Goal: Task Accomplishment & Management: Manage account settings

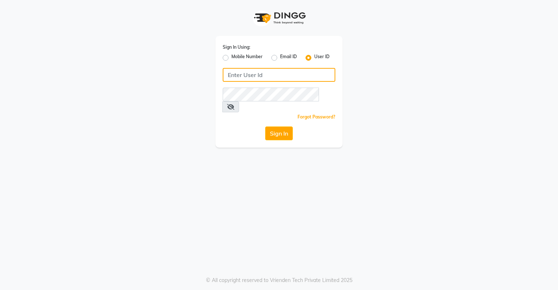
click at [253, 80] on input "Username" at bounding box center [279, 75] width 113 height 14
type input "k&nsalon"
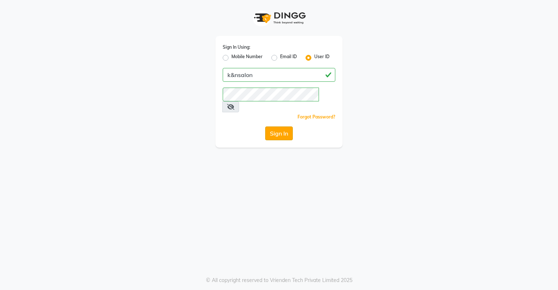
click at [277, 126] on button "Sign In" at bounding box center [279, 133] width 28 height 14
click at [280, 126] on button "Sign In" at bounding box center [279, 133] width 28 height 14
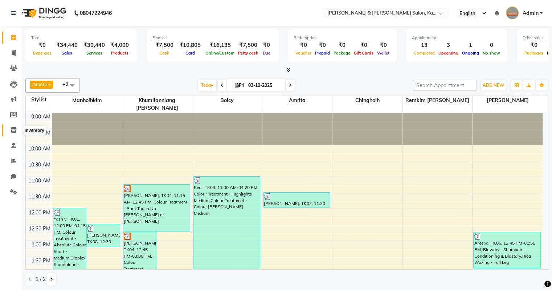
click at [13, 131] on icon at bounding box center [14, 129] width 6 height 5
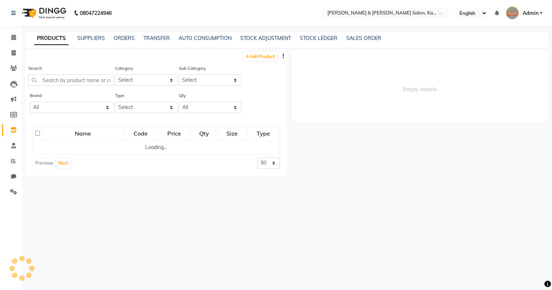
select select
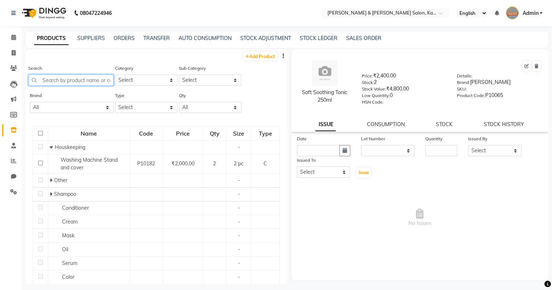
click at [62, 80] on input "text" at bounding box center [70, 79] width 85 height 11
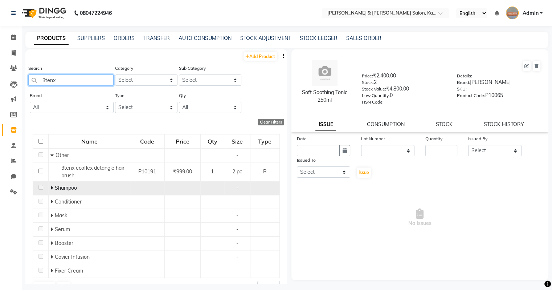
type input "3tenx"
click at [50, 189] on icon at bounding box center [51, 187] width 3 height 5
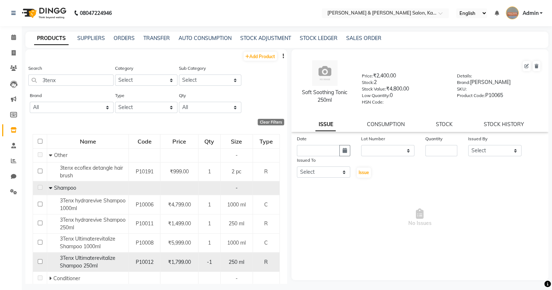
click at [90, 258] on span "3Tenx Ultimaterevitalize Shampoo 250ml" at bounding box center [88, 262] width 56 height 14
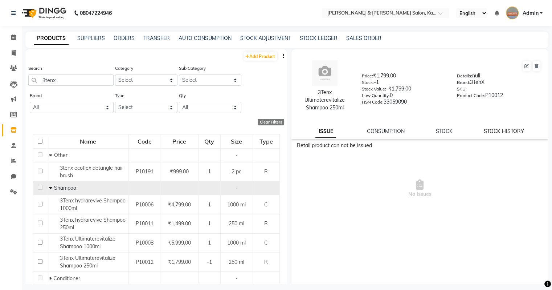
click at [488, 130] on link "STOCK HISTORY" at bounding box center [504, 131] width 40 height 7
select select "all"
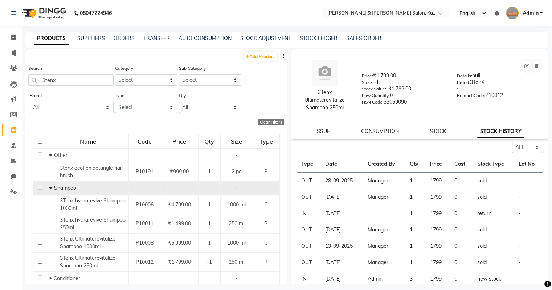
scroll to position [4, 0]
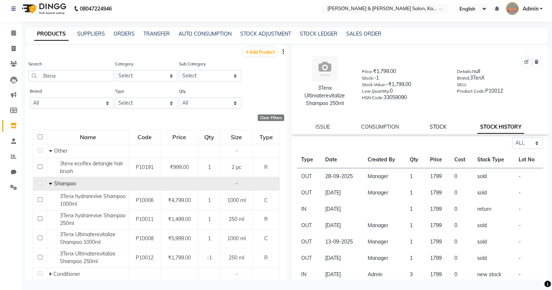
click at [434, 127] on link "STOCK" at bounding box center [438, 126] width 17 height 7
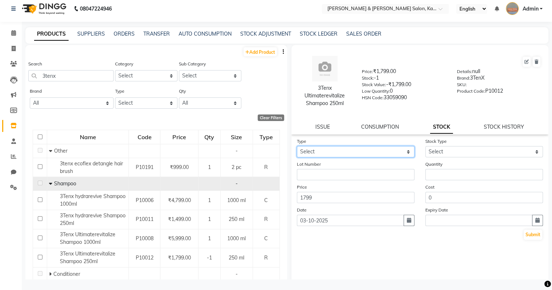
click at [354, 153] on select "Select In Out" at bounding box center [356, 151] width 118 height 11
select select "in"
click at [297, 146] on select "Select In Out" at bounding box center [356, 151] width 118 height 11
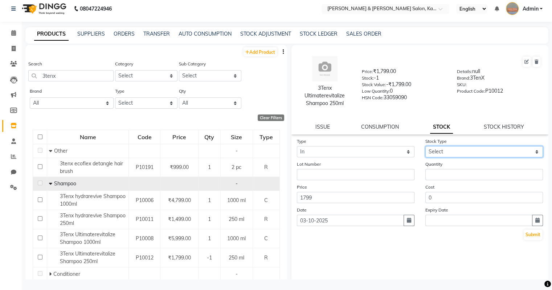
click at [459, 156] on select "Select New Stock Adjustment Return Other" at bounding box center [485, 151] width 118 height 11
select select "new stock"
click at [426, 146] on select "Select New Stock Adjustment Return Other" at bounding box center [485, 151] width 118 height 11
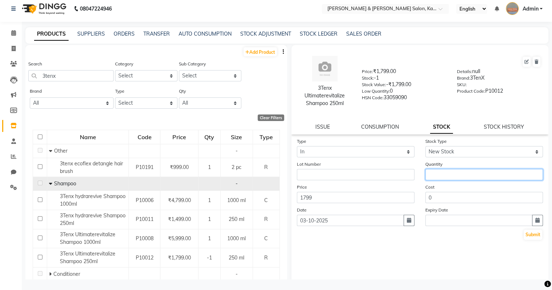
click at [437, 178] on input "number" at bounding box center [485, 174] width 118 height 11
type input "1"
click at [407, 221] on icon "button" at bounding box center [409, 220] width 4 height 5
select select "10"
select select "2025"
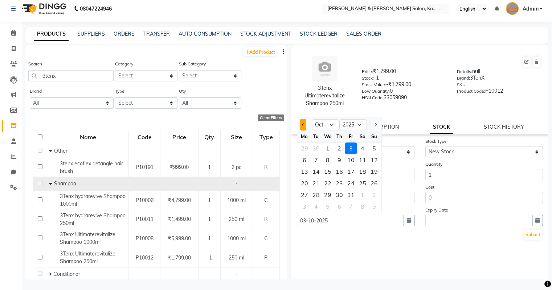
click at [304, 127] on button "Previous month" at bounding box center [303, 125] width 6 height 12
select select "9"
click at [304, 164] on div "8" at bounding box center [305, 160] width 12 height 12
type input "[DATE]"
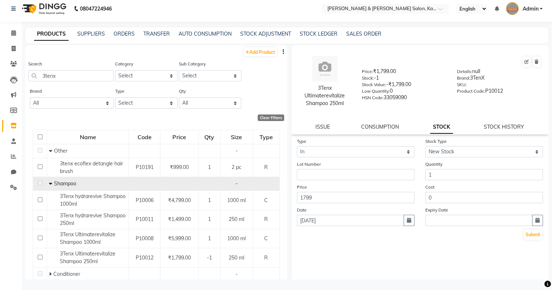
click at [369, 260] on div "Type Select In Out Stock Type Select New Stock Adjustment Return Other Lot Numb…" at bounding box center [420, 209] width 257 height 145
click at [533, 237] on button "Submit" at bounding box center [533, 234] width 19 height 10
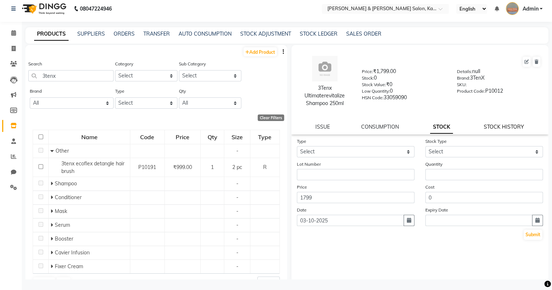
click at [504, 128] on link "STOCK HISTORY" at bounding box center [504, 126] width 40 height 7
select select "all"
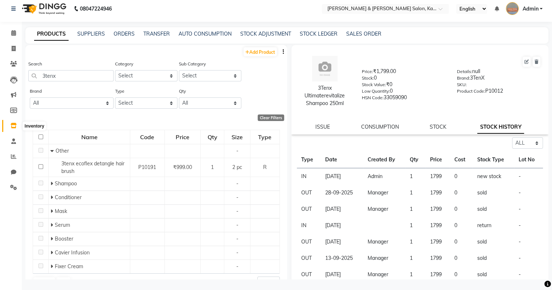
click at [17, 127] on span at bounding box center [13, 126] width 13 height 8
click at [15, 122] on span at bounding box center [13, 126] width 13 height 8
click at [67, 79] on input "3tenx" at bounding box center [70, 75] width 85 height 11
type input "3"
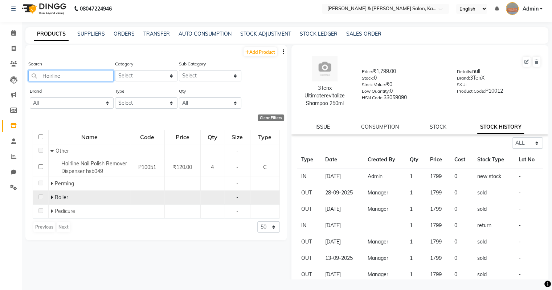
type input "Hairline"
click at [54, 197] on div "Roller" at bounding box center [89, 198] width 78 height 8
click at [53, 198] on span at bounding box center [52, 197] width 4 height 7
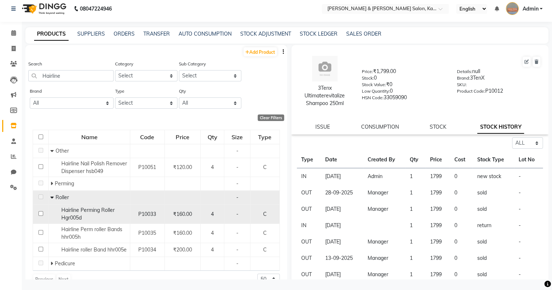
click at [80, 219] on span "Hairline Perming Roller Hgr005d" at bounding box center [87, 214] width 53 height 14
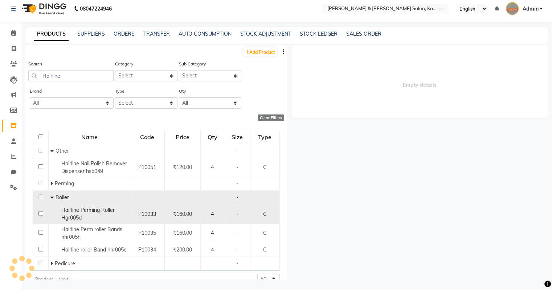
select select "all"
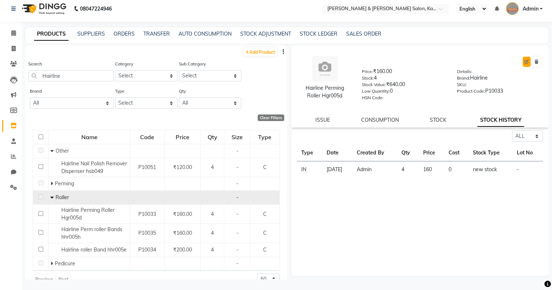
click at [529, 61] on icon at bounding box center [527, 62] width 4 height 4
select select "true"
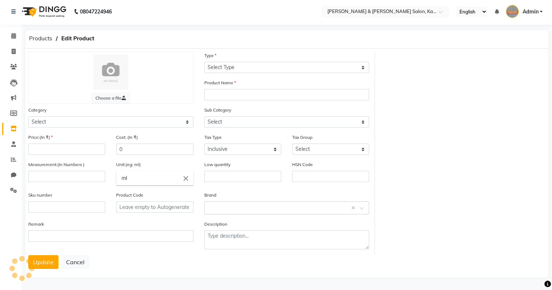
scroll to position [4, 0]
select select "C"
type input "Hairline Perming Roller Hgr005d"
select select
type input "160"
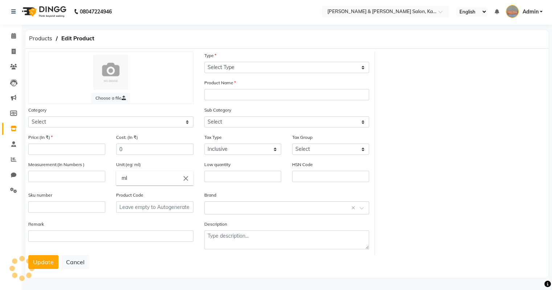
type input "0"
type input "P10033"
select select "1385102050"
select select "13851020508"
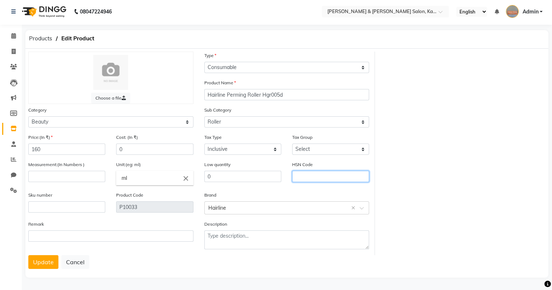
click at [314, 172] on input "text" at bounding box center [330, 176] width 77 height 11
type input "96151100"
click at [68, 178] on input "number" at bounding box center [66, 176] width 77 height 11
type input "1"
click at [149, 175] on input "ml" at bounding box center [154, 178] width 77 height 15
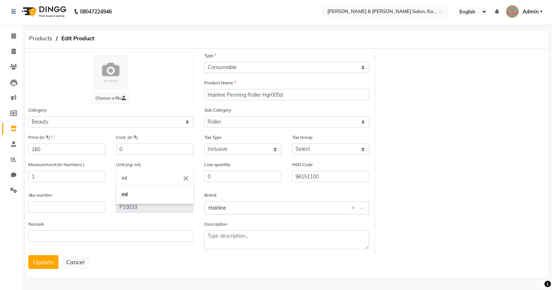
type input "m"
type input "pc"
click at [142, 197] on link "pc" at bounding box center [154, 194] width 77 height 19
click at [49, 267] on button "Update" at bounding box center [43, 262] width 30 height 14
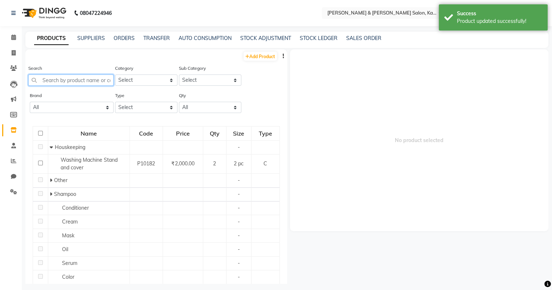
click at [53, 80] on input "text" at bounding box center [70, 79] width 85 height 11
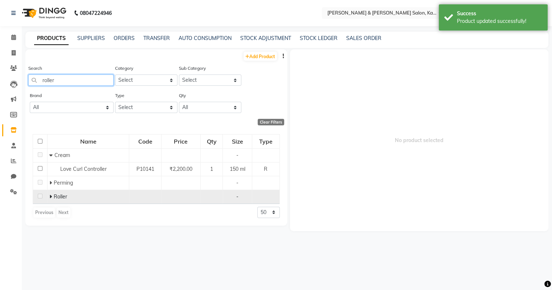
type input "roller"
click at [50, 197] on icon at bounding box center [50, 196] width 3 height 5
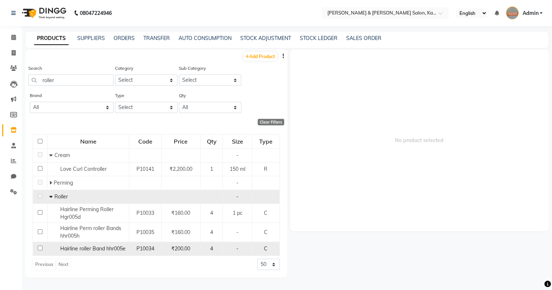
click at [102, 248] on span "Hairline roller Band hhr005e" at bounding box center [92, 248] width 65 height 7
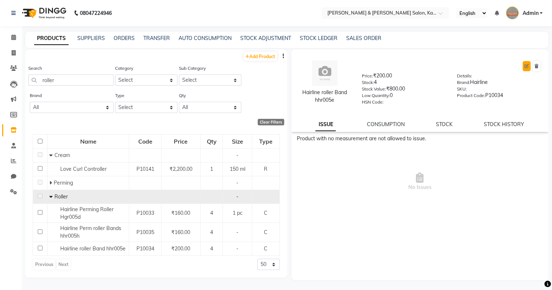
click at [527, 64] on icon at bounding box center [527, 66] width 4 height 4
select select "C"
select select "1385102050"
select select "13851020508"
select select "true"
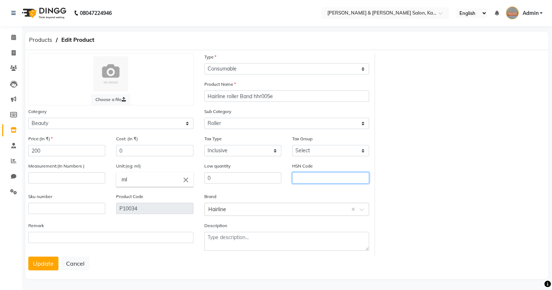
click at [315, 179] on input "text" at bounding box center [330, 177] width 77 height 11
type input "96151100"
click at [68, 180] on input "number" at bounding box center [66, 177] width 77 height 11
type input "1"
click at [135, 179] on input "ml" at bounding box center [154, 179] width 77 height 15
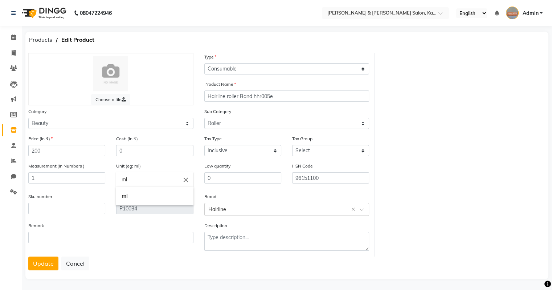
click at [135, 179] on input "ml" at bounding box center [154, 179] width 77 height 15
type input "\"
type input "pc"
click at [134, 198] on link "pc" at bounding box center [154, 196] width 77 height 19
click at [50, 267] on button "Update" at bounding box center [43, 263] width 30 height 14
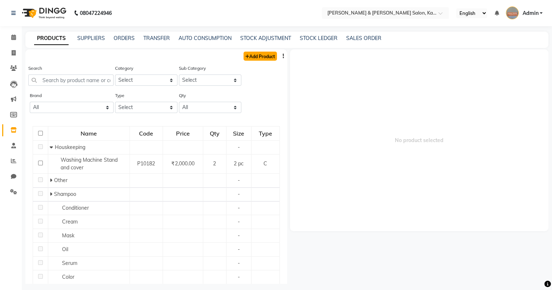
click at [251, 58] on link "Add Product" at bounding box center [260, 56] width 33 height 9
select select "true"
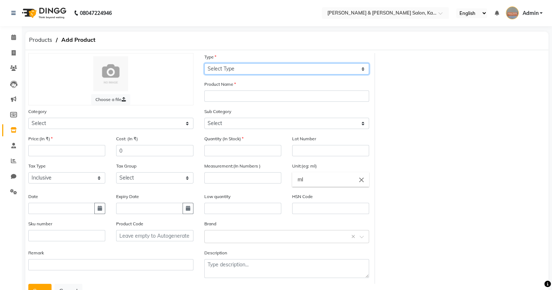
click at [223, 69] on select "Select Type Both Retail Consumable" at bounding box center [286, 68] width 165 height 11
select select "C"
click at [204, 64] on select "Select Type Both Retail Consumable" at bounding box center [286, 68] width 165 height 11
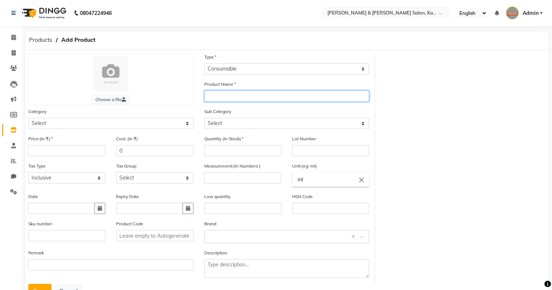
click at [225, 93] on input "text" at bounding box center [286, 95] width 165 height 11
type input "Hairline Plastic Roller Hhr005h"
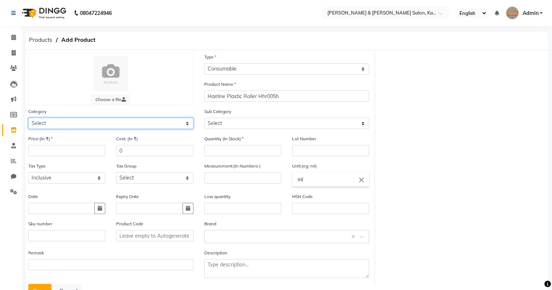
click at [116, 126] on select "Select Hair Skin Makeup Personal Care Appliances [PERSON_NAME] Waxing Disposabl…" at bounding box center [110, 123] width 165 height 11
click at [28, 119] on select "Select Hair Skin Makeup Personal Care Appliances [PERSON_NAME] Waxing Disposabl…" at bounding box center [110, 123] width 165 height 11
click at [122, 126] on select "Select Hair Skin Makeup Personal Care Appliances [PERSON_NAME] Waxing Disposabl…" at bounding box center [110, 123] width 165 height 11
select select "1385101300"
click at [28, 119] on select "Select Hair Skin Makeup Personal Care Appliances [PERSON_NAME] Waxing Disposabl…" at bounding box center [110, 123] width 165 height 11
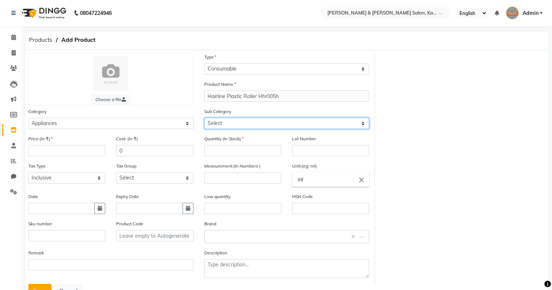
click at [242, 126] on select "Select Hair Shaving Face Massage Foot Other Appliances" at bounding box center [286, 123] width 165 height 11
select select "1385101301"
click at [204, 119] on select "Select Hair Shaving Face Massage Foot Other Appliances" at bounding box center [286, 123] width 165 height 11
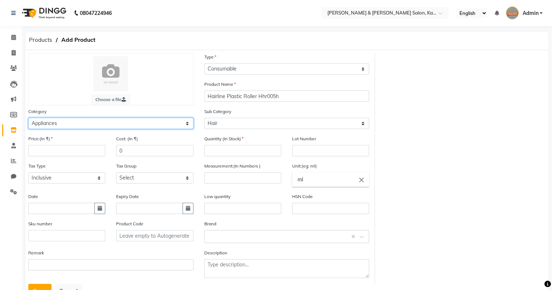
click at [110, 129] on select "Select Hair Skin Makeup Personal Care Appliances [PERSON_NAME] Waxing Disposabl…" at bounding box center [110, 123] width 165 height 11
select select "1385101950"
click at [28, 119] on select "Select Hair Skin Makeup Personal Care Appliances [PERSON_NAME] Waxing Disposabl…" at bounding box center [110, 123] width 165 height 11
select select
click at [88, 128] on select "Select Hair Skin Makeup Personal Care Appliances [PERSON_NAME] Waxing Disposabl…" at bounding box center [110, 123] width 165 height 11
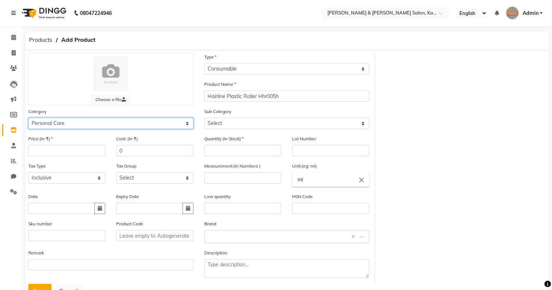
click at [28, 119] on select "Select Hair Skin Makeup Personal Care Appliances [PERSON_NAME] Waxing Disposabl…" at bounding box center [110, 123] width 165 height 11
click at [78, 123] on select "Select Hair Skin Makeup Personal Care Appliances [PERSON_NAME] Waxing Disposabl…" at bounding box center [110, 123] width 165 height 11
select select "1385101300"
click at [28, 119] on select "Select Hair Skin Makeup Personal Care Appliances [PERSON_NAME] Waxing Disposabl…" at bounding box center [110, 123] width 165 height 11
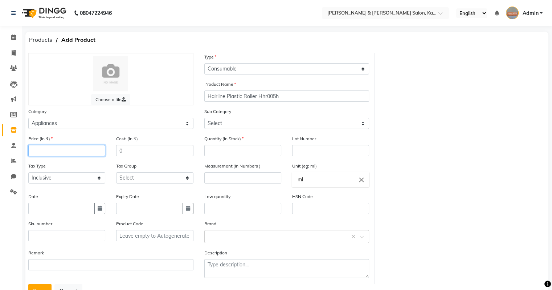
click at [100, 155] on input "number" at bounding box center [66, 150] width 77 height 11
type input "140"
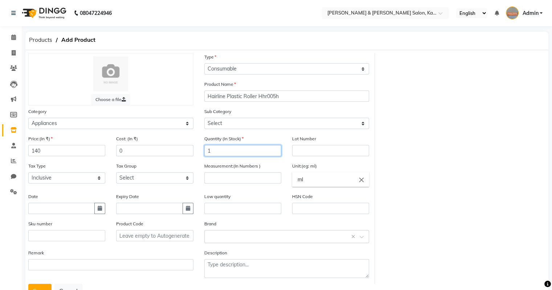
type input "1"
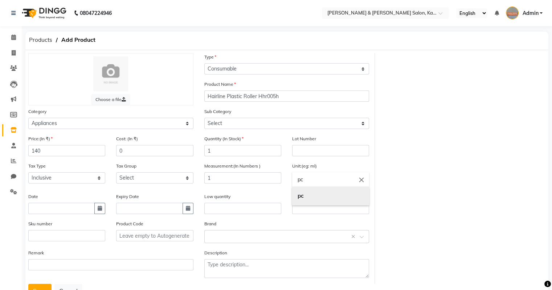
type input "pc"
click at [297, 199] on link "pc" at bounding box center [330, 196] width 77 height 19
click at [99, 211] on icon "button" at bounding box center [100, 208] width 4 height 5
select select "10"
select select "2025"
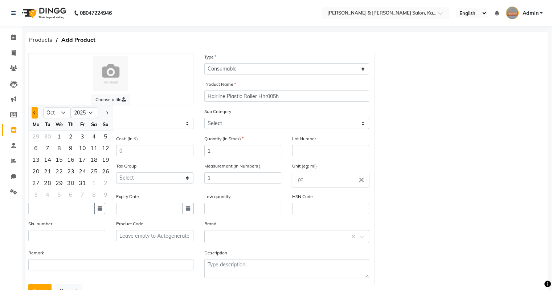
click at [35, 117] on button "Previous month" at bounding box center [35, 113] width 6 height 12
select select "9"
click at [49, 186] on div "30" at bounding box center [48, 183] width 12 height 12
type input "30-09-2025"
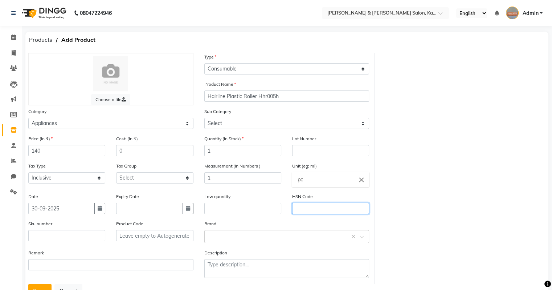
click at [317, 214] on input "text" at bounding box center [330, 208] width 77 height 11
type input "96151100"
click at [240, 239] on input "text" at bounding box center [279, 236] width 143 height 8
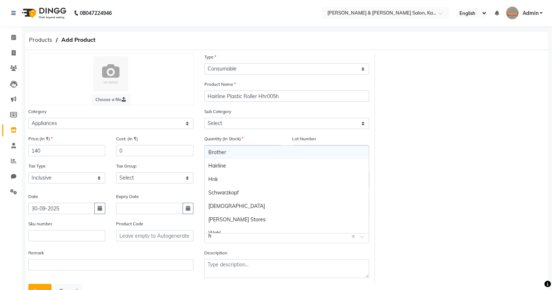
type input "ha"
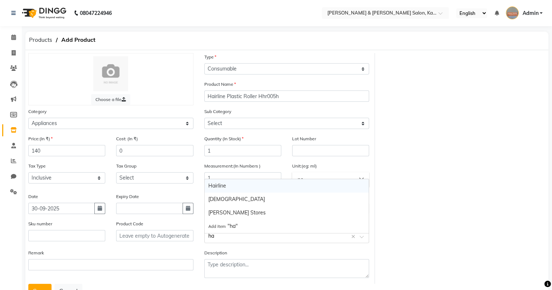
click at [223, 185] on div "Hairline" at bounding box center [287, 185] width 164 height 13
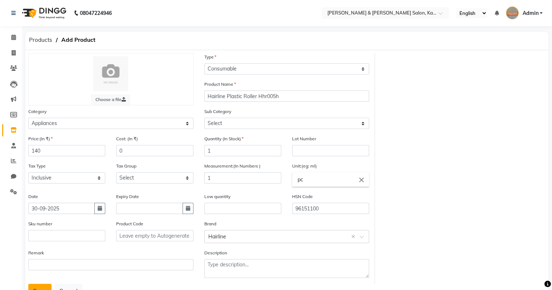
click at [39, 288] on button "Save" at bounding box center [39, 291] width 23 height 14
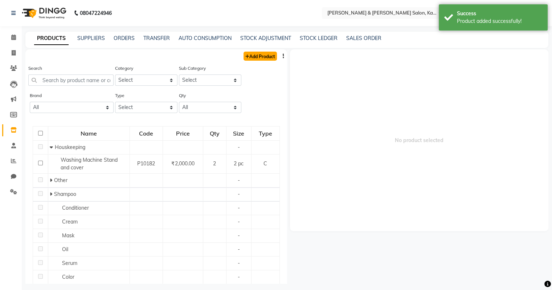
click at [253, 54] on link "Add Product" at bounding box center [260, 56] width 33 height 9
select select "true"
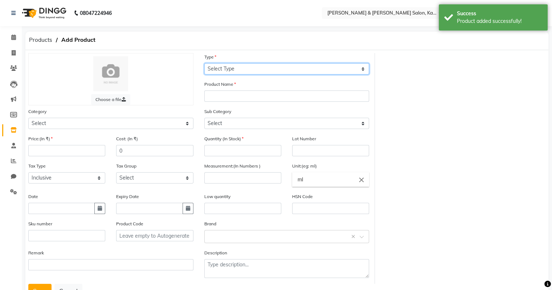
click at [239, 71] on select "Select Type Both Retail Consumable" at bounding box center [286, 68] width 165 height 11
select select "R"
click at [204, 64] on select "Select Type Both Retail Consumable" at bounding box center [286, 68] width 165 height 11
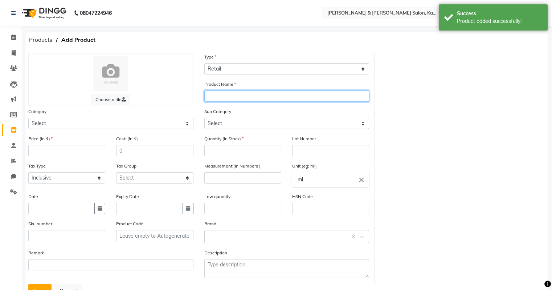
click at [222, 97] on input "text" at bounding box center [286, 95] width 165 height 11
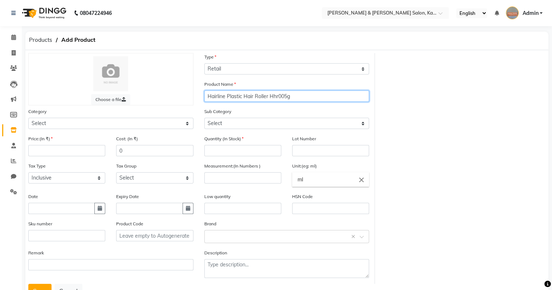
type input "Hairline Plastic Hair Roller Hhr005g"
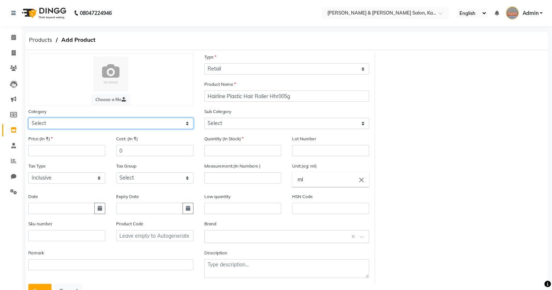
click at [115, 125] on select "Select Hair Skin Makeup Personal Care Appliances [PERSON_NAME] Waxing Disposabl…" at bounding box center [110, 123] width 165 height 11
select select "1385101300"
click at [28, 119] on select "Select Hair Skin Makeup Personal Care Appliances [PERSON_NAME] Waxing Disposabl…" at bounding box center [110, 123] width 165 height 11
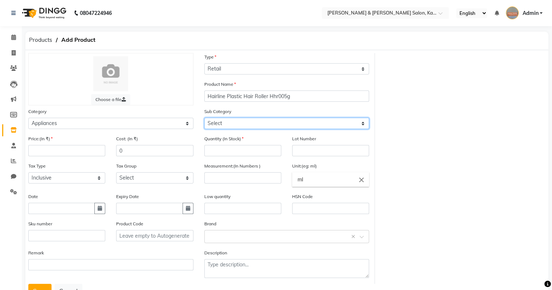
click at [220, 124] on select "Select Hair Shaving Face Massage Foot Other Appliances" at bounding box center [286, 123] width 165 height 11
select select "1385101301"
click at [204, 119] on select "Select Hair Shaving Face Massage Foot Other Appliances" at bounding box center [286, 123] width 165 height 11
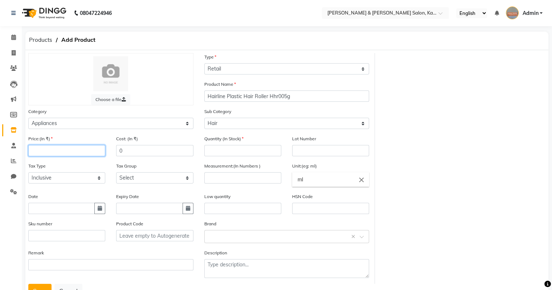
click at [88, 152] on input "number" at bounding box center [66, 150] width 77 height 11
type input "140"
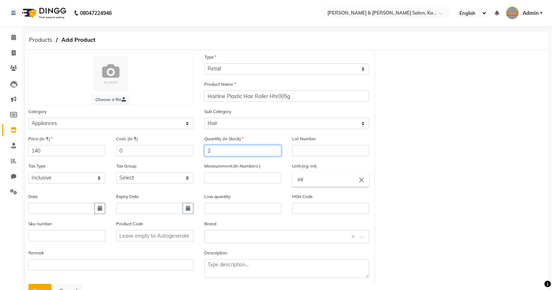
type input "2"
type input "1"
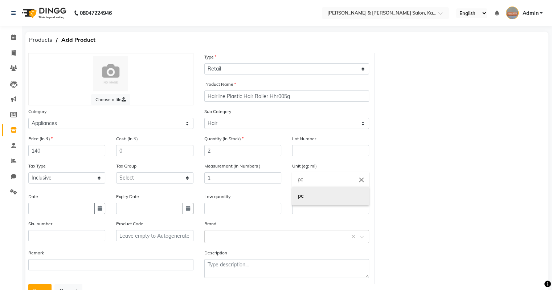
type input "pc"
click at [28, 284] on button "Save" at bounding box center [39, 291] width 23 height 14
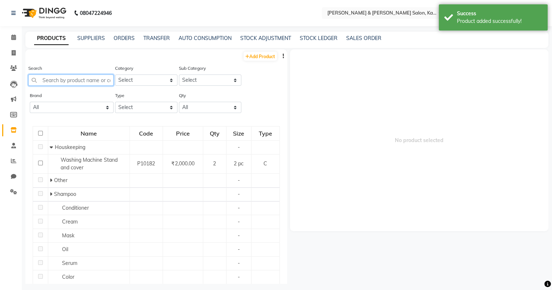
click at [66, 81] on input "text" at bounding box center [70, 79] width 85 height 11
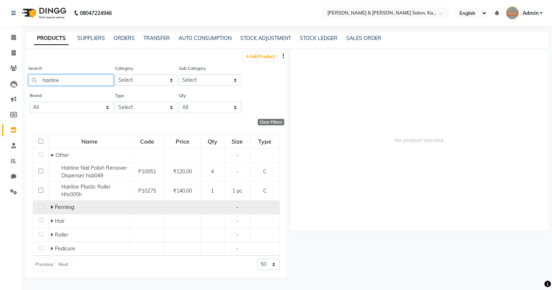
type input "hairline"
click at [52, 207] on icon at bounding box center [51, 206] width 3 height 5
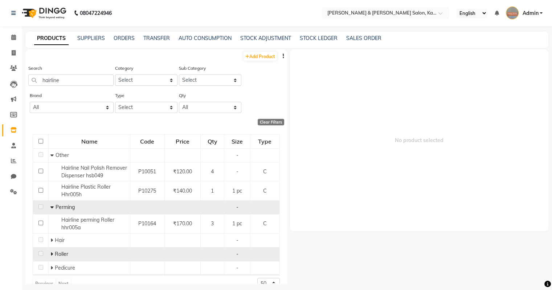
click at [51, 254] on icon at bounding box center [51, 253] width 3 height 5
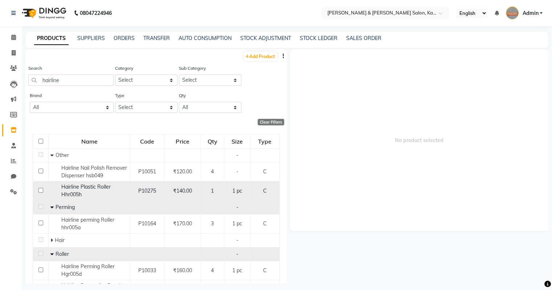
click at [109, 192] on div "Hairline Plastic Roller Hhr005h" at bounding box center [89, 190] width 78 height 15
select select
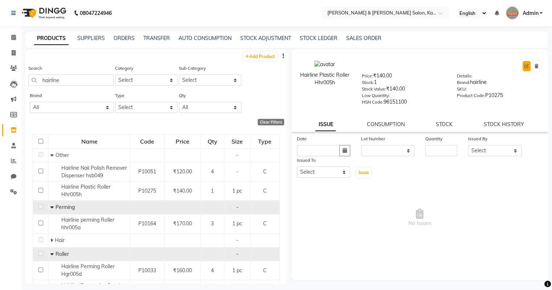
click at [526, 62] on button at bounding box center [527, 66] width 8 height 10
select select "true"
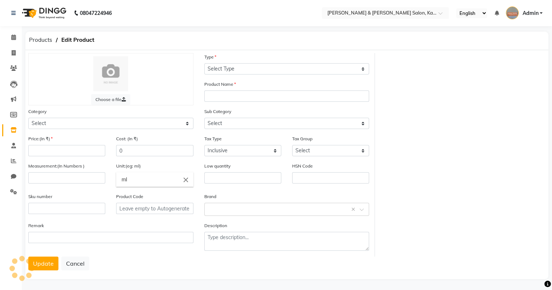
select select "C"
type input "Hairline Plastic Roller Hhr005h"
select select
type input "140"
type input "1"
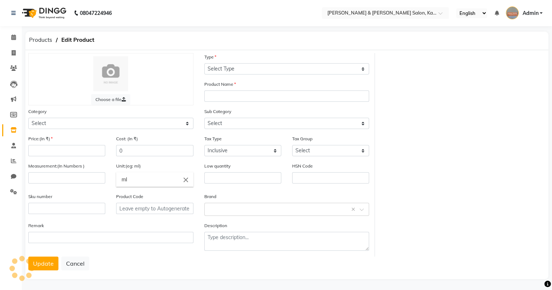
type input "pc"
type input "96151100"
type input "P10275"
select select "1385101000"
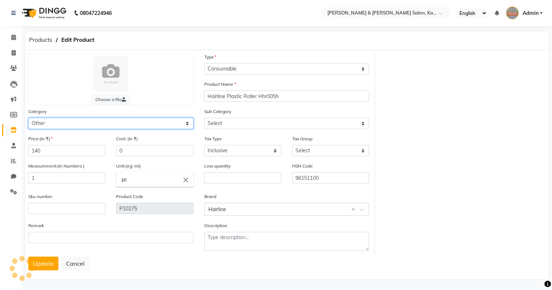
click at [119, 124] on select "Select Hair Skin Makeup Personal Care Appliances [PERSON_NAME] Waxing Disposabl…" at bounding box center [110, 123] width 165 height 11
select select "1385101002"
select select "1385101100"
click at [28, 119] on select "Select Hair Skin Makeup Personal Care Appliances [PERSON_NAME] Waxing Disposabl…" at bounding box center [110, 123] width 165 height 11
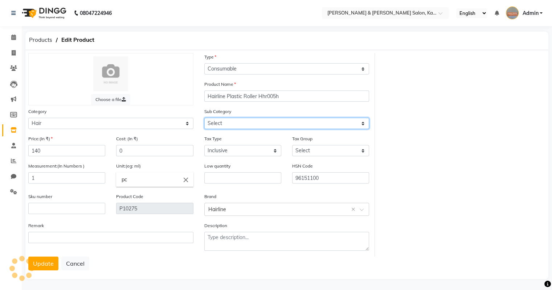
click at [237, 127] on select "Select Houskeeping Other" at bounding box center [286, 123] width 165 height 11
select select "1385101103"
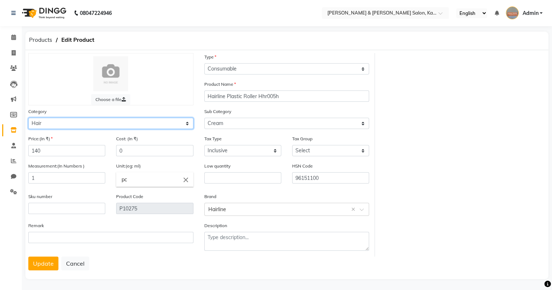
click at [176, 124] on select "Select Hair Skin Makeup Personal Care Appliances [PERSON_NAME] Waxing Disposabl…" at bounding box center [110, 123] width 165 height 11
select select "1385101300"
click at [28, 119] on select "Select Hair Skin Makeup Personal Care Appliances [PERSON_NAME] Waxing Disposabl…" at bounding box center [110, 123] width 165 height 11
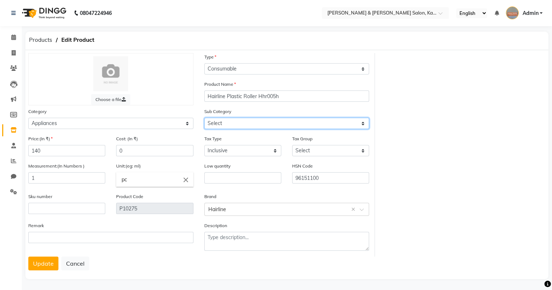
click at [257, 125] on select "Select Hair Shaving Face Massage Foot Other Appliances" at bounding box center [286, 123] width 165 height 11
select select "1385101303"
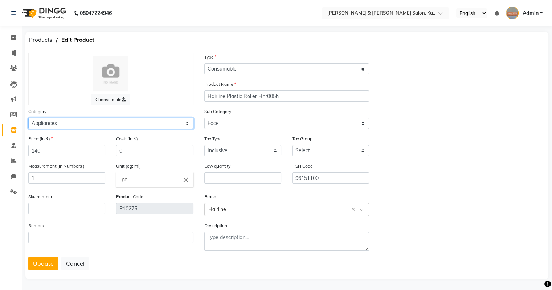
click at [138, 124] on select "Select Hair Skin Makeup Personal Care Appliances [PERSON_NAME] Waxing Disposabl…" at bounding box center [110, 123] width 165 height 11
select select "1385101000"
click at [28, 119] on select "Select Hair Skin Makeup Personal Care Appliances [PERSON_NAME] Waxing Disposabl…" at bounding box center [110, 123] width 165 height 11
select select
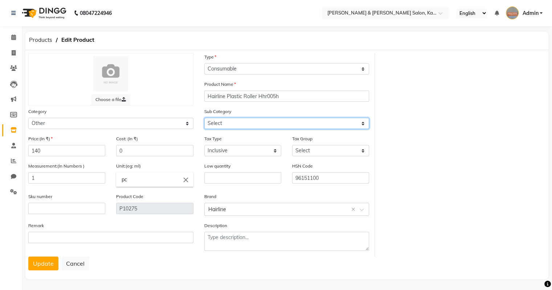
click at [274, 126] on select "Select Houskeeping Other" at bounding box center [286, 123] width 165 height 11
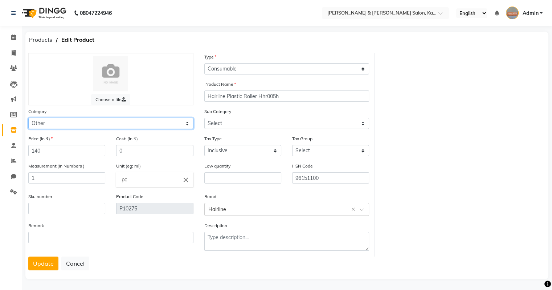
click at [166, 128] on select "Select Hair Skin Makeup Personal Care Appliances [PERSON_NAME] Waxing Disposabl…" at bounding box center [110, 123] width 165 height 11
click at [28, 119] on select "Select Hair Skin Makeup Personal Care Appliances [PERSON_NAME] Waxing Disposabl…" at bounding box center [110, 123] width 165 height 11
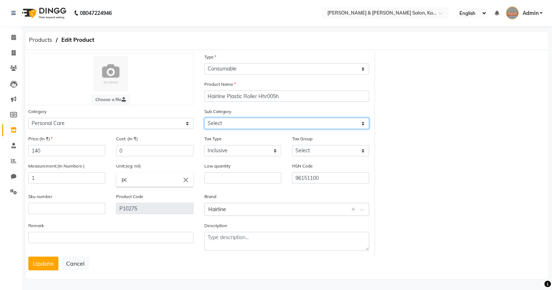
click at [245, 122] on select "Select Bath & Body [DEMOGRAPHIC_DATA] Hygiene Grooming - Women Grooming - Men D…" at bounding box center [286, 123] width 165 height 11
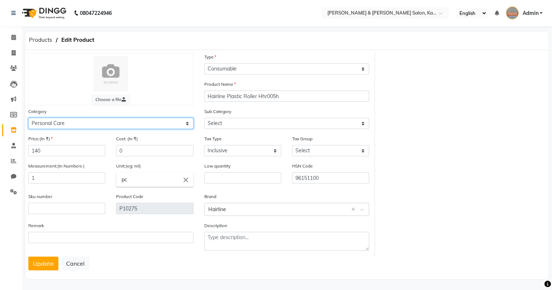
click at [156, 124] on select "Select Hair Skin Makeup Personal Care Appliances [PERSON_NAME] Waxing Disposabl…" at bounding box center [110, 123] width 165 height 11
select select "1385101100"
click at [28, 119] on select "Select Hair Skin Makeup Personal Care Appliances [PERSON_NAME] Waxing Disposabl…" at bounding box center [110, 123] width 165 height 11
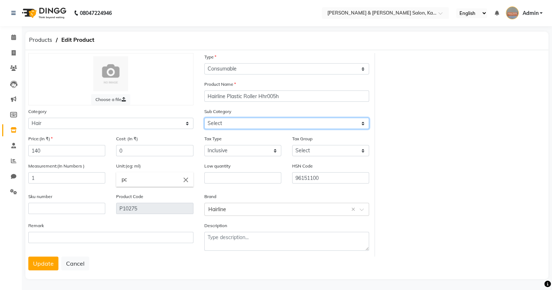
click at [243, 123] on select "Select Shampoo Conditioner Cream Mask Oil Serum Color Appliances Treatment Styl…" at bounding box center [286, 123] width 165 height 11
select select "1385101128"
click at [204, 119] on select "Select Shampoo Conditioner Cream Mask Oil Serum Color Appliances Treatment Styl…" at bounding box center [286, 123] width 165 height 11
click at [153, 118] on div "Category Select Hair Skin Makeup Personal Care Appliances [PERSON_NAME] Waxing …" at bounding box center [110, 117] width 165 height 21
click at [52, 265] on button "Update" at bounding box center [43, 263] width 30 height 14
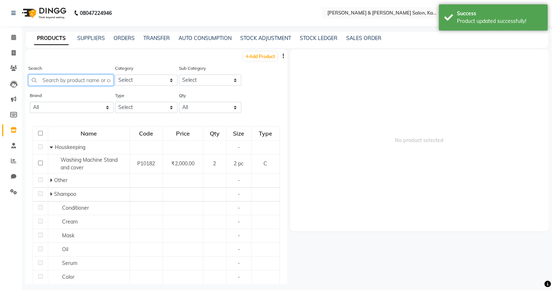
click at [64, 85] on input "text" at bounding box center [70, 79] width 85 height 11
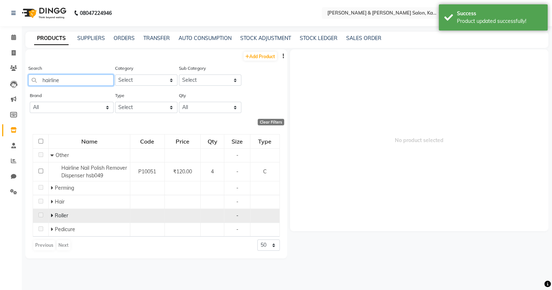
type input "hairline"
click at [51, 216] on icon at bounding box center [51, 215] width 3 height 5
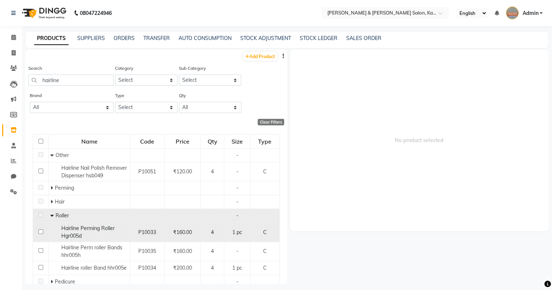
click at [73, 228] on span "Hairline Perming Roller Hgr005d" at bounding box center [87, 232] width 53 height 14
select select
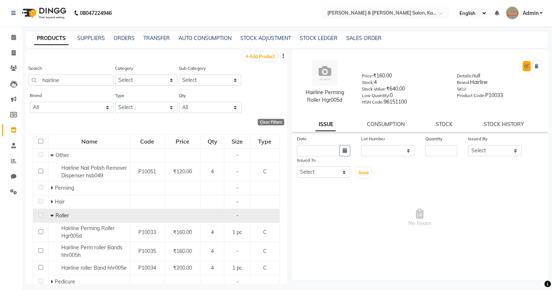
click at [527, 63] on button at bounding box center [527, 66] width 8 height 10
select select "true"
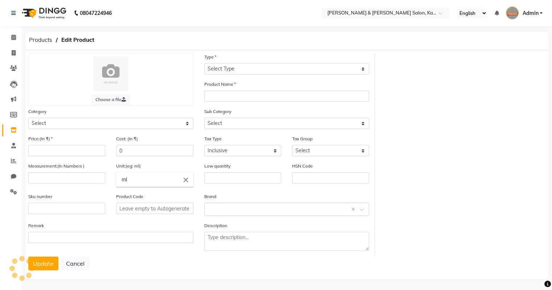
select select "C"
type input "Hairline Perming Roller Hgr005d"
select select
type input "160"
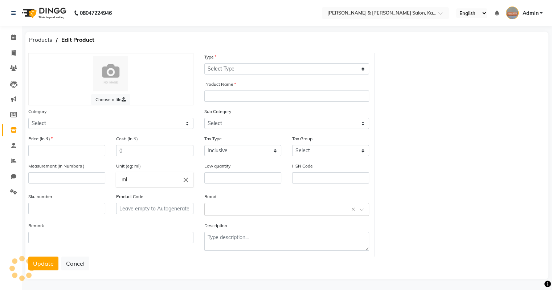
type input "1"
type input "pc"
type input "0"
type input "96151100"
type input "P10033"
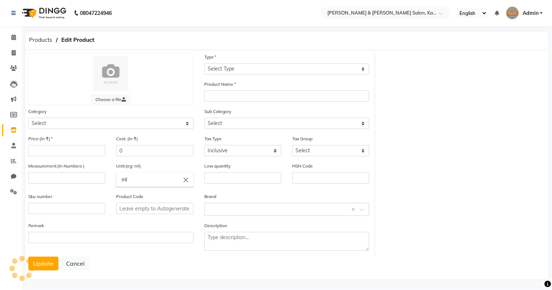
type textarea "null"
select select "1385102050"
select select "13851020508"
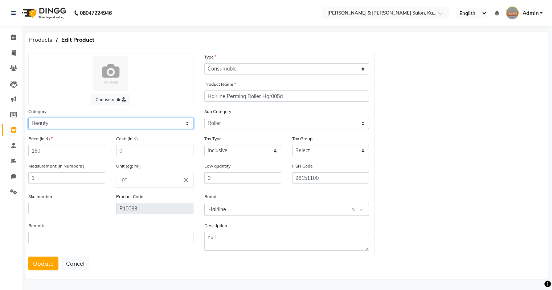
click at [70, 127] on select "Select Hair Skin Makeup Personal Care Appliances [PERSON_NAME] Waxing Disposabl…" at bounding box center [110, 123] width 165 height 11
select select "1385101100"
click at [28, 119] on select "Select Hair Skin Makeup Personal Care Appliances [PERSON_NAME] Waxing Disposabl…" at bounding box center [110, 123] width 165 height 11
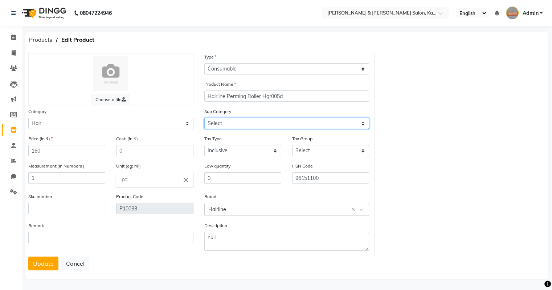
click at [224, 129] on select "Select Shampoo Conditioner Cream Mask Oil Serum Color Appliances Treatment Styl…" at bounding box center [286, 123] width 165 height 11
select select "1385101128"
click at [204, 119] on select "Select Shampoo Conditioner Cream Mask Oil Serum Color Appliances Treatment Styl…" at bounding box center [286, 123] width 165 height 11
click at [49, 266] on button "Update" at bounding box center [43, 263] width 30 height 14
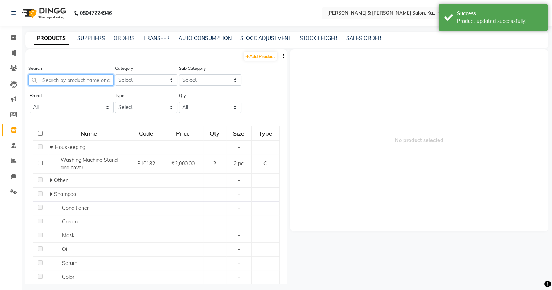
click at [70, 82] on input "text" at bounding box center [70, 79] width 85 height 11
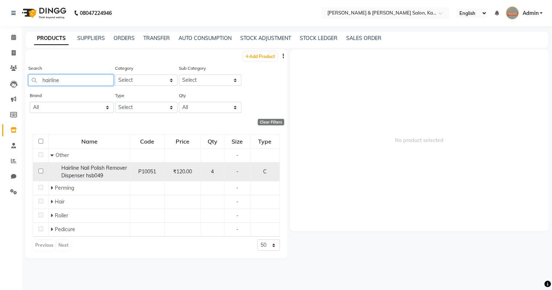
type input "hairline"
click at [93, 178] on span "Hairline Nail Polish Remover Dispenser hsb049" at bounding box center [94, 171] width 66 height 14
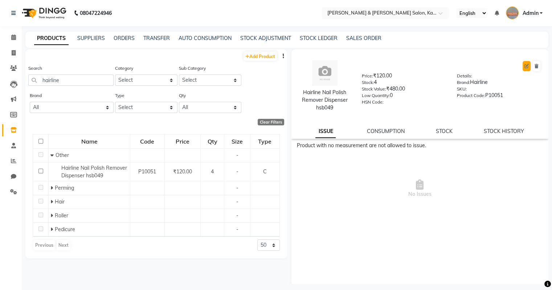
click at [525, 64] on icon at bounding box center [527, 66] width 4 height 4
select select "C"
select select "true"
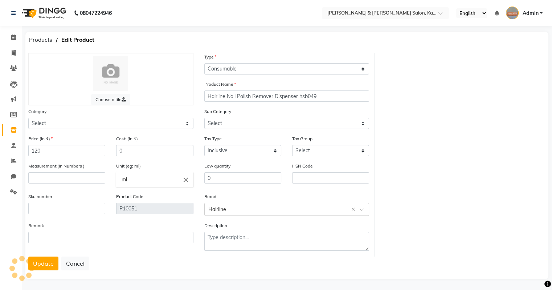
select select "1385101000"
select select "1385101002"
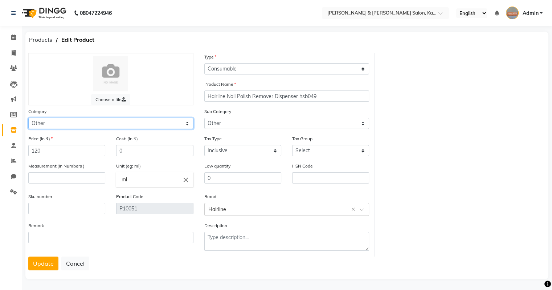
click at [153, 127] on select "Select Hair Skin Makeup Personal Care Appliances [PERSON_NAME] Waxing Disposabl…" at bounding box center [110, 123] width 165 height 11
select select "1385102050"
click at [28, 119] on select "Select Hair Skin Makeup Personal Care Appliances [PERSON_NAME] Waxing Disposabl…" at bounding box center [110, 123] width 165 height 11
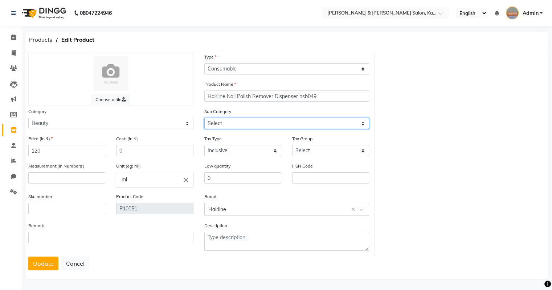
click at [253, 124] on select "Select Wax Heater Srub Massage Cream Brush Foil gloves Roller Shampoo Pedicure …" at bounding box center [286, 123] width 165 height 11
select select "13851020515"
click at [204, 119] on select "Select Wax Heater Srub Massage Cream Brush Foil gloves Roller Shampoo Pedicure …" at bounding box center [286, 123] width 165 height 11
click at [42, 270] on button "Update" at bounding box center [43, 263] width 30 height 14
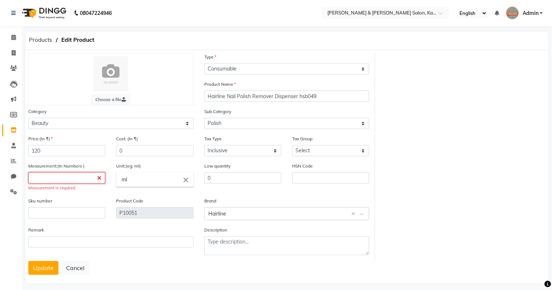
click at [63, 181] on input "number" at bounding box center [66, 177] width 77 height 11
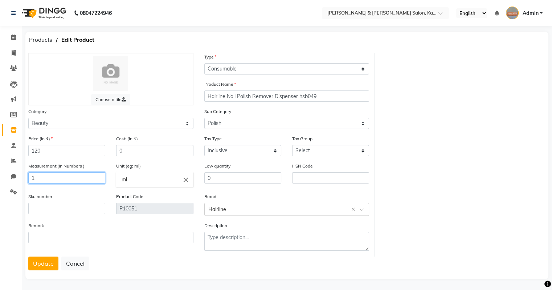
type input "1"
click at [137, 182] on input "ml" at bounding box center [154, 179] width 77 height 15
type input "m"
type input "pc"
click at [126, 198] on b "pc" at bounding box center [125, 195] width 6 height 7
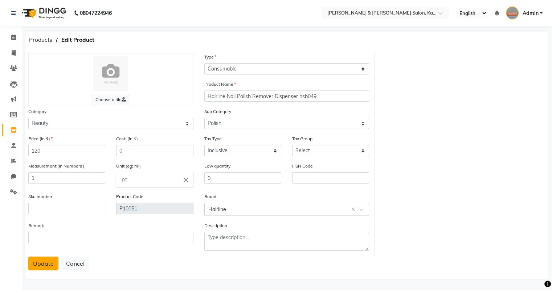
click at [35, 267] on button "Update" at bounding box center [43, 263] width 30 height 14
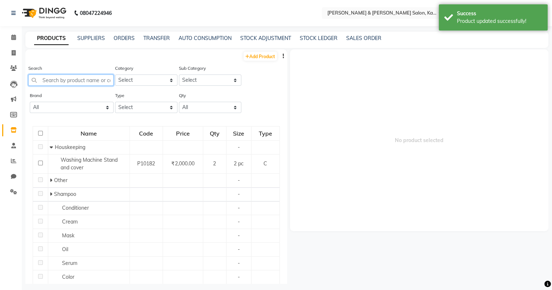
click at [61, 79] on input "text" at bounding box center [70, 79] width 85 height 11
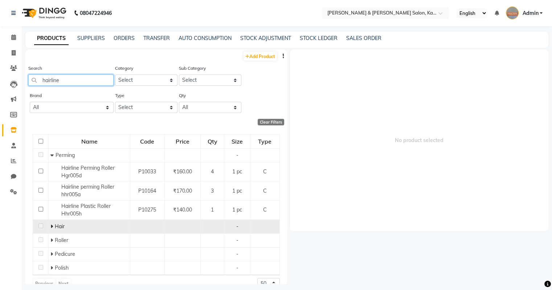
type input "hairline"
click at [52, 227] on span at bounding box center [52, 226] width 4 height 7
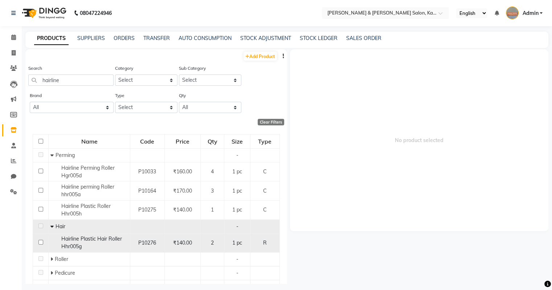
click at [90, 237] on span "Hairline Plastic Hair Roller Hhr005g" at bounding box center [91, 242] width 61 height 14
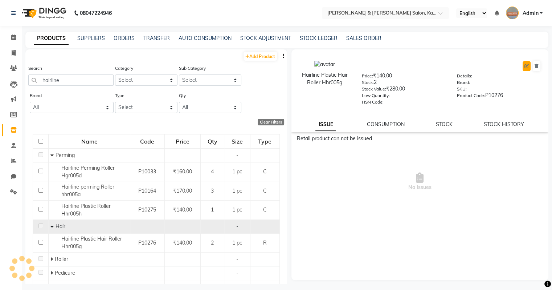
click at [526, 64] on icon at bounding box center [527, 66] width 4 height 4
select select "true"
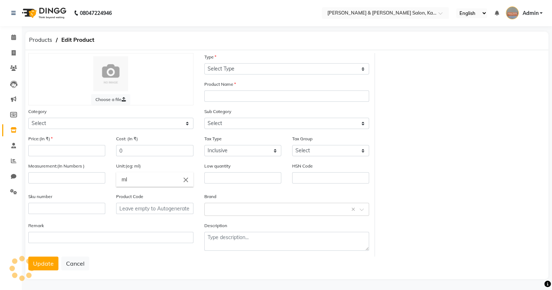
select select "R"
type input "Hairline Plastic Hair Roller Hhr005g"
select select
type input "140"
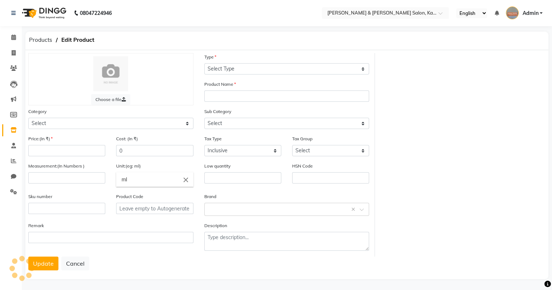
type input "1"
type input "pc"
type input "P10276"
select select "1385101300"
select select "1385101301"
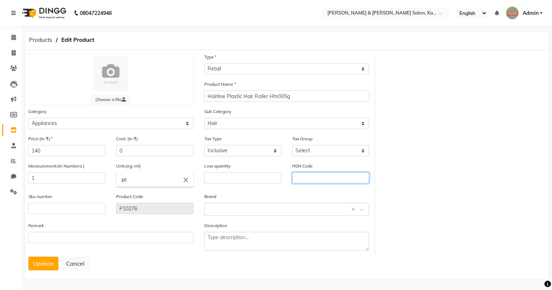
click at [299, 180] on input "text" at bounding box center [330, 177] width 77 height 11
type input "9615110"
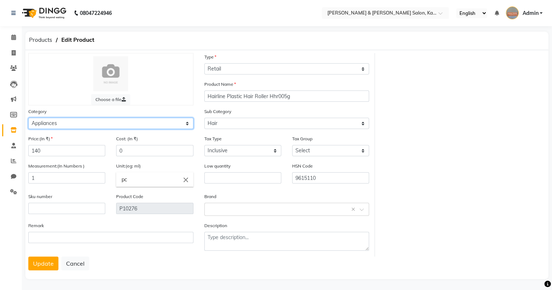
click at [168, 126] on select "Select Hair Skin Makeup Personal Care Appliances [PERSON_NAME] Waxing Disposabl…" at bounding box center [110, 123] width 165 height 11
select select "1385101100"
click at [28, 119] on select "Select Hair Skin Makeup Personal Care Appliances [PERSON_NAME] Waxing Disposabl…" at bounding box center [110, 123] width 165 height 11
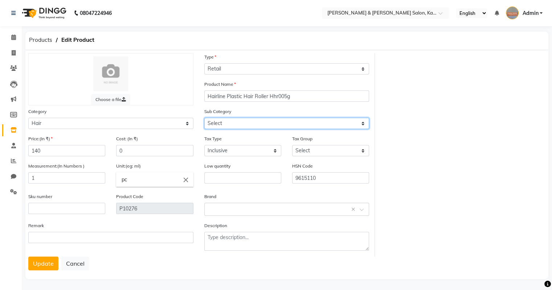
click at [251, 126] on select "Select Shampoo Conditioner Cream Mask Oil Serum Color Appliances Treatment Styl…" at bounding box center [286, 123] width 165 height 11
select select "1385101128"
click at [204, 119] on select "Select Shampoo Conditioner Cream Mask Oil Serum Color Appliances Treatment Styl…" at bounding box center [286, 123] width 165 height 11
click at [224, 210] on input "text" at bounding box center [279, 209] width 143 height 8
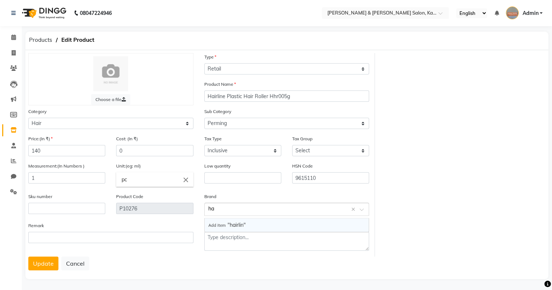
type input "h"
type input "Hairline"
click at [46, 259] on button "Update" at bounding box center [43, 263] width 30 height 14
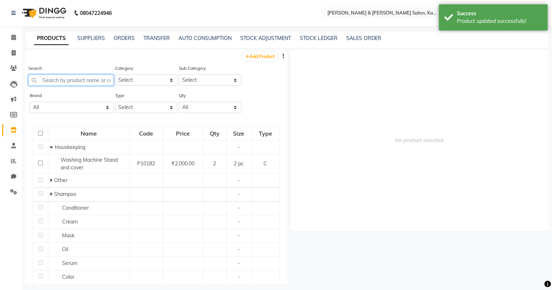
click at [52, 82] on input "text" at bounding box center [70, 79] width 85 height 11
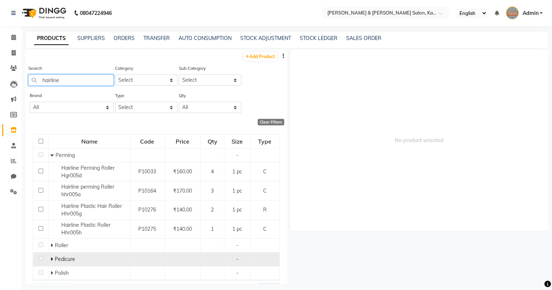
type input "hairline"
click at [52, 258] on icon at bounding box center [51, 258] width 3 height 5
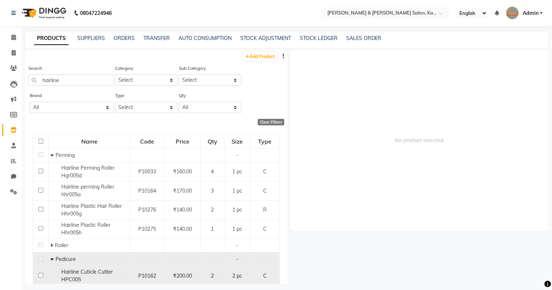
click at [91, 269] on span "Hairline Cuticle Cutter HPC005" at bounding box center [87, 275] width 52 height 14
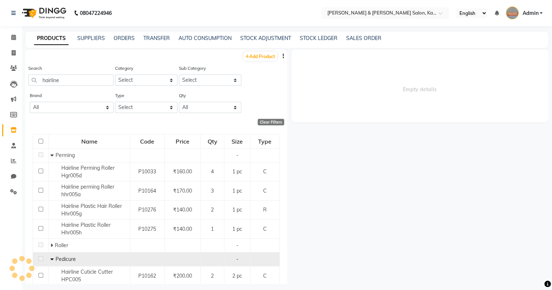
select select
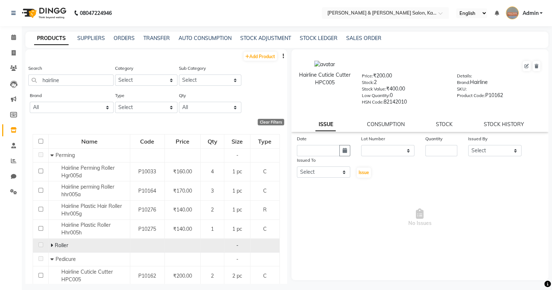
click at [52, 247] on icon at bounding box center [51, 245] width 3 height 5
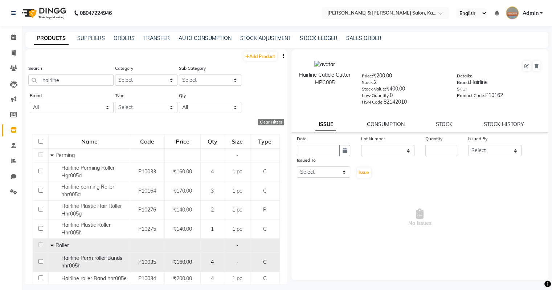
click at [90, 267] on div "Hairline Perm roller Bands hhr005h" at bounding box center [89, 261] width 78 height 15
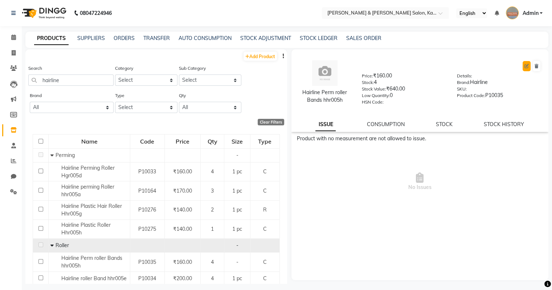
click at [526, 64] on icon at bounding box center [527, 66] width 4 height 4
select select "C"
select select "1385102050"
select select "true"
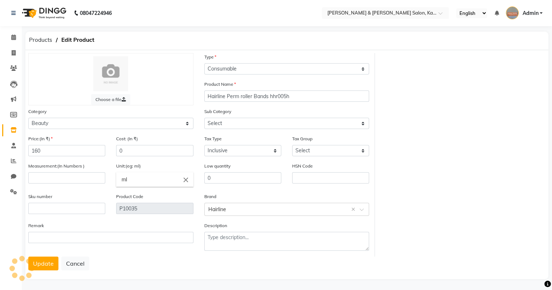
select select "13851020508"
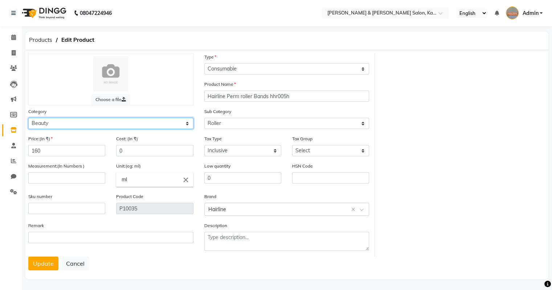
click at [147, 128] on select "Select Hair Skin Makeup Personal Care Appliances [PERSON_NAME] Waxing Disposabl…" at bounding box center [110, 123] width 165 height 11
select select "1385101100"
click at [28, 119] on select "Select Hair Skin Makeup Personal Care Appliances [PERSON_NAME] Waxing Disposabl…" at bounding box center [110, 123] width 165 height 11
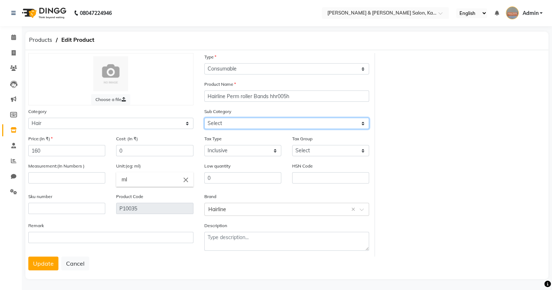
click at [227, 124] on select "Select Shampoo Conditioner Cream Mask Oil Serum Color Appliances Treatment Styl…" at bounding box center [286, 123] width 165 height 11
select select "1385101128"
click at [204, 119] on select "Select Shampoo Conditioner Cream Mask Oil Serum Color Appliances Treatment Styl…" at bounding box center [286, 123] width 165 height 11
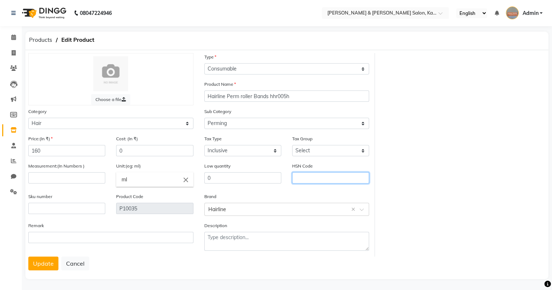
click at [309, 178] on input "text" at bounding box center [330, 177] width 77 height 11
type input "9615110"
click at [78, 179] on input "number" at bounding box center [66, 177] width 77 height 11
type input "1"
click at [154, 180] on input "ml" at bounding box center [154, 179] width 77 height 15
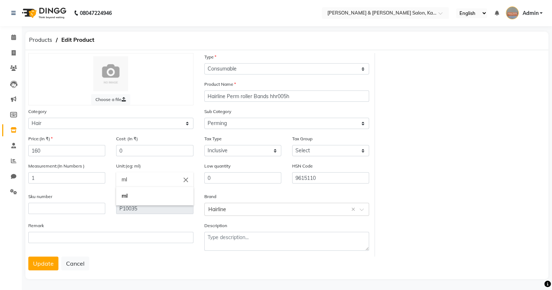
click at [154, 180] on input "ml" at bounding box center [154, 179] width 77 height 15
type input "pc"
click at [129, 201] on link "pc" at bounding box center [154, 196] width 77 height 19
click at [46, 268] on button "Update" at bounding box center [43, 263] width 30 height 14
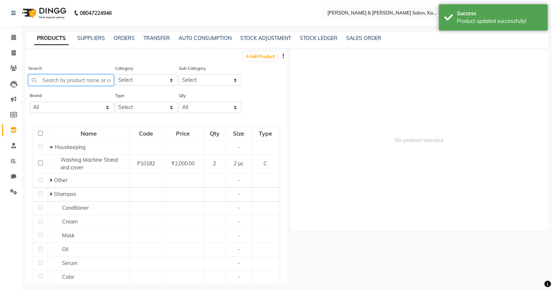
click at [65, 78] on input "text" at bounding box center [70, 79] width 85 height 11
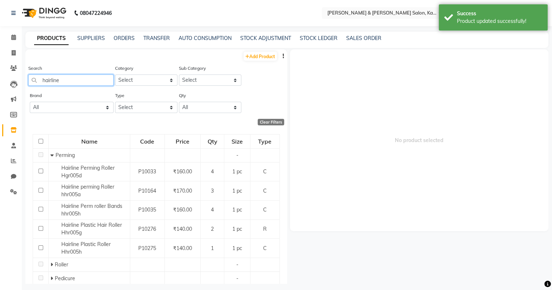
scroll to position [37, 0]
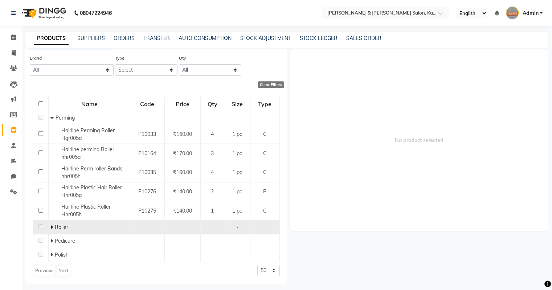
type input "hairline"
click at [51, 227] on icon at bounding box center [51, 226] width 3 height 5
click at [50, 228] on icon at bounding box center [51, 226] width 3 height 5
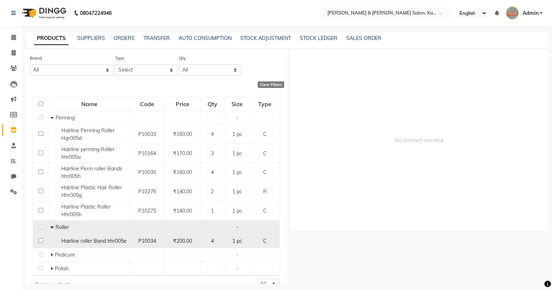
click at [88, 240] on span "Hairline roller Band hhr005e" at bounding box center [93, 240] width 65 height 7
select select
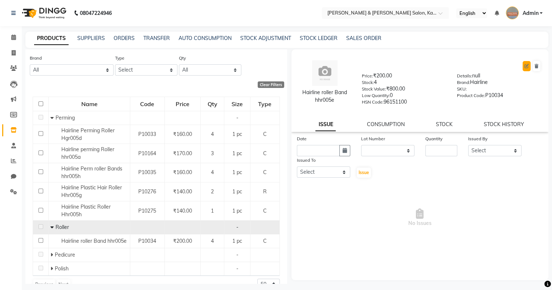
click at [527, 64] on icon at bounding box center [527, 66] width 4 height 4
select select "C"
select select "1385102050"
select select "true"
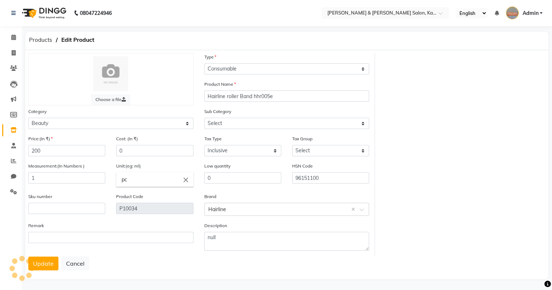
select select "13851020508"
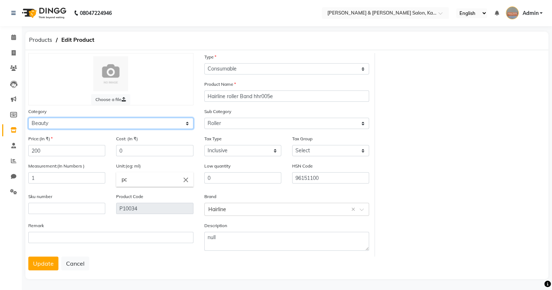
click at [142, 126] on select "Select Hair Skin Makeup Personal Care Appliances [PERSON_NAME] Waxing Disposabl…" at bounding box center [110, 123] width 165 height 11
select select "1385101100"
click at [28, 119] on select "Select Hair Skin Makeup Personal Care Appliances [PERSON_NAME] Waxing Disposabl…" at bounding box center [110, 123] width 165 height 11
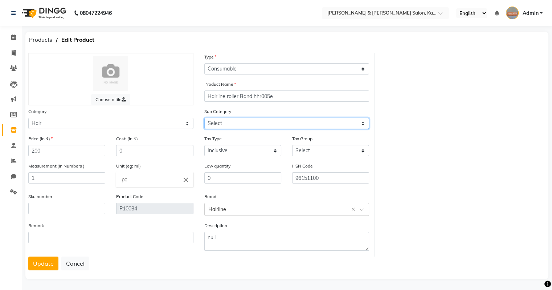
click at [220, 121] on select "Select Shampoo Conditioner Cream Mask Oil Serum Color Appliances Treatment Styl…" at bounding box center [286, 123] width 165 height 11
select select "1385101128"
click at [204, 119] on select "Select Shampoo Conditioner Cream Mask Oil Serum Color Appliances Treatment Styl…" at bounding box center [286, 123] width 165 height 11
click at [39, 265] on button "Update" at bounding box center [43, 263] width 30 height 14
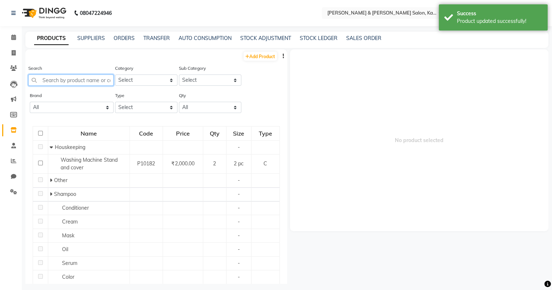
click at [59, 81] on input "text" at bounding box center [70, 79] width 85 height 11
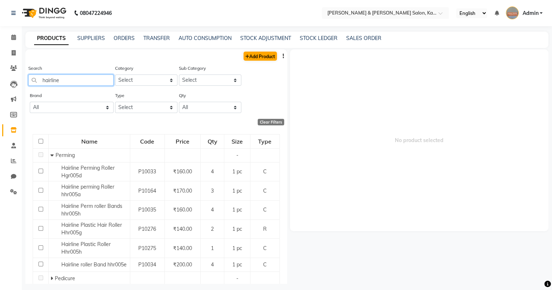
type input "hairline"
click at [252, 57] on link "Add Product" at bounding box center [260, 56] width 33 height 9
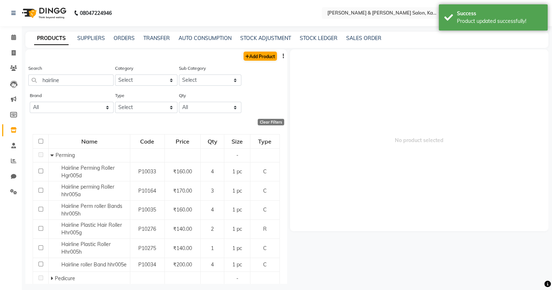
select select "true"
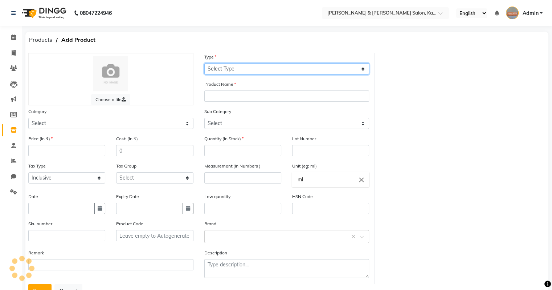
click at [244, 69] on select "Select Type Both Retail Consumable" at bounding box center [286, 68] width 165 height 11
select select "C"
click at [204, 64] on select "Select Type Both Retail Consumable" at bounding box center [286, 68] width 165 height 11
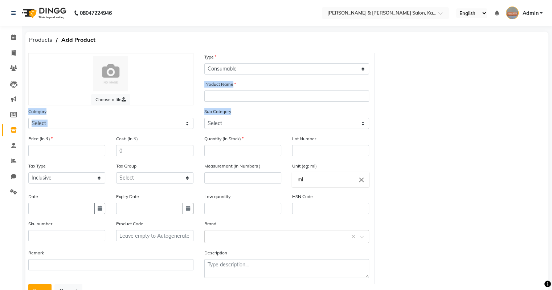
drag, startPoint x: 237, startPoint y: 109, endPoint x: 243, endPoint y: 96, distance: 14.2
click at [243, 96] on div "Choose a file Type Select Type Both Retail Consumable Product Name Category Sel…" at bounding box center [199, 168] width 352 height 231
click at [243, 96] on input "text" at bounding box center [286, 95] width 165 height 11
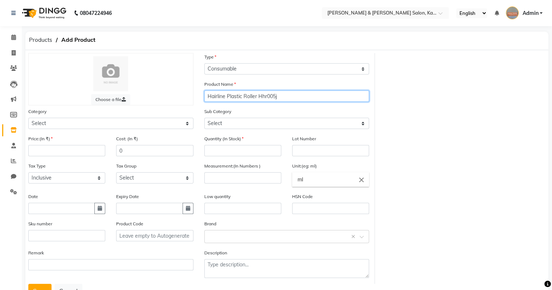
type input "Hairline Plastic Roller Hhr005j"
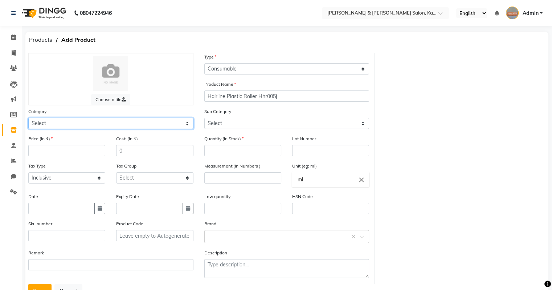
click at [129, 127] on select "Select Hair Skin Makeup Personal Care Appliances [PERSON_NAME] Waxing Disposabl…" at bounding box center [110, 123] width 165 height 11
select select "1385101100"
click at [28, 119] on select "Select Hair Skin Makeup Personal Care Appliances [PERSON_NAME] Waxing Disposabl…" at bounding box center [110, 123] width 165 height 11
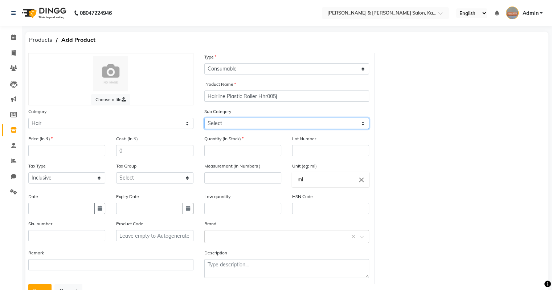
click at [220, 121] on select "Select Shampoo Conditioner Cream Mask Oil Serum Color Appliances Treatment Styl…" at bounding box center [286, 123] width 165 height 11
select select "1385101128"
click at [204, 119] on select "Select Shampoo Conditioner Cream Mask Oil Serum Color Appliances Treatment Styl…" at bounding box center [286, 123] width 165 height 11
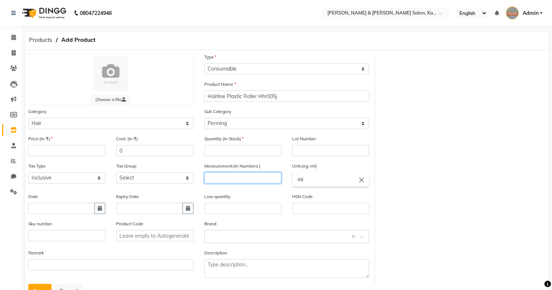
click at [245, 182] on input "number" at bounding box center [242, 177] width 77 height 11
click at [239, 149] on input "number" at bounding box center [242, 150] width 77 height 11
type input "3"
click at [222, 181] on input "number" at bounding box center [242, 177] width 77 height 11
type input "1"
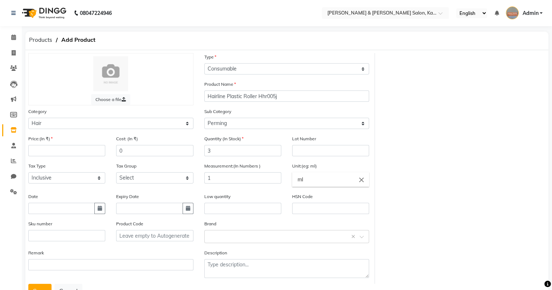
click at [320, 182] on input "ml" at bounding box center [330, 179] width 77 height 15
type input "m"
type input "pc"
click at [316, 198] on link "pc" at bounding box center [330, 196] width 77 height 19
click at [54, 153] on input "number" at bounding box center [66, 150] width 77 height 11
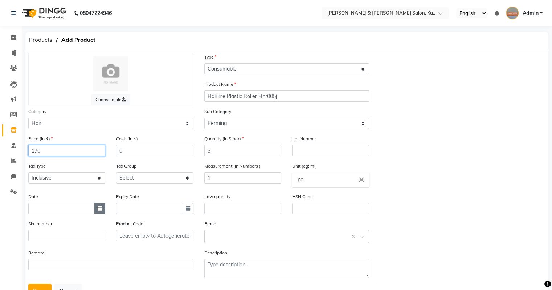
type input "170"
click at [103, 208] on button "button" at bounding box center [99, 208] width 11 height 11
select select "10"
select select "2025"
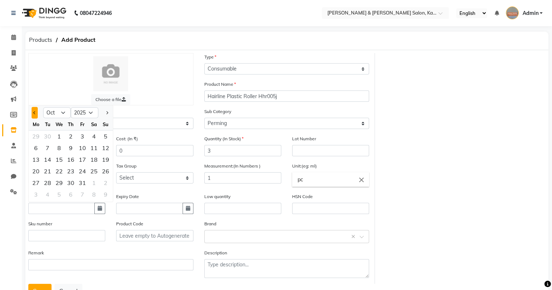
click at [36, 113] on button "Previous month" at bounding box center [35, 113] width 6 height 12
select select "9"
click at [50, 188] on div "30" at bounding box center [48, 183] width 12 height 12
type input "30-09-2025"
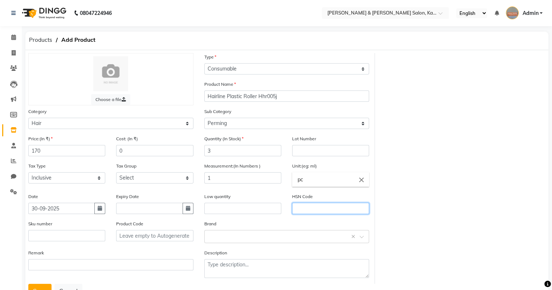
click at [328, 212] on input "text" at bounding box center [330, 208] width 77 height 11
type input "9615110"
click at [220, 240] on input "text" at bounding box center [279, 236] width 143 height 8
type input "hair"
click at [43, 288] on button "Save" at bounding box center [39, 291] width 23 height 14
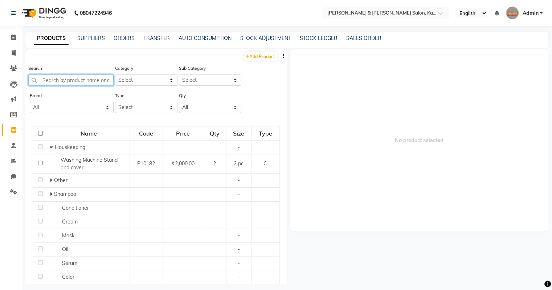
click at [74, 79] on input "text" at bounding box center [70, 79] width 85 height 11
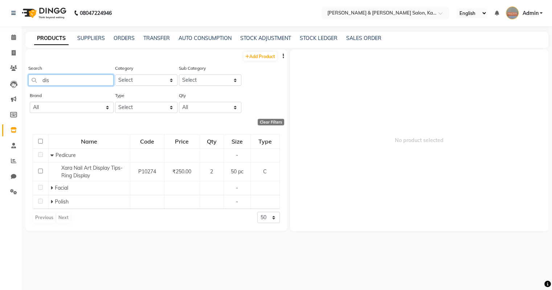
click at [74, 79] on input "dis" at bounding box center [70, 79] width 85 height 11
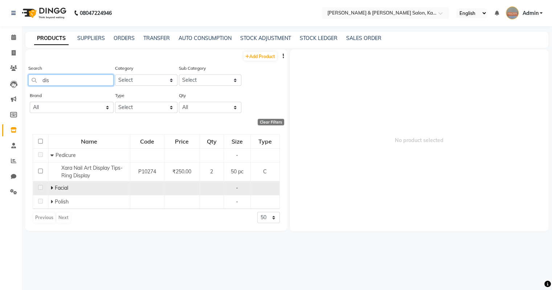
type input "dis"
click at [52, 186] on icon at bounding box center [51, 187] width 3 height 5
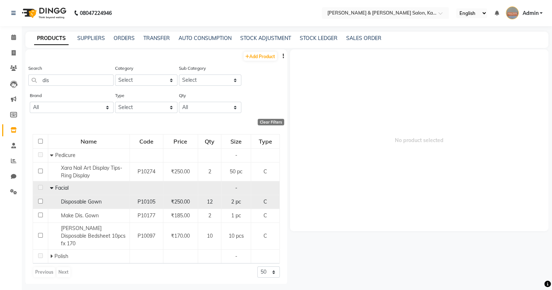
click at [76, 205] on span "Disposable Gown" at bounding box center [81, 201] width 41 height 7
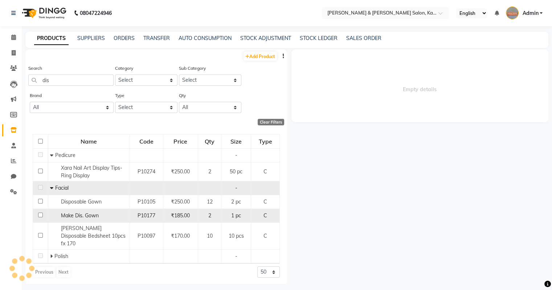
select select
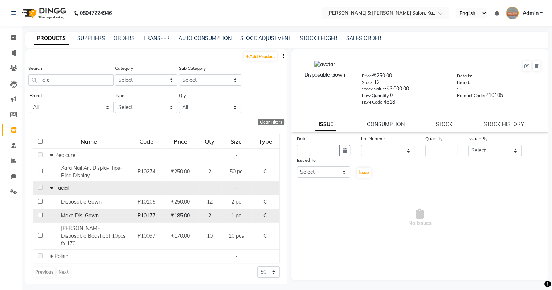
click at [77, 217] on span "Make Dis. Gown" at bounding box center [80, 215] width 38 height 7
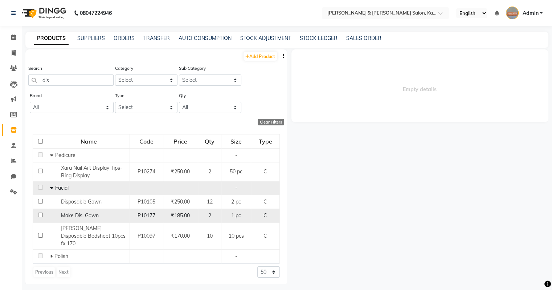
select select
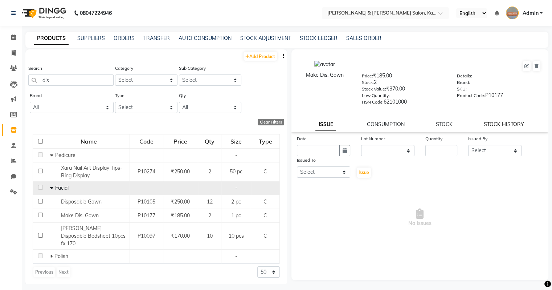
click at [500, 125] on link "STOCK HISTORY" at bounding box center [504, 124] width 40 height 7
select select "all"
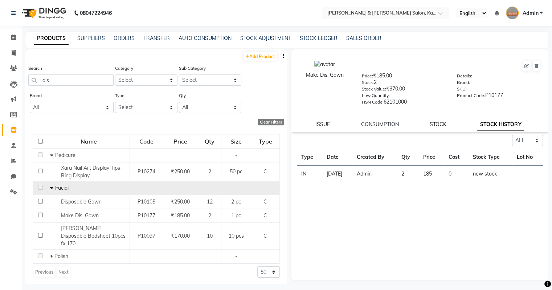
click at [438, 127] on link "STOCK" at bounding box center [438, 124] width 17 height 7
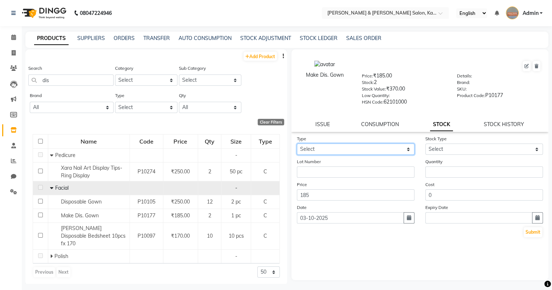
click at [361, 148] on select "Select In Out" at bounding box center [356, 148] width 118 height 11
select select "in"
click at [297, 146] on select "Select In Out" at bounding box center [356, 148] width 118 height 11
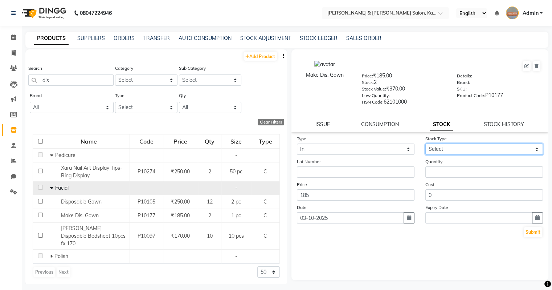
click at [429, 153] on select "Select New Stock Adjustment Return Other" at bounding box center [485, 148] width 118 height 11
select select "new stock"
click at [426, 146] on select "Select New Stock Adjustment Return Other" at bounding box center [485, 148] width 118 height 11
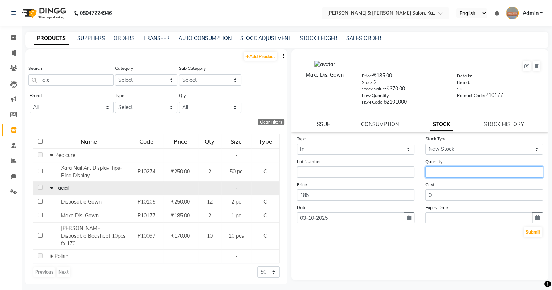
click at [437, 176] on input "number" at bounding box center [485, 171] width 118 height 11
type input "2"
click at [409, 220] on icon "button" at bounding box center [409, 217] width 4 height 5
select select "10"
select select "2025"
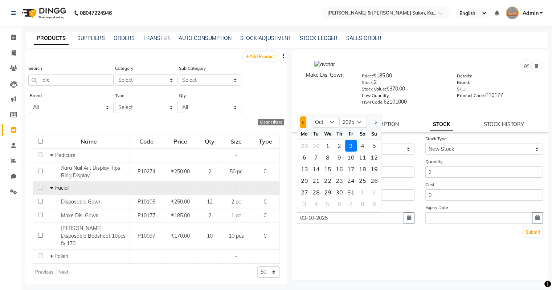
click at [302, 125] on button "Previous month" at bounding box center [303, 122] width 6 height 12
select select "9"
click at [365, 151] on div "6" at bounding box center [363, 146] width 12 height 12
type input "[DATE]"
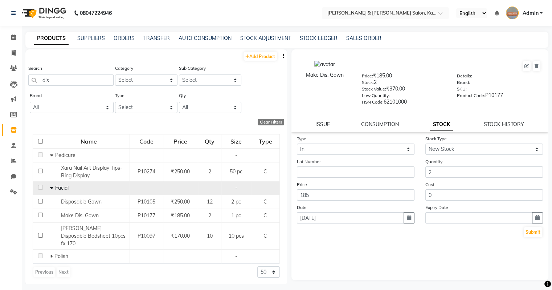
click at [365, 253] on div "Type Select In Out Stock Type Select New Stock Adjustment Return Other Lot Numb…" at bounding box center [420, 207] width 257 height 145
click at [533, 236] on button "Submit" at bounding box center [533, 232] width 19 height 10
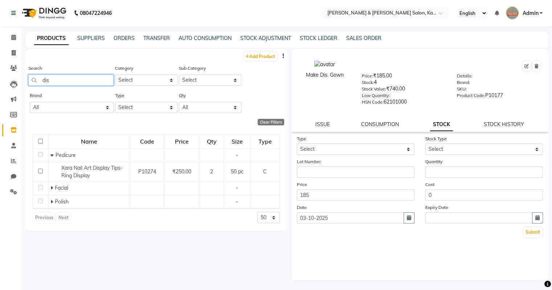
click at [59, 78] on input "dis" at bounding box center [70, 79] width 85 height 11
click at [60, 78] on input "multi" at bounding box center [70, 79] width 85 height 11
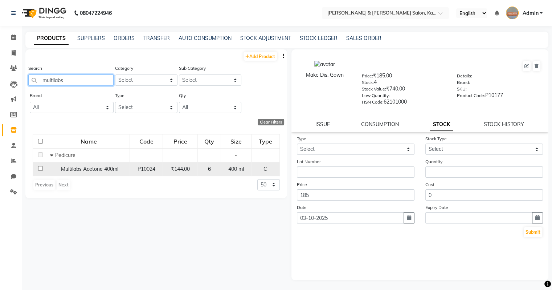
type input "multilabs"
click at [110, 166] on div "Multilabs Acetone 400ml" at bounding box center [89, 169] width 78 height 8
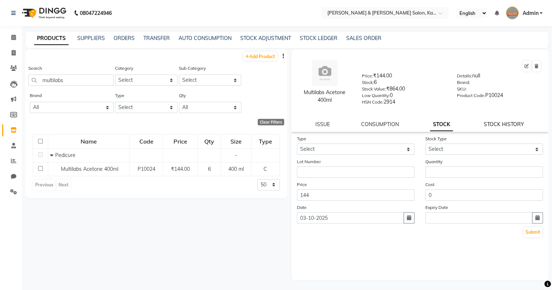
click at [503, 127] on link "STOCK HISTORY" at bounding box center [504, 124] width 40 height 7
select select "all"
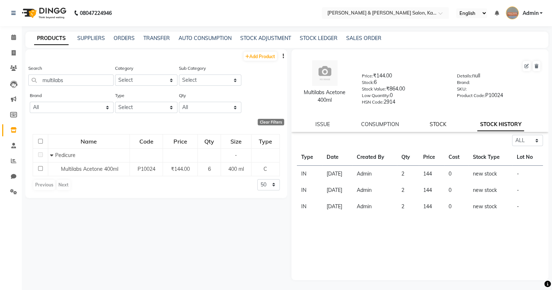
click at [435, 127] on link "STOCK" at bounding box center [438, 124] width 17 height 7
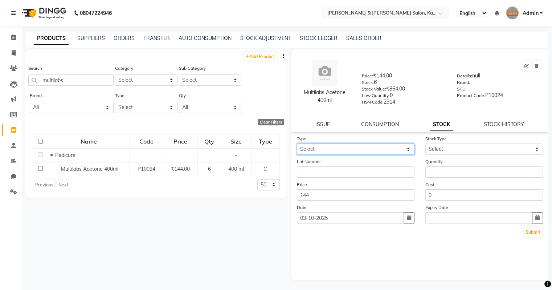
click at [328, 151] on select "Select In Out" at bounding box center [356, 148] width 118 height 11
select select "in"
click at [297, 146] on select "Select In Out" at bounding box center [356, 148] width 118 height 11
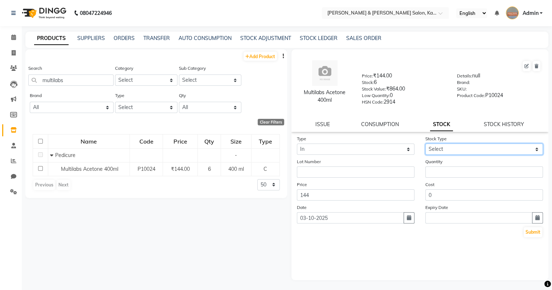
click at [461, 149] on select "Select New Stock Adjustment Return Other" at bounding box center [485, 148] width 118 height 11
select select "new stock"
click at [426, 146] on select "Select New Stock Adjustment Return Other" at bounding box center [485, 148] width 118 height 11
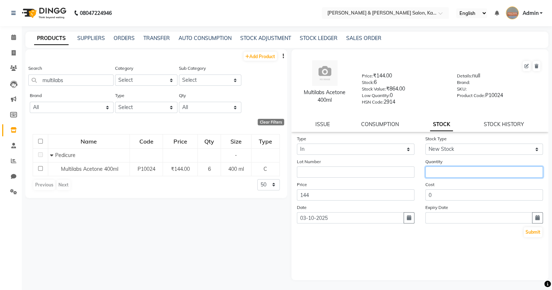
click at [452, 176] on input "number" at bounding box center [485, 171] width 118 height 11
type input "2"
click at [414, 222] on button "button" at bounding box center [409, 217] width 11 height 11
select select "10"
select select "2025"
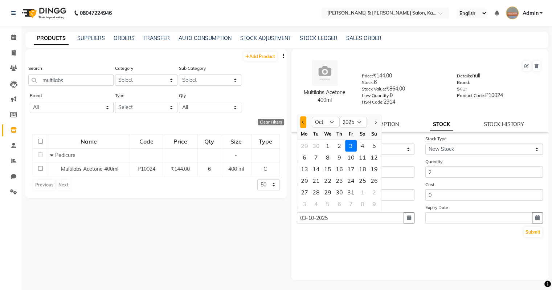
click at [304, 128] on button "Previous month" at bounding box center [303, 122] width 6 height 12
select select "9"
click at [362, 151] on div "6" at bounding box center [363, 146] width 12 height 12
type input "[DATE]"
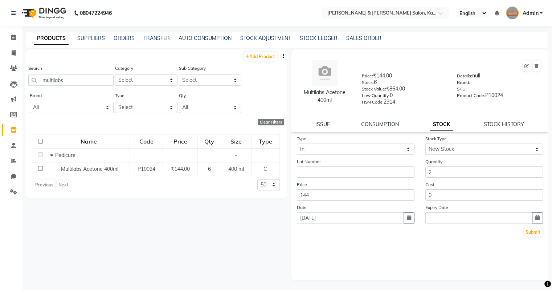
click at [406, 247] on div "Type Select In Out Stock Type Select New Stock Adjustment Return Other Lot Numb…" at bounding box center [420, 207] width 257 height 145
click at [533, 235] on button "Submit" at bounding box center [533, 232] width 19 height 10
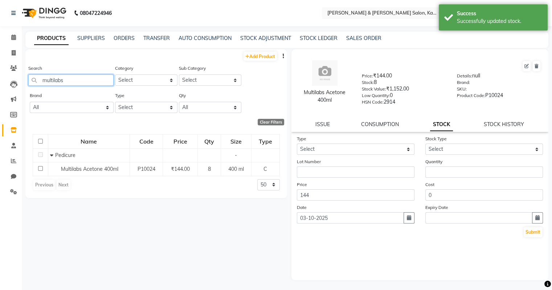
click at [60, 77] on input "multilabs" at bounding box center [70, 79] width 85 height 11
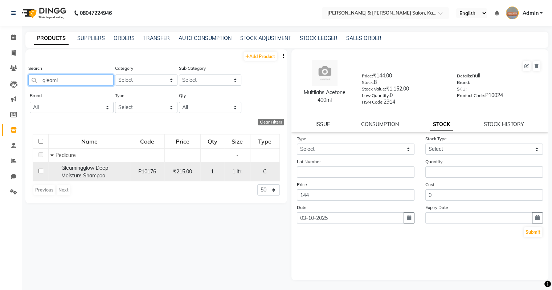
type input "gleami"
click at [74, 171] on span "Gleamingglow Deep Moisture Shampoo" at bounding box center [84, 171] width 47 height 14
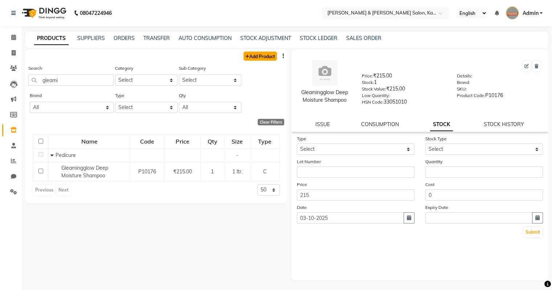
click at [256, 56] on link "Add Product" at bounding box center [260, 56] width 33 height 9
select select "true"
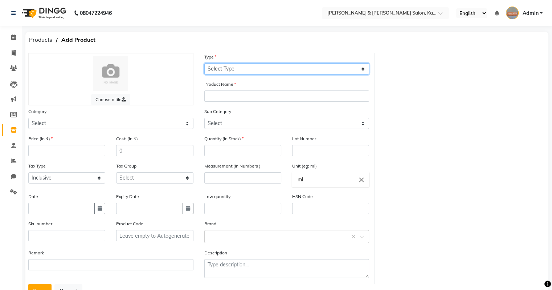
click at [254, 66] on select "Select Type Both Retail Consumable" at bounding box center [286, 68] width 165 height 11
select select "C"
click at [204, 64] on select "Select Type Both Retail Consumable" at bounding box center [286, 68] width 165 height 11
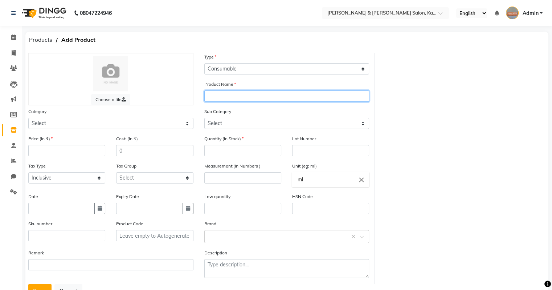
click at [233, 97] on input "text" at bounding box center [286, 95] width 165 height 11
type input "Gleaming Glow Manicure Pedicure Shampoo"
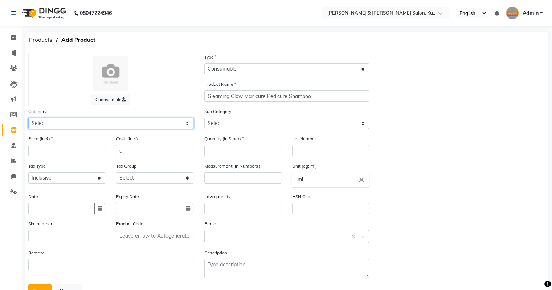
click at [89, 125] on select "Select Hair Skin Makeup Personal Care Appliances [PERSON_NAME] Waxing Disposabl…" at bounding box center [110, 123] width 165 height 11
click at [28, 119] on select "Select Hair Skin Makeup Personal Care Appliances [PERSON_NAME] Waxing Disposabl…" at bounding box center [110, 123] width 165 height 11
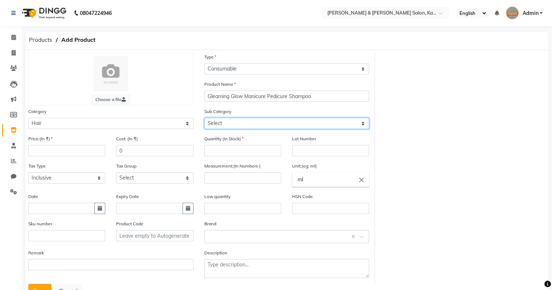
click at [234, 125] on select "Select Shampoo Conditioner Cream Mask Oil Serum Color Appliances Treatment Styl…" at bounding box center [286, 123] width 165 height 11
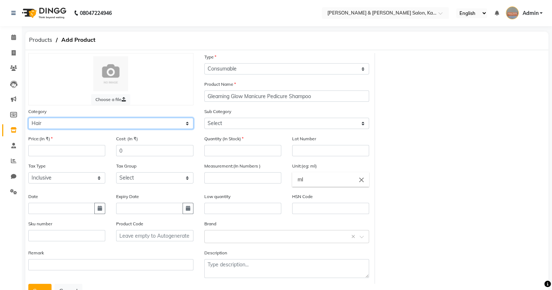
click at [135, 125] on select "Select Hair Skin Makeup Personal Care Appliances [PERSON_NAME] Waxing Disposabl…" at bounding box center [110, 123] width 165 height 11
select select "1385102050"
click at [28, 119] on select "Select Hair Skin Makeup Personal Care Appliances [PERSON_NAME] Waxing Disposabl…" at bounding box center [110, 123] width 165 height 11
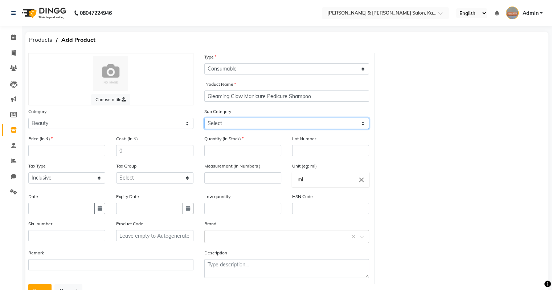
click at [278, 127] on select "Select Wax Heater Srub Massage Cream Brush Foil gloves Roller Shampoo Pedicure …" at bounding box center [286, 123] width 165 height 11
select select "13851020510"
click at [204, 119] on select "Select Wax Heater Srub Massage Cream Brush Foil gloves Roller Shampoo Pedicure …" at bounding box center [286, 123] width 165 height 11
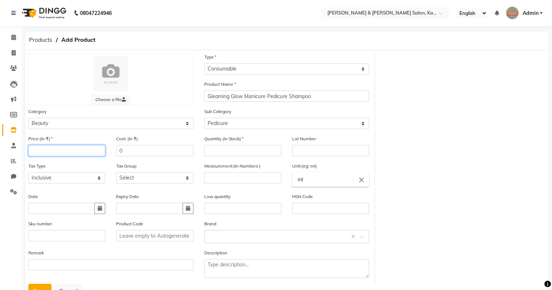
click at [75, 153] on input "number" at bounding box center [66, 150] width 77 height 11
type input "850"
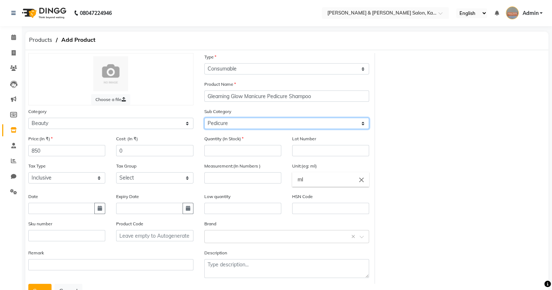
click at [237, 127] on select "Select Wax Heater Srub Massage Cream Brush Foil gloves Roller Shampoo Pedicure …" at bounding box center [286, 123] width 165 height 11
select select "13851020509"
click at [204, 119] on select "Select Wax Heater Srub Massage Cream Brush Foil gloves Roller Shampoo Pedicure …" at bounding box center [286, 123] width 165 height 11
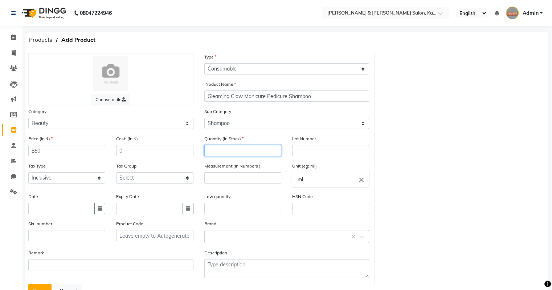
click at [241, 153] on input "number" at bounding box center [242, 150] width 77 height 11
type input "1"
click at [96, 181] on select "Select Inclusive Exclusive" at bounding box center [66, 177] width 77 height 11
click at [28, 174] on select "Select Inclusive Exclusive" at bounding box center [66, 177] width 77 height 11
click at [130, 180] on select "Select GST 5% GST" at bounding box center [154, 177] width 77 height 11
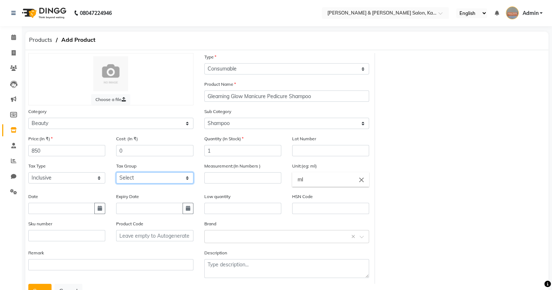
select select "3434"
click at [116, 174] on select "Select GST 5% GST" at bounding box center [154, 177] width 77 height 11
click at [254, 174] on div "Measurement:(In Numbers )" at bounding box center [242, 172] width 77 height 21
click at [252, 177] on input "number" at bounding box center [242, 177] width 77 height 11
type input "1"
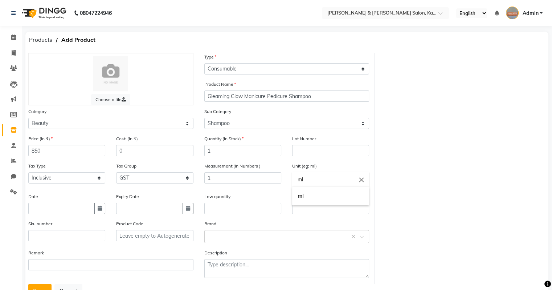
click at [308, 179] on input "ml" at bounding box center [330, 179] width 77 height 15
click at [305, 201] on link "pc" at bounding box center [330, 196] width 77 height 19
click at [105, 214] on div "Date" at bounding box center [67, 205] width 88 height 27
click at [102, 214] on button "button" at bounding box center [99, 208] width 11 height 11
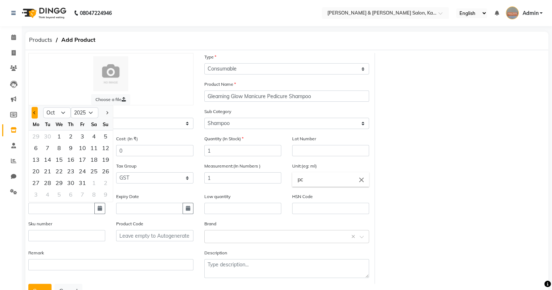
click at [33, 116] on button "Previous month" at bounding box center [35, 113] width 6 height 12
click at [93, 138] on div "6" at bounding box center [94, 136] width 12 height 12
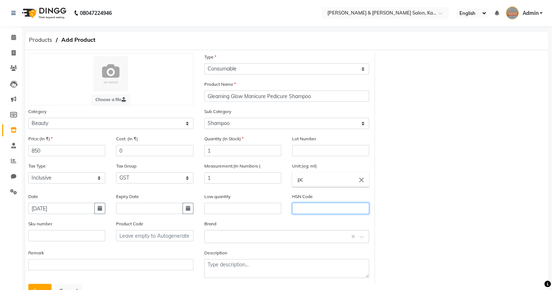
click at [305, 210] on input "text" at bounding box center [330, 208] width 77 height 11
click at [236, 237] on input "text" at bounding box center [279, 236] width 143 height 8
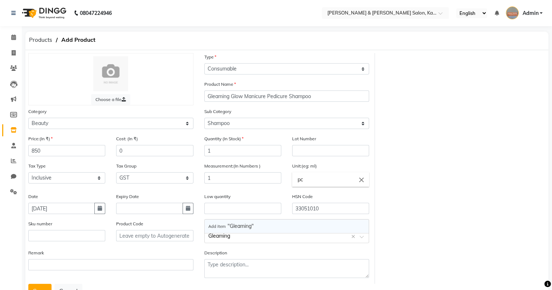
click at [234, 230] on div "Add item "Gleaming"" at bounding box center [287, 225] width 164 height 13
click at [439, 208] on div "Choose a file Type Select Type Both Retail Consumable Product Name Gleaming Glo…" at bounding box center [287, 168] width 528 height 231
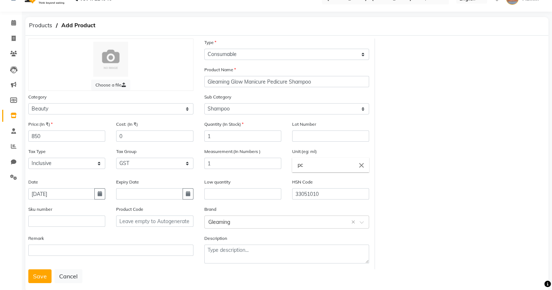
scroll to position [32, 0]
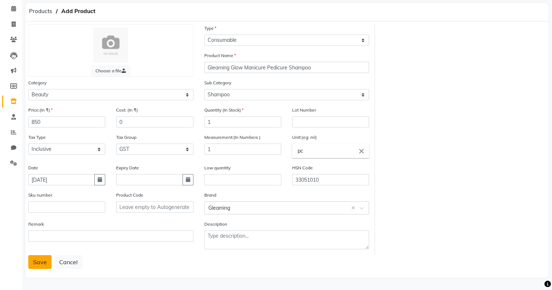
click at [31, 262] on button "Save" at bounding box center [39, 262] width 23 height 14
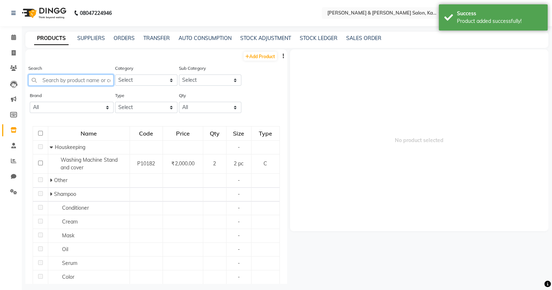
click at [84, 81] on input "text" at bounding box center [70, 79] width 85 height 11
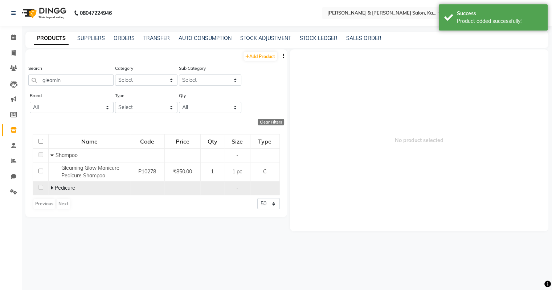
click at [53, 187] on span at bounding box center [52, 187] width 4 height 7
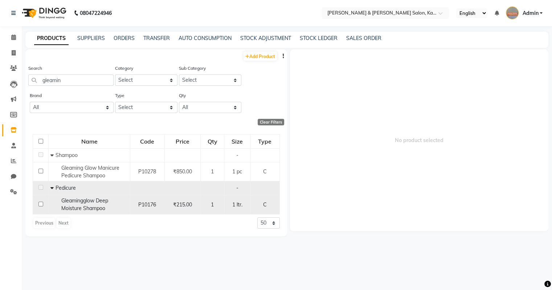
click at [93, 204] on span "Gleamingglow Deep Moisture Shampoo" at bounding box center [84, 204] width 47 height 14
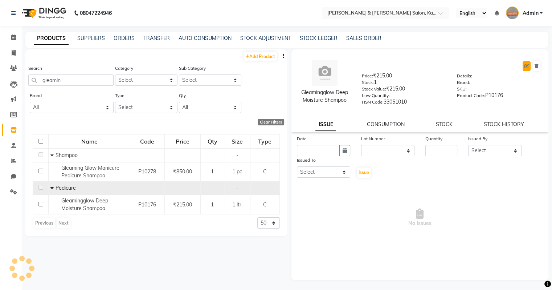
click at [529, 65] on button at bounding box center [527, 66] width 8 height 10
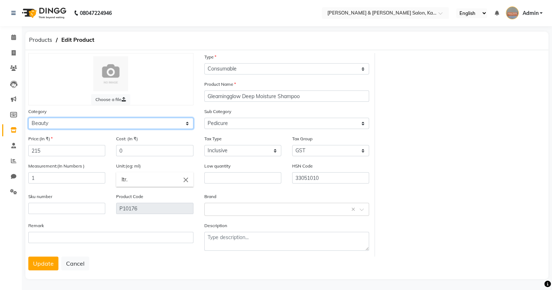
click at [152, 125] on select "Select Hair Skin Makeup Personal Care Appliances [PERSON_NAME] Waxing Disposabl…" at bounding box center [110, 123] width 165 height 11
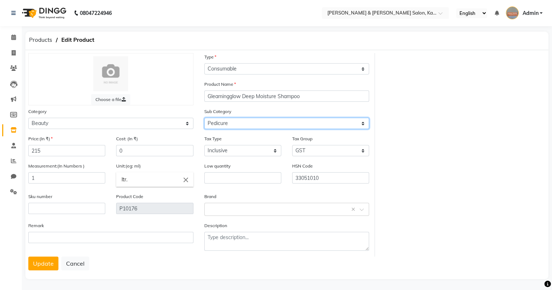
click at [232, 124] on select "Select Wax Heater Srub Massage Cream Brush Foil gloves Roller Shampoo Pedicure …" at bounding box center [286, 123] width 165 height 11
click at [204, 119] on select "Select Wax Heater Srub Massage Cream Brush Foil gloves Roller Shampoo Pedicure …" at bounding box center [286, 123] width 165 height 11
click at [232, 212] on input "text" at bounding box center [279, 209] width 143 height 8
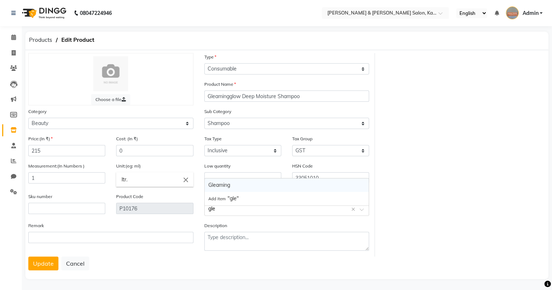
click at [227, 185] on div "Gleaming" at bounding box center [287, 184] width 164 height 13
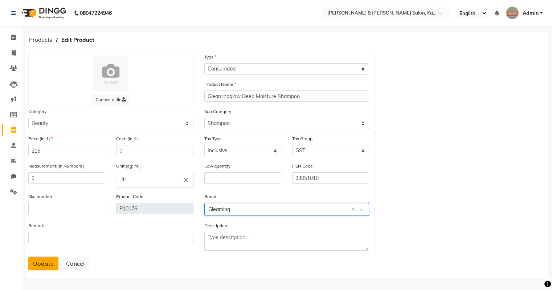
click at [38, 266] on button "Update" at bounding box center [43, 263] width 30 height 14
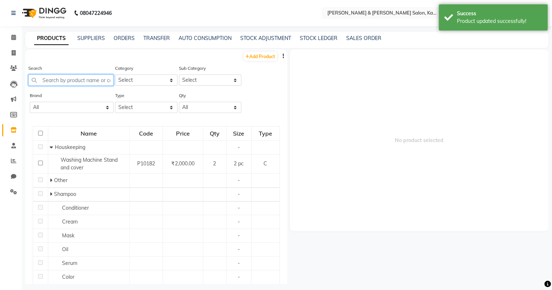
click at [74, 79] on input "text" at bounding box center [70, 79] width 85 height 11
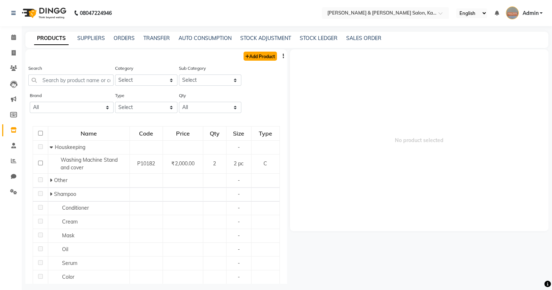
click at [248, 54] on link "Add Product" at bounding box center [260, 56] width 33 height 9
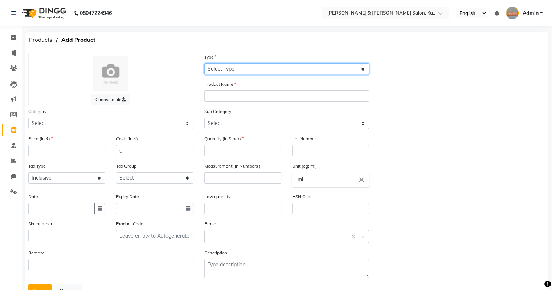
click at [281, 71] on select "Select Type Both Retail Consumable" at bounding box center [286, 68] width 165 height 11
click at [204, 64] on select "Select Type Both Retail Consumable" at bounding box center [286, 68] width 165 height 11
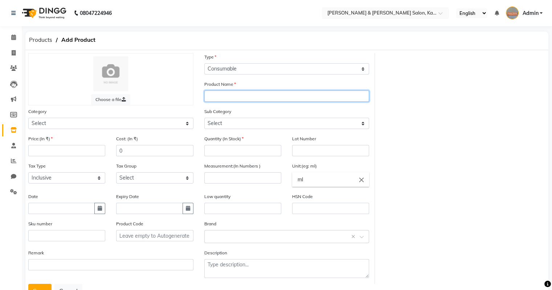
click at [234, 93] on input "text" at bounding box center [286, 95] width 165 height 11
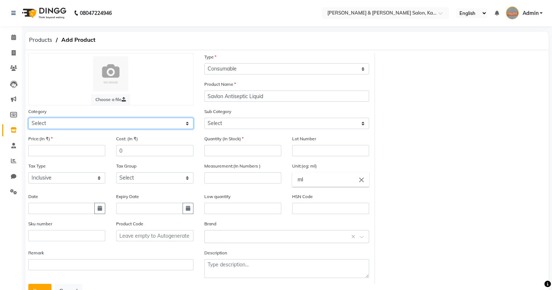
click at [146, 124] on select "Select Hair Skin Makeup Personal Care Appliances [PERSON_NAME] Waxing Disposabl…" at bounding box center [110, 123] width 165 height 11
click at [28, 119] on select "Select Hair Skin Makeup Personal Care Appliances [PERSON_NAME] Waxing Disposabl…" at bounding box center [110, 123] width 165 height 11
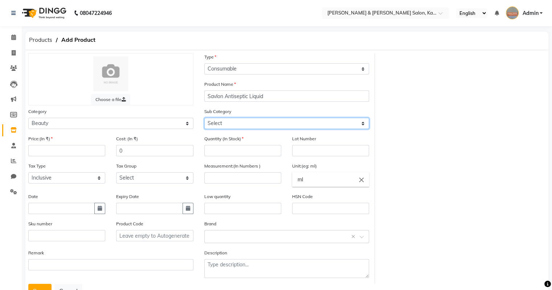
click at [234, 125] on select "Select Wax Heater Srub Massage Cream Brush Foil gloves Roller Shampoo Pedicure …" at bounding box center [286, 123] width 165 height 11
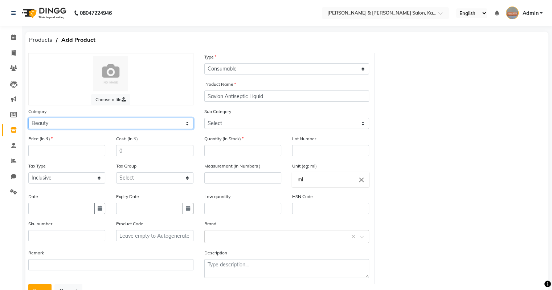
click at [164, 123] on select "Select Hair Skin Makeup Personal Care Appliances [PERSON_NAME] Waxing Disposabl…" at bounding box center [110, 123] width 165 height 11
click at [28, 119] on select "Select Hair Skin Makeup Personal Care Appliances [PERSON_NAME] Waxing Disposabl…" at bounding box center [110, 123] width 165 height 11
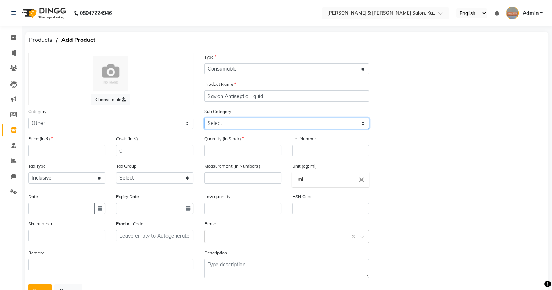
click at [256, 128] on select "Select Houskeeping Other" at bounding box center [286, 123] width 165 height 11
click at [204, 119] on select "Select Houskeeping Other" at bounding box center [286, 123] width 165 height 11
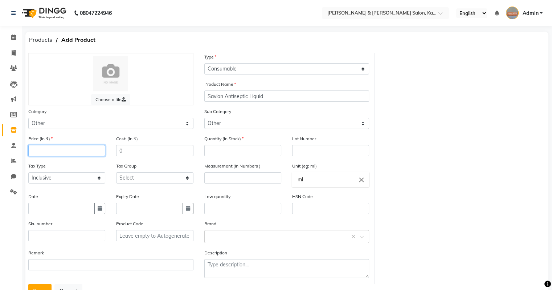
click at [50, 151] on input "number" at bounding box center [66, 150] width 77 height 11
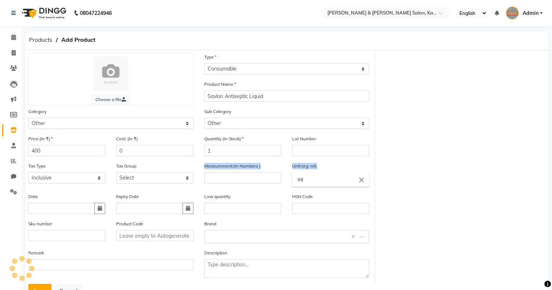
drag, startPoint x: 318, startPoint y: 173, endPoint x: 222, endPoint y: 180, distance: 96.5
click at [222, 180] on div "Measurement:(In Numbers ) Unit:(eg: ml) ml close" at bounding box center [287, 177] width 176 height 31
click at [312, 179] on input "ml" at bounding box center [330, 179] width 77 height 15
click at [231, 182] on div at bounding box center [276, 145] width 552 height 290
click at [231, 181] on input "number" at bounding box center [242, 177] width 77 height 11
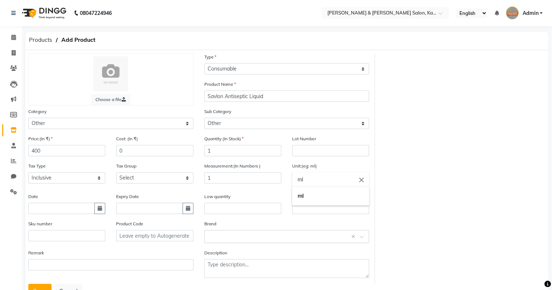
click at [333, 185] on input "ml" at bounding box center [330, 179] width 77 height 15
click at [311, 217] on link "l tr." at bounding box center [330, 214] width 77 height 19
click at [99, 210] on icon "button" at bounding box center [100, 208] width 4 height 5
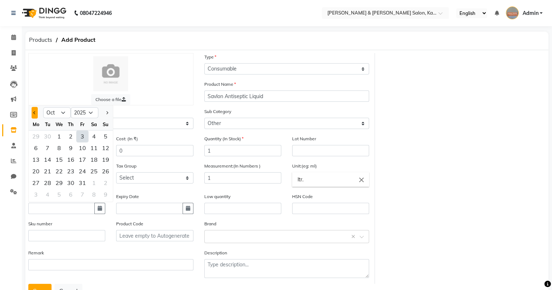
click at [36, 113] on button "Previous month" at bounding box center [35, 113] width 6 height 12
click at [94, 138] on div "6" at bounding box center [94, 136] width 12 height 12
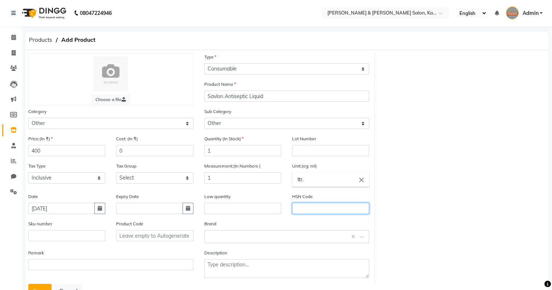
click at [298, 210] on input "text" at bounding box center [330, 208] width 77 height 11
click at [227, 238] on input "text" at bounding box center [279, 236] width 143 height 8
click at [228, 230] on div "Add item "savlon"" at bounding box center [287, 225] width 164 height 13
click at [46, 288] on button "Save" at bounding box center [39, 291] width 23 height 14
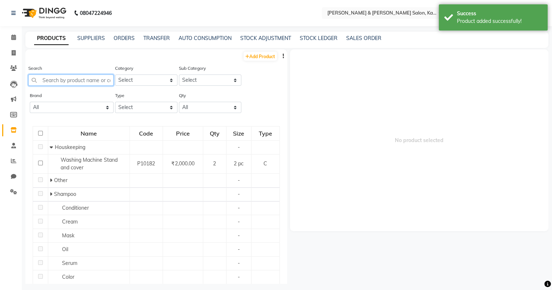
click at [77, 80] on input "text" at bounding box center [70, 79] width 85 height 11
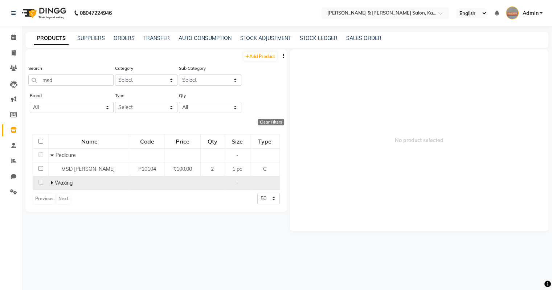
click at [85, 179] on div "Waxing" at bounding box center [89, 183] width 78 height 8
click at [52, 184] on icon at bounding box center [51, 182] width 3 height 5
click at [265, 56] on link "Add Product" at bounding box center [260, 56] width 33 height 9
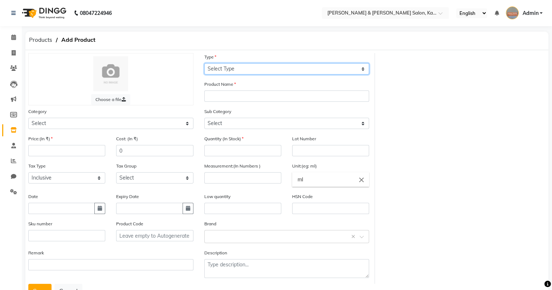
click at [235, 72] on select "Select Type Both Retail Consumable" at bounding box center [286, 68] width 165 height 11
click at [204, 64] on select "Select Type Both Retail Consumable" at bounding box center [286, 68] width 165 height 11
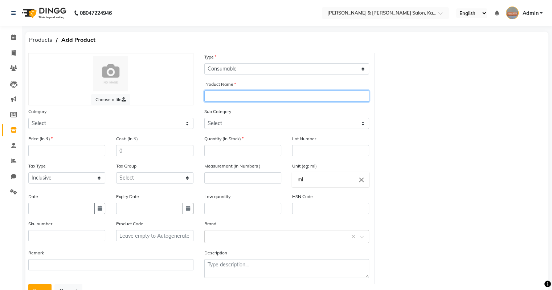
click at [230, 97] on input "text" at bounding box center [286, 95] width 165 height 11
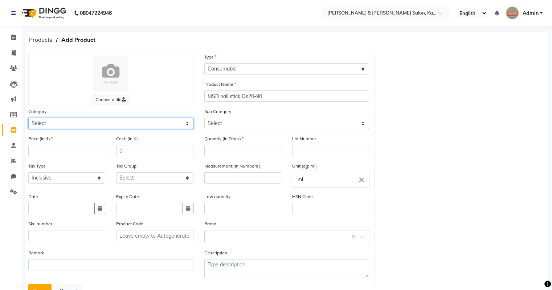
click at [155, 128] on select "Select Hair Skin Makeup Personal Care Appliances [PERSON_NAME] Waxing Disposabl…" at bounding box center [110, 123] width 165 height 11
click at [28, 119] on select "Select Hair Skin Makeup Personal Care Appliances [PERSON_NAME] Waxing Disposabl…" at bounding box center [110, 123] width 165 height 11
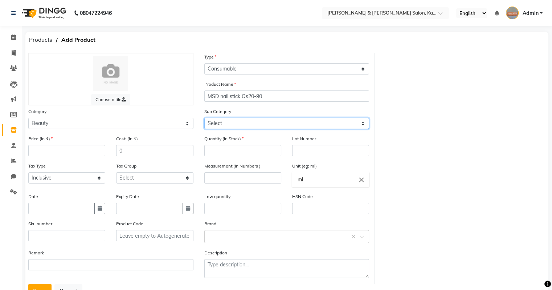
click at [227, 126] on select "Select Wax Heater Srub Massage Cream Brush Foil gloves Roller Shampoo Pedicure …" at bounding box center [286, 123] width 165 height 11
click at [204, 119] on select "Select Wax Heater Srub Massage Cream Brush Foil gloves Roller Shampoo Pedicure …" at bounding box center [286, 123] width 165 height 11
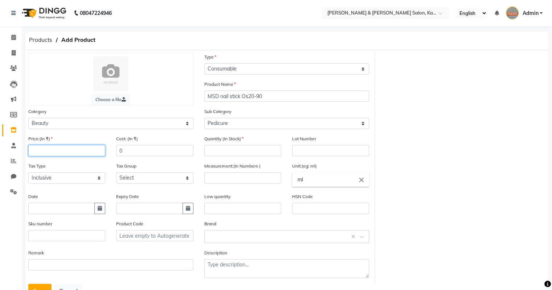
click at [66, 155] on input "number" at bounding box center [66, 150] width 77 height 11
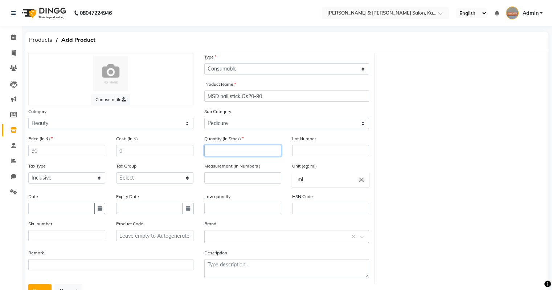
click at [232, 154] on input "number" at bounding box center [242, 150] width 77 height 11
click at [152, 181] on select "Select GST 5% GST" at bounding box center [154, 177] width 77 height 11
click at [224, 187] on div "Measurement:(In Numbers )" at bounding box center [243, 177] width 88 height 31
click at [228, 179] on input "number" at bounding box center [242, 177] width 77 height 11
click at [304, 181] on input "ml" at bounding box center [330, 179] width 77 height 15
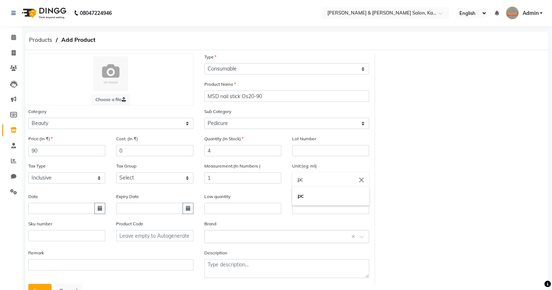
click at [266, 224] on div at bounding box center [276, 145] width 552 height 290
click at [99, 210] on icon "button" at bounding box center [100, 208] width 4 height 5
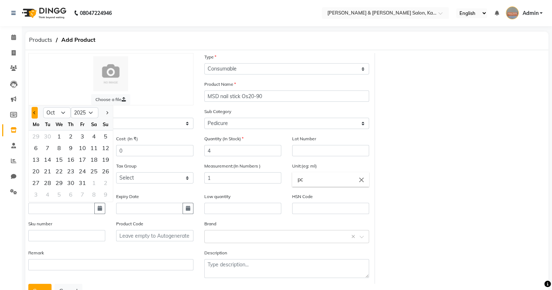
click at [32, 113] on button "Previous month" at bounding box center [35, 113] width 6 height 12
click at [97, 141] on div "6" at bounding box center [94, 136] width 12 height 12
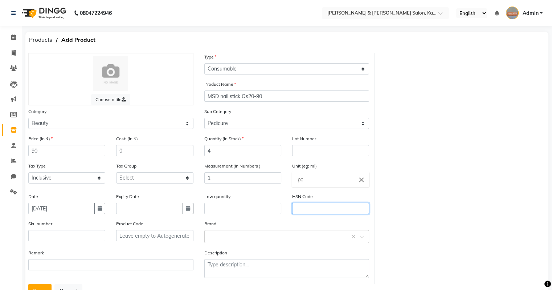
click at [302, 214] on input "text" at bounding box center [330, 208] width 77 height 11
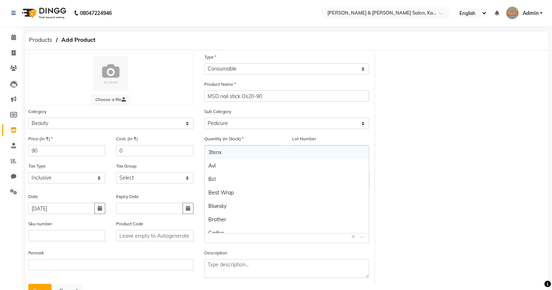
click at [228, 243] on div "Select brand or add custom brand ×" at bounding box center [286, 236] width 165 height 13
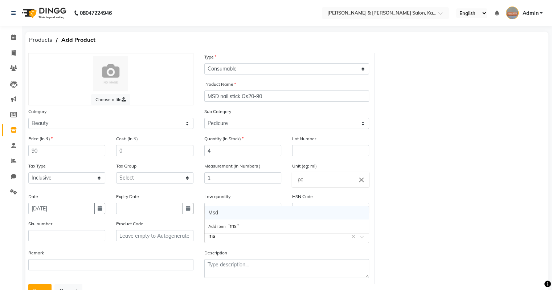
click at [217, 213] on div "Msd" at bounding box center [287, 212] width 164 height 13
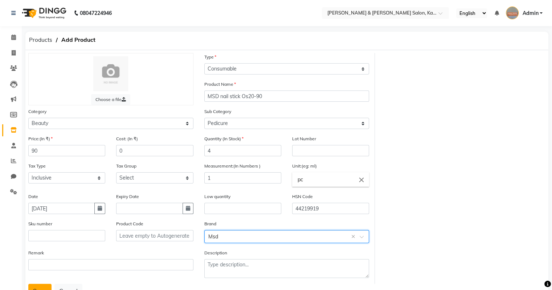
click at [42, 287] on button "Save" at bounding box center [39, 291] width 23 height 14
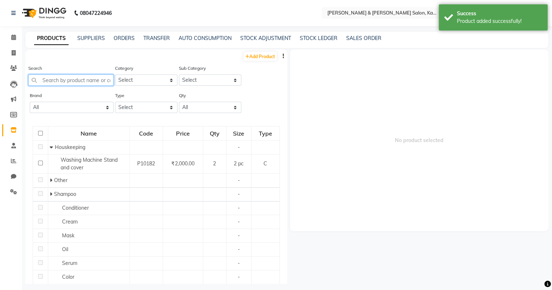
click at [76, 85] on input "text" at bounding box center [70, 79] width 85 height 11
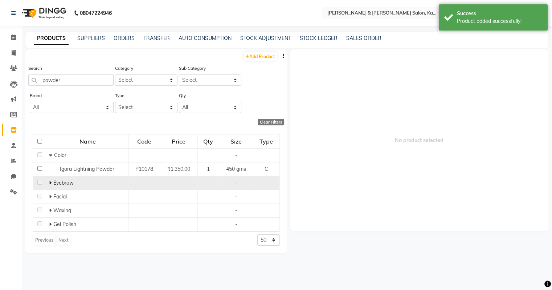
click at [50, 182] on icon at bounding box center [50, 182] width 3 height 5
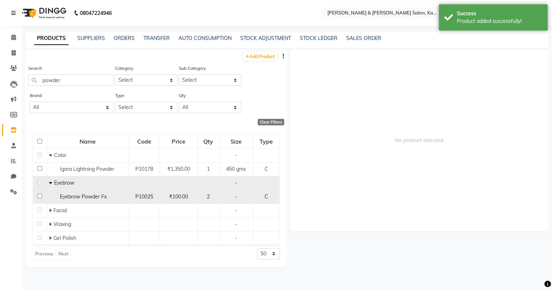
click at [87, 198] on span "Eyebrow Powder Fx" at bounding box center [83, 196] width 47 height 7
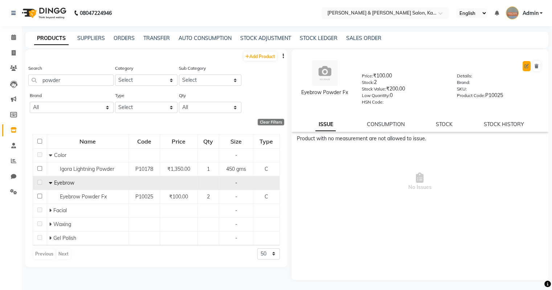
click at [526, 64] on icon at bounding box center [527, 66] width 4 height 4
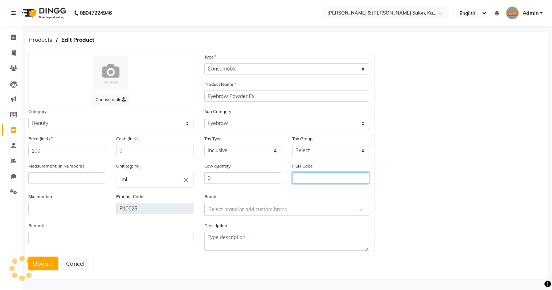
click at [307, 179] on input "text" at bounding box center [330, 177] width 77 height 11
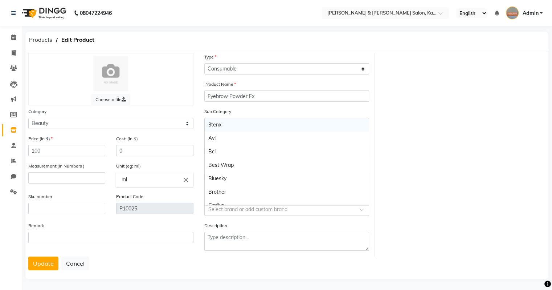
click at [257, 213] on div "Select brand or add custom brand" at bounding box center [247, 210] width 79 height 8
click at [143, 247] on div "Remark" at bounding box center [111, 239] width 176 height 35
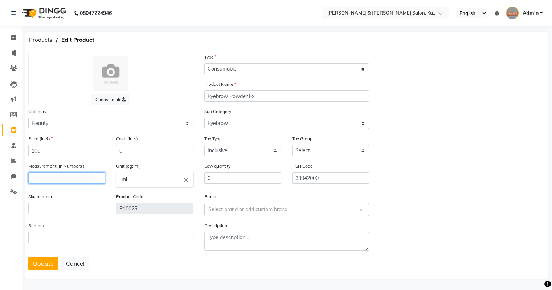
click at [52, 176] on input "number" at bounding box center [66, 177] width 77 height 11
click at [151, 179] on input "ml" at bounding box center [154, 179] width 77 height 15
click at [151, 197] on link "pc" at bounding box center [154, 196] width 77 height 19
click at [43, 267] on button "Update" at bounding box center [43, 263] width 30 height 14
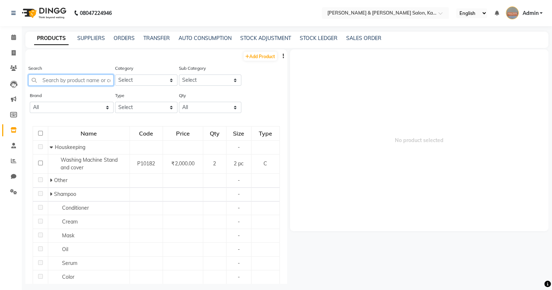
click at [73, 82] on input "text" at bounding box center [70, 79] width 85 height 11
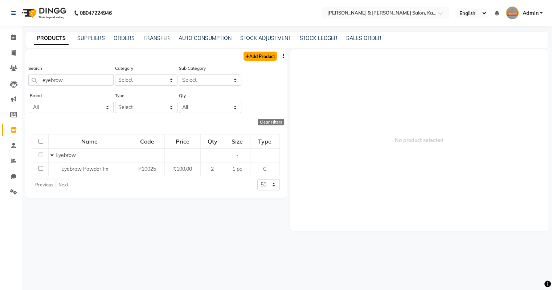
click at [274, 59] on link "Add Product" at bounding box center [260, 56] width 33 height 9
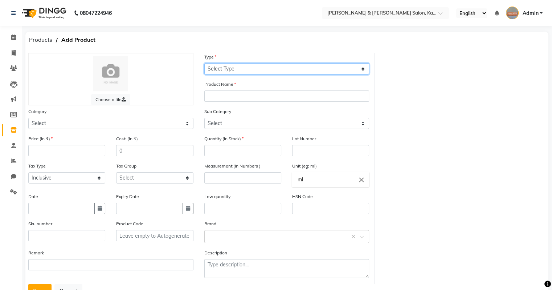
click at [247, 72] on select "Select Type Both Retail Consumable" at bounding box center [286, 68] width 165 height 11
click at [204, 64] on select "Select Type Both Retail Consumable" at bounding box center [286, 68] width 165 height 11
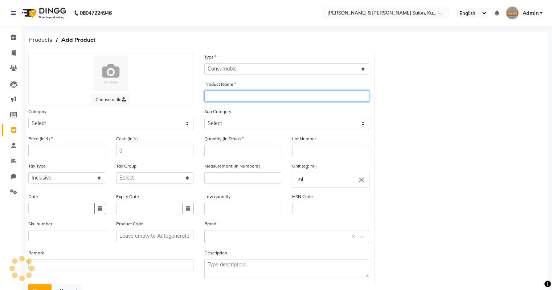
click at [232, 102] on input "text" at bounding box center [286, 95] width 165 height 11
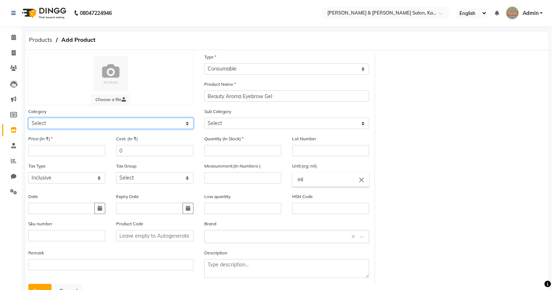
click at [147, 124] on select "Select Hair Skin Makeup Personal Care Appliances [PERSON_NAME] Waxing Disposabl…" at bounding box center [110, 123] width 165 height 11
click at [28, 119] on select "Select Hair Skin Makeup Personal Care Appliances [PERSON_NAME] Waxing Disposabl…" at bounding box center [110, 123] width 165 height 11
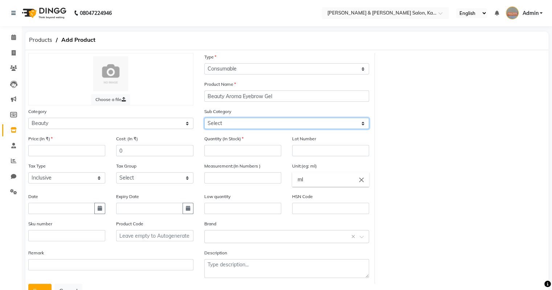
click at [260, 125] on select "Select Wax Heater Srub Massage Cream Brush Foil gloves Roller Shampoo Pedicure …" at bounding box center [286, 123] width 165 height 11
click at [204, 119] on select "Select Wax Heater Srub Massage Cream Brush Foil gloves Roller Shampoo Pedicure …" at bounding box center [286, 123] width 165 height 11
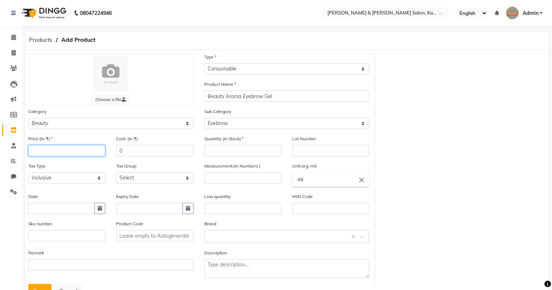
click at [52, 152] on input "number" at bounding box center [66, 150] width 77 height 11
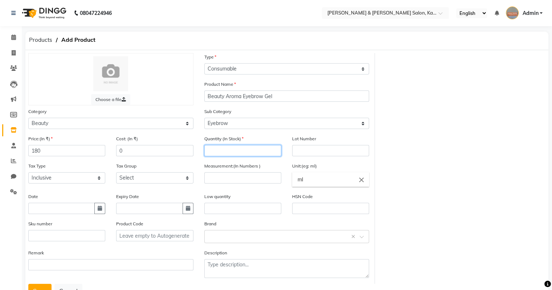
click at [237, 148] on input "number" at bounding box center [242, 150] width 77 height 11
click at [229, 180] on input "number" at bounding box center [242, 177] width 77 height 11
click at [321, 183] on input "ml" at bounding box center [330, 179] width 77 height 15
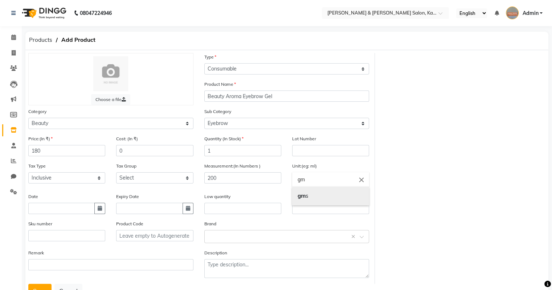
click at [313, 198] on link "gm s" at bounding box center [330, 196] width 77 height 19
click at [305, 207] on input "text" at bounding box center [330, 208] width 77 height 11
click at [102, 211] on icon "button" at bounding box center [100, 208] width 4 height 5
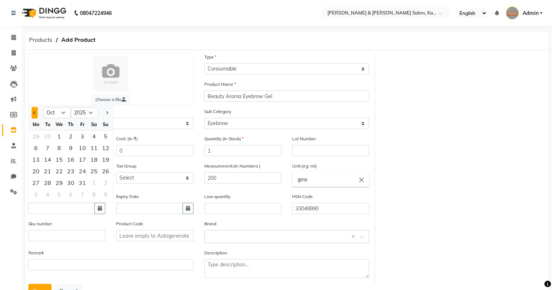
click at [34, 114] on button "Previous month" at bounding box center [35, 113] width 6 height 12
click at [93, 137] on div "6" at bounding box center [94, 136] width 12 height 12
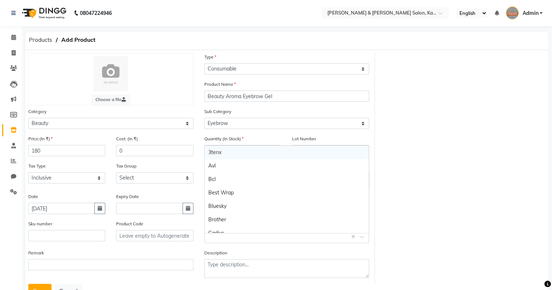
click at [227, 239] on input "text" at bounding box center [279, 236] width 143 height 8
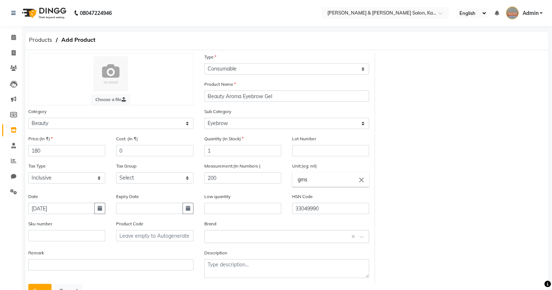
click at [164, 260] on div "Remark" at bounding box center [110, 259] width 165 height 21
click at [45, 288] on button "Save" at bounding box center [39, 291] width 23 height 14
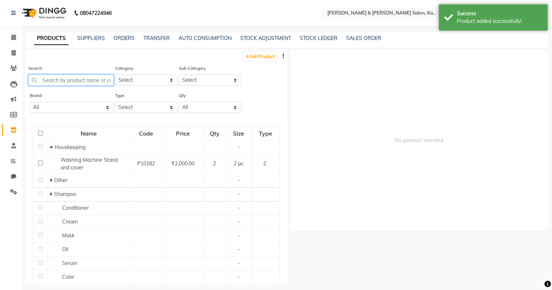
click at [79, 81] on input "text" at bounding box center [70, 79] width 85 height 11
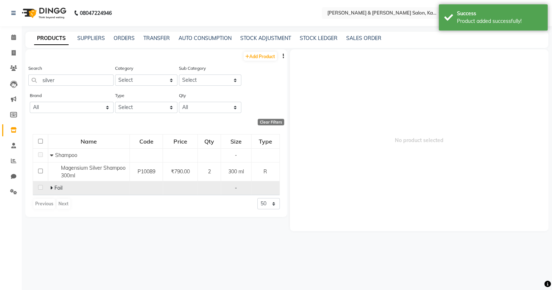
click at [50, 188] on icon at bounding box center [51, 187] width 3 height 5
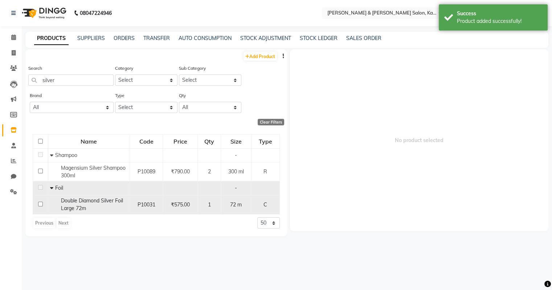
click at [76, 207] on span "Double Diamond Silver Foil Large 72m" at bounding box center [92, 204] width 62 height 14
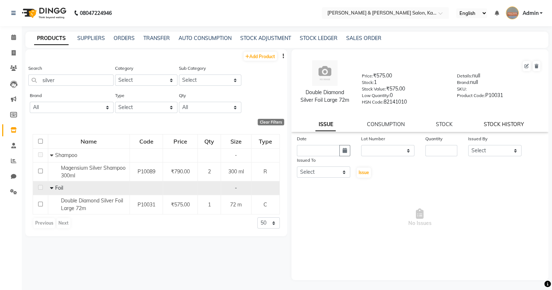
click at [501, 126] on link "STOCK HISTORY" at bounding box center [504, 124] width 40 height 7
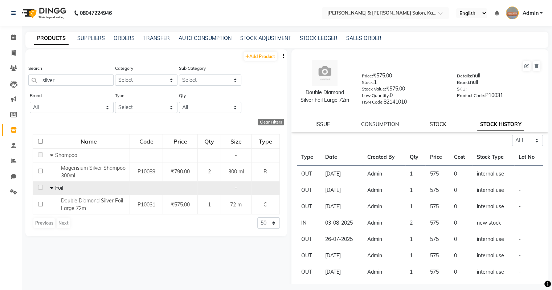
click at [436, 127] on link "STOCK" at bounding box center [438, 124] width 17 height 7
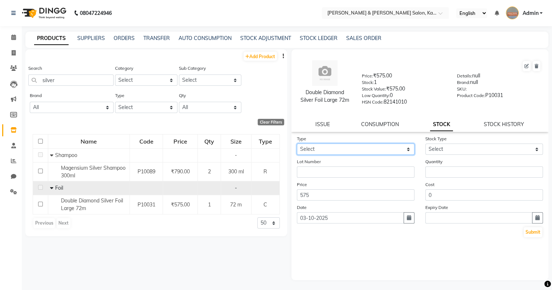
click at [349, 153] on select "Select In Out" at bounding box center [356, 148] width 118 height 11
click at [297, 146] on select "Select In Out" at bounding box center [356, 148] width 118 height 11
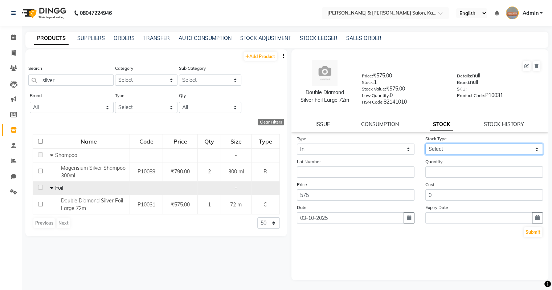
click at [456, 152] on select "Select New Stock Adjustment Return Other" at bounding box center [485, 148] width 118 height 11
click at [426, 146] on select "Select New Stock Adjustment Return Other" at bounding box center [485, 148] width 118 height 11
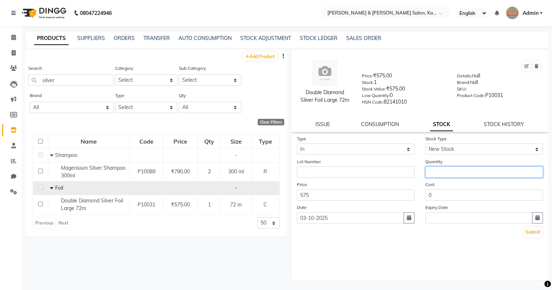
click at [439, 176] on input "number" at bounding box center [485, 171] width 118 height 11
click at [411, 219] on icon "button" at bounding box center [409, 217] width 4 height 5
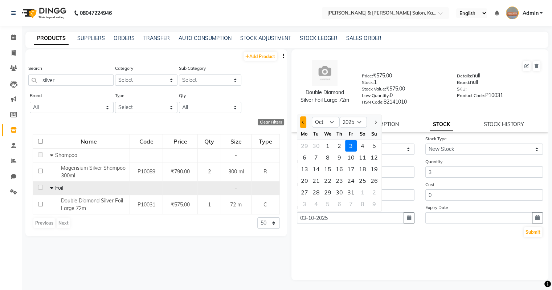
click at [302, 123] on span "Previous month" at bounding box center [303, 122] width 3 height 3
click at [360, 149] on div "6" at bounding box center [363, 146] width 12 height 12
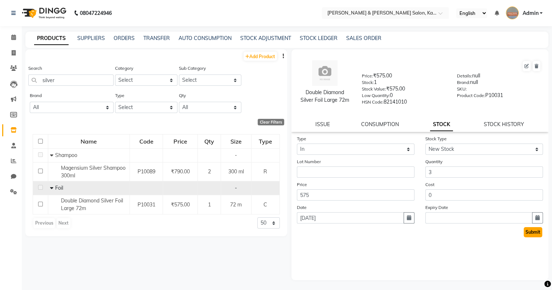
click at [536, 237] on button "Submit" at bounding box center [533, 232] width 19 height 10
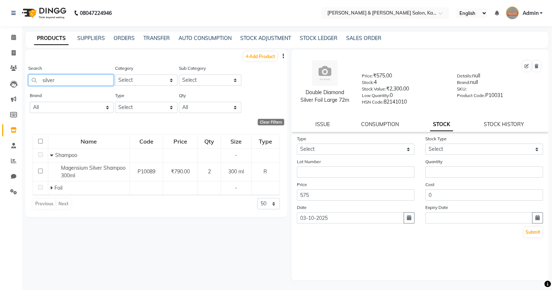
click at [61, 81] on input "silver" at bounding box center [70, 79] width 85 height 11
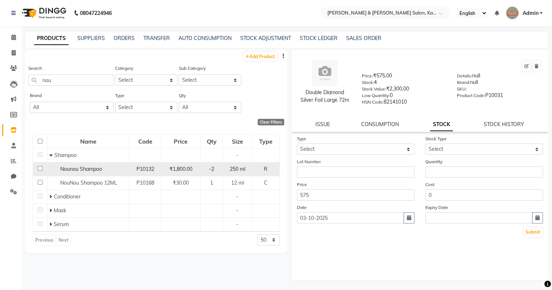
click at [78, 172] on span "Nounou Shampoo" at bounding box center [81, 169] width 42 height 7
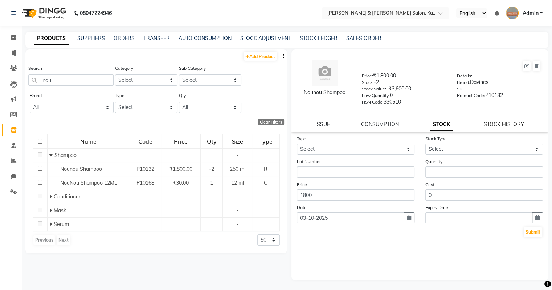
click at [517, 126] on link "STOCK HISTORY" at bounding box center [504, 124] width 40 height 7
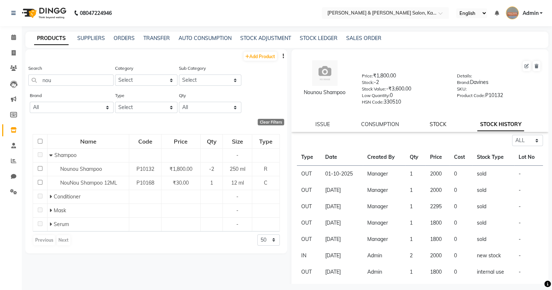
click at [431, 125] on link "STOCK" at bounding box center [438, 124] width 17 height 7
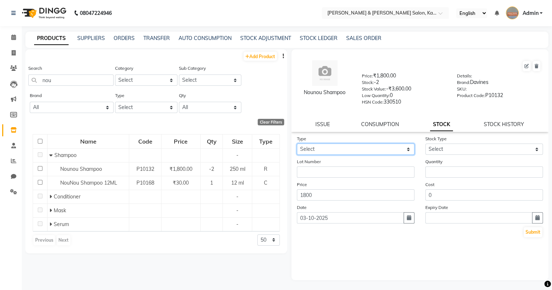
click at [378, 150] on select "Select In Out" at bounding box center [356, 148] width 118 height 11
click at [297, 146] on select "Select In Out" at bounding box center [356, 148] width 118 height 11
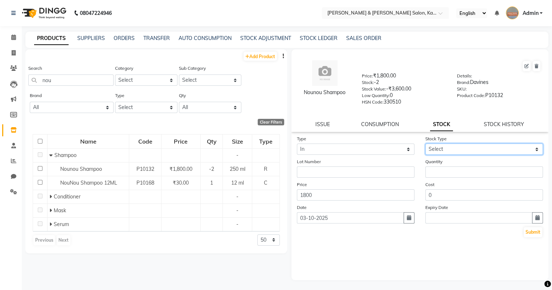
click at [485, 154] on select "Select New Stock Adjustment Return Other" at bounding box center [485, 148] width 118 height 11
click at [426, 146] on select "Select New Stock Adjustment Return Other" at bounding box center [485, 148] width 118 height 11
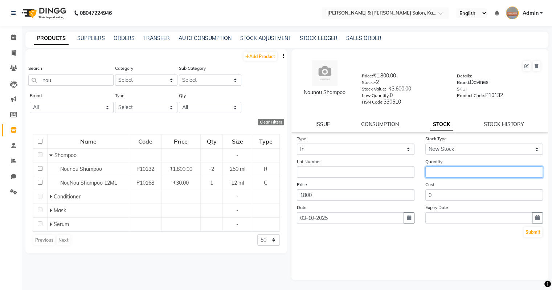
click at [445, 175] on input "number" at bounding box center [485, 171] width 118 height 11
click at [409, 220] on icon "button" at bounding box center [409, 217] width 4 height 5
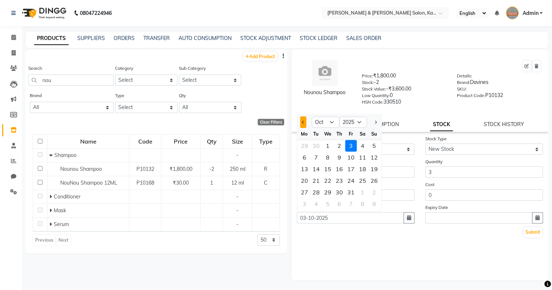
click at [302, 127] on button "Previous month" at bounding box center [303, 122] width 6 height 12
click at [306, 163] on div "8" at bounding box center [305, 157] width 12 height 12
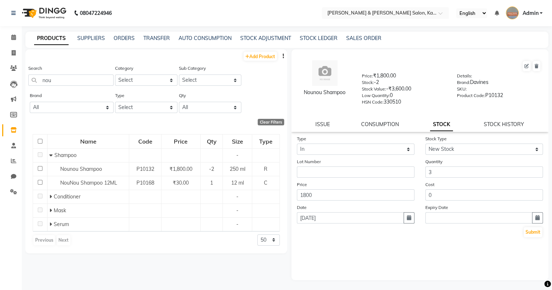
click at [375, 238] on div "Submit" at bounding box center [420, 232] width 247 height 12
click at [339, 197] on input "1800" at bounding box center [356, 194] width 118 height 11
click at [532, 237] on button "Submit" at bounding box center [533, 232] width 19 height 10
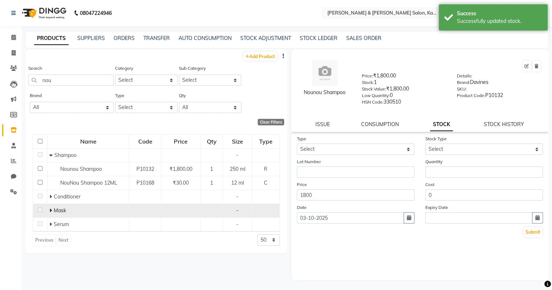
click at [50, 209] on icon at bounding box center [50, 210] width 3 height 5
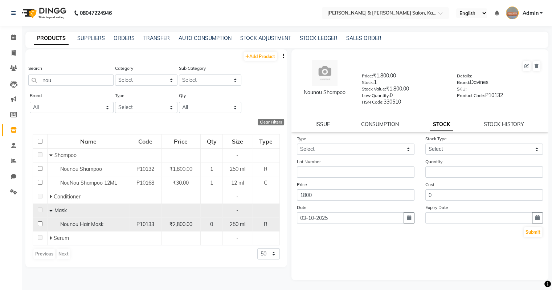
click at [67, 229] on td "Nounou Hair Mask" at bounding box center [89, 224] width 82 height 14
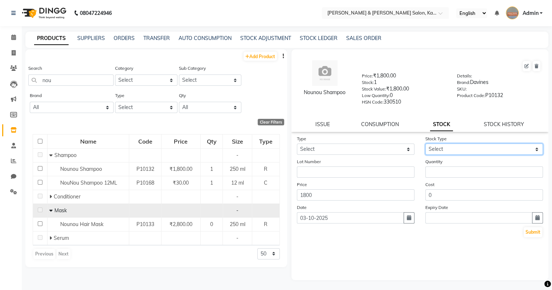
click at [447, 154] on select "Select New Stock Adjustment Return Other" at bounding box center [485, 148] width 118 height 11
click at [426, 146] on select "Select New Stock Adjustment Return Other" at bounding box center [485, 148] width 118 height 11
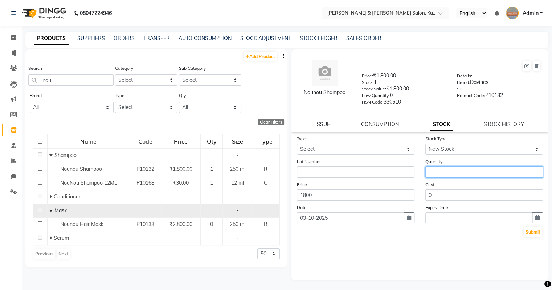
click at [439, 170] on input "number" at bounding box center [485, 171] width 118 height 11
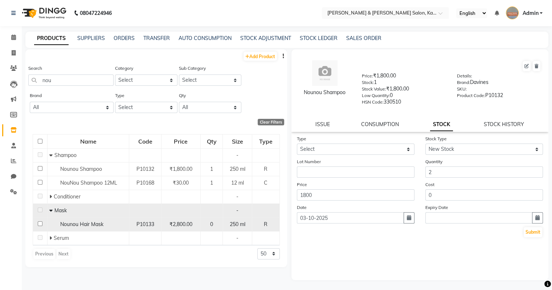
click at [107, 220] on td "Nounou Hair Mask" at bounding box center [89, 224] width 82 height 14
click at [104, 223] on div "Nounou Hair Mask" at bounding box center [88, 224] width 78 height 8
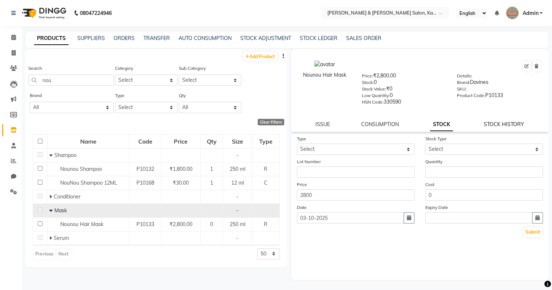
click at [511, 127] on link "STOCK HISTORY" at bounding box center [504, 124] width 40 height 7
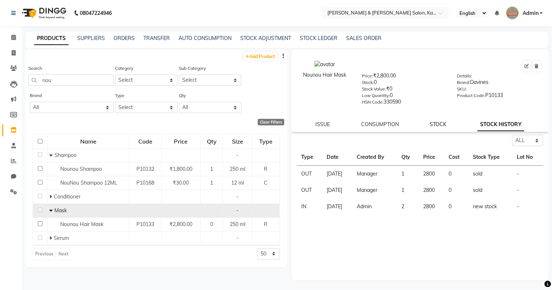
click at [442, 127] on link "STOCK" at bounding box center [438, 124] width 17 height 7
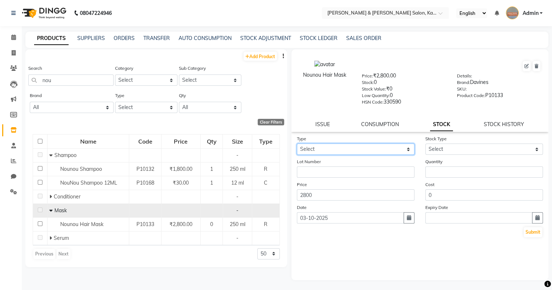
click at [317, 155] on select "Select In Out" at bounding box center [356, 148] width 118 height 11
click at [297, 146] on select "Select In Out" at bounding box center [356, 148] width 118 height 11
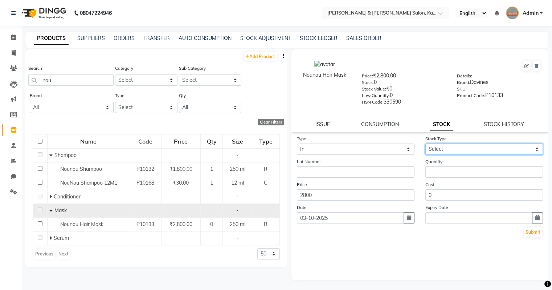
click at [472, 149] on select "Select New Stock Adjustment Return Other" at bounding box center [485, 148] width 118 height 11
click at [426, 146] on select "Select New Stock Adjustment Return Other" at bounding box center [485, 148] width 118 height 11
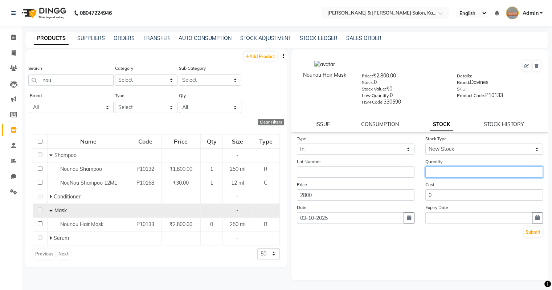
click at [430, 178] on input "number" at bounding box center [485, 171] width 118 height 11
click at [405, 220] on button "button" at bounding box center [409, 217] width 11 height 11
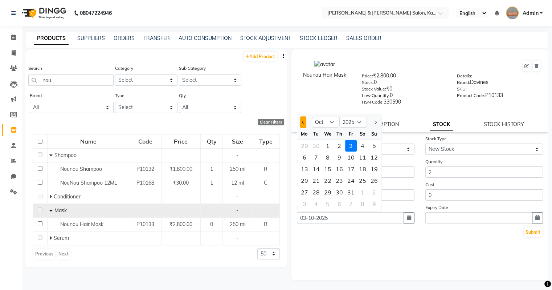
click at [302, 123] on span "Previous month" at bounding box center [303, 122] width 3 height 3
click at [359, 151] on div "6" at bounding box center [363, 146] width 12 height 12
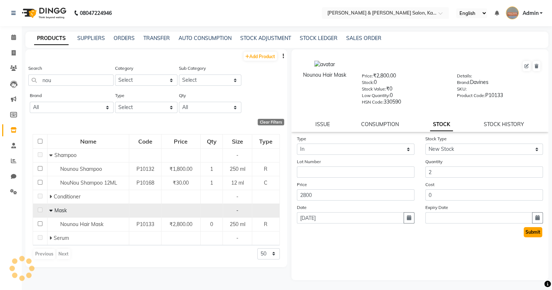
click at [536, 235] on button "Submit" at bounding box center [533, 232] width 19 height 10
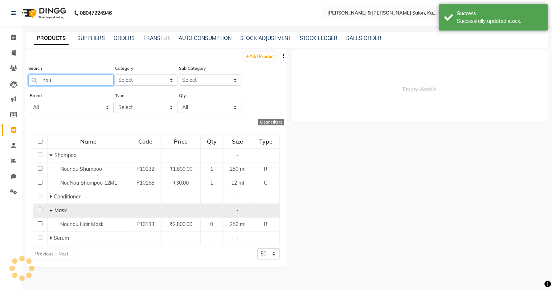
click at [60, 81] on input "nou" at bounding box center [70, 79] width 85 height 11
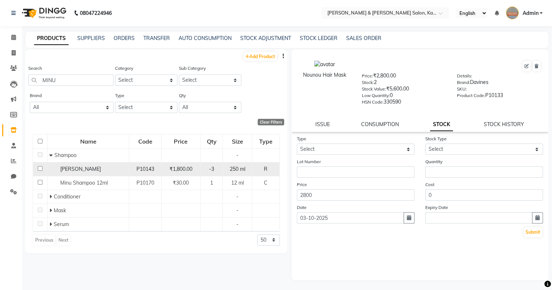
click at [82, 174] on td "[PERSON_NAME]" at bounding box center [89, 169] width 82 height 14
click at [108, 171] on div "[PERSON_NAME]" at bounding box center [88, 169] width 78 height 8
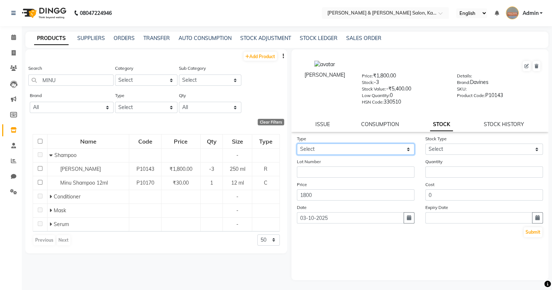
click at [327, 154] on select "Select In Out" at bounding box center [356, 148] width 118 height 11
click at [297, 146] on select "Select In Out" at bounding box center [356, 148] width 118 height 11
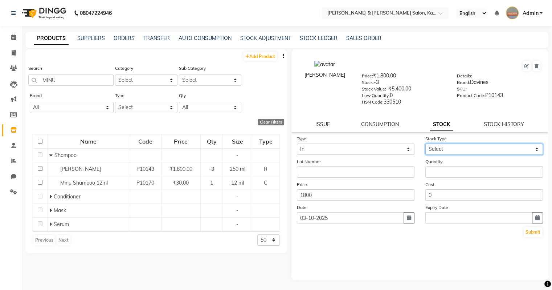
click at [462, 151] on select "Select New Stock Adjustment Return Other" at bounding box center [485, 148] width 118 height 11
click at [426, 146] on select "Select New Stock Adjustment Return Other" at bounding box center [485, 148] width 118 height 11
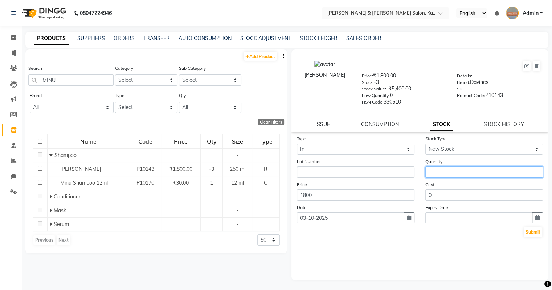
click at [445, 177] on input "number" at bounding box center [485, 171] width 118 height 11
click at [407, 220] on icon "button" at bounding box center [409, 217] width 4 height 5
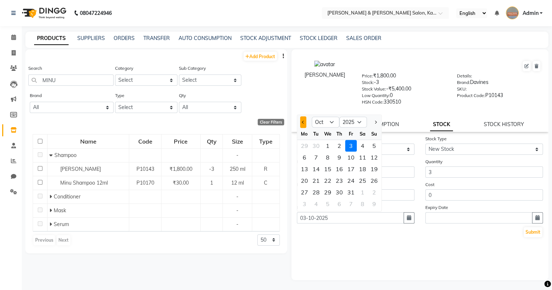
click at [304, 124] on button "Previous month" at bounding box center [303, 122] width 6 height 12
click at [365, 149] on div "6" at bounding box center [363, 146] width 12 height 12
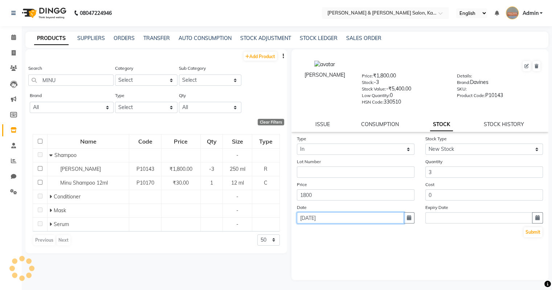
click at [304, 222] on input "[DATE]" at bounding box center [350, 217] width 107 height 11
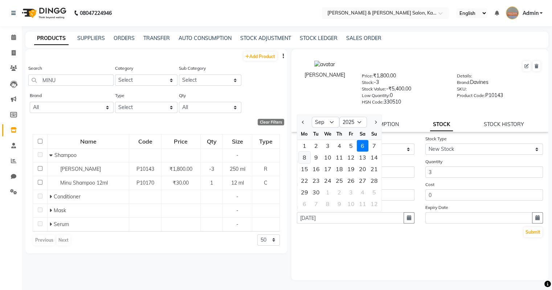
click at [306, 161] on div "8" at bounding box center [305, 157] width 12 height 12
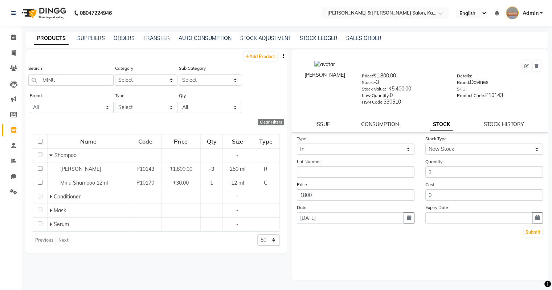
click at [369, 249] on div "Type Select In Out Stock Type Select New Stock Adjustment Return Other Lot Numb…" at bounding box center [420, 207] width 257 height 145
click at [527, 237] on button "Submit" at bounding box center [533, 232] width 19 height 10
click at [385, 152] on select "Select In Out" at bounding box center [356, 148] width 118 height 11
click at [495, 126] on link "STOCK HISTORY" at bounding box center [504, 124] width 40 height 7
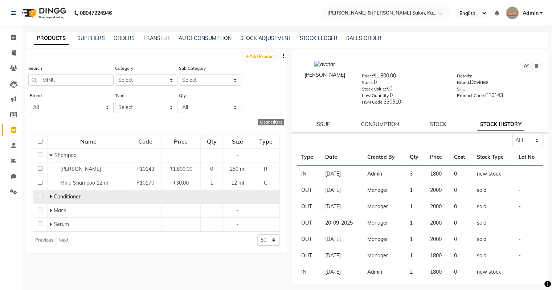
click at [49, 195] on icon at bounding box center [50, 196] width 3 height 5
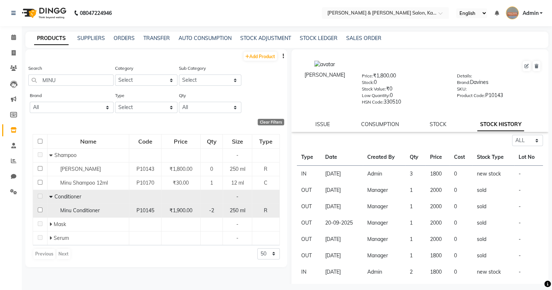
click at [80, 214] on div "Minu Conditioner" at bounding box center [88, 211] width 78 height 8
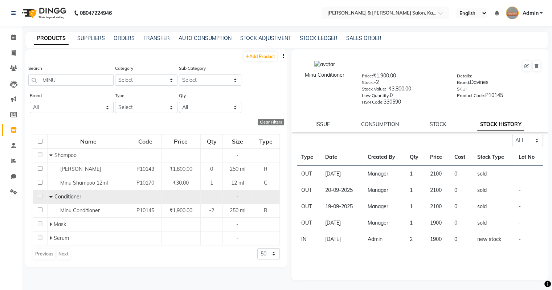
click at [447, 127] on div "ISSUE CONSUMPTION STOCK STOCK HISTORY" at bounding box center [420, 125] width 240 height 8
click at [427, 125] on div "ISSUE CONSUMPTION STOCK STOCK HISTORY" at bounding box center [420, 125] width 240 height 8
click at [443, 127] on link "STOCK" at bounding box center [438, 124] width 17 height 7
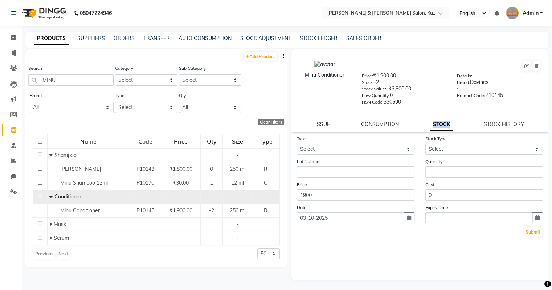
click at [443, 128] on link "STOCK" at bounding box center [441, 124] width 23 height 13
click at [323, 149] on select "Select In Out" at bounding box center [356, 148] width 118 height 11
click at [297, 146] on select "Select In Out" at bounding box center [356, 148] width 118 height 11
click at [447, 153] on select "Select New Stock Adjustment Return Other" at bounding box center [485, 148] width 118 height 11
click at [426, 146] on select "Select New Stock Adjustment Return Other" at bounding box center [485, 148] width 118 height 11
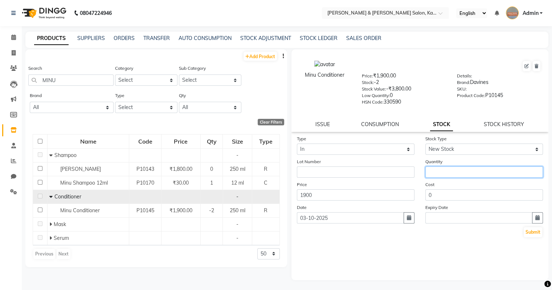
click at [445, 175] on input "number" at bounding box center [485, 171] width 118 height 11
click at [408, 223] on button "button" at bounding box center [409, 217] width 11 height 11
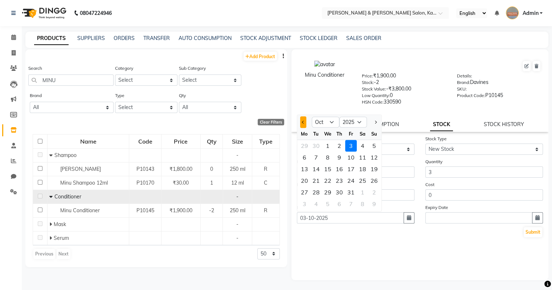
click at [303, 128] on button "Previous month" at bounding box center [303, 122] width 6 height 12
click at [304, 162] on div "8" at bounding box center [305, 157] width 12 height 12
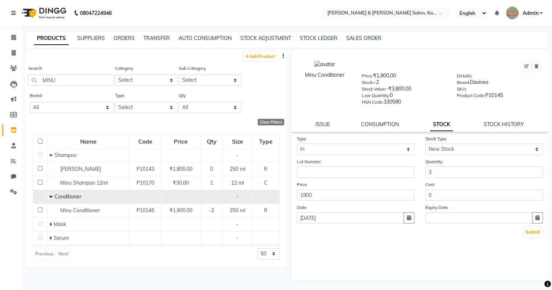
click at [453, 252] on div "Type Select In Out Stock Type Select New Stock Adjustment Return Other Lot Numb…" at bounding box center [420, 207] width 257 height 145
click at [536, 237] on button "Submit" at bounding box center [533, 232] width 19 height 10
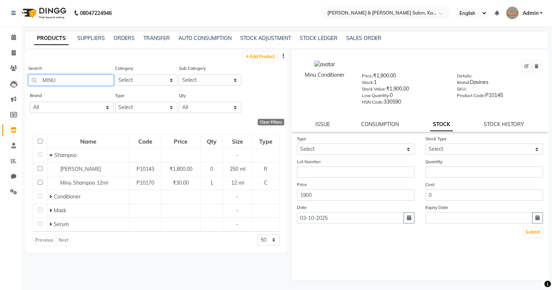
click at [107, 80] on input "MINU" at bounding box center [70, 79] width 85 height 11
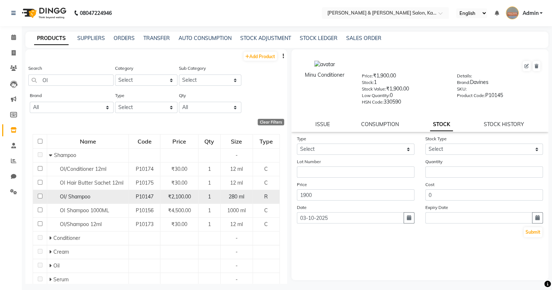
click at [68, 199] on span "OI/ Shampoo" at bounding box center [75, 196] width 31 height 7
click at [71, 200] on span "OI/ Shampoo" at bounding box center [75, 196] width 31 height 7
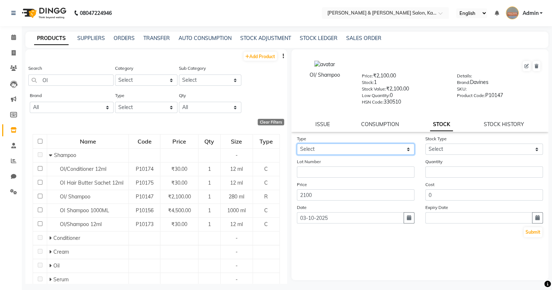
click at [342, 155] on select "Select In Out" at bounding box center [356, 148] width 118 height 11
click at [297, 146] on select "Select In Out" at bounding box center [356, 148] width 118 height 11
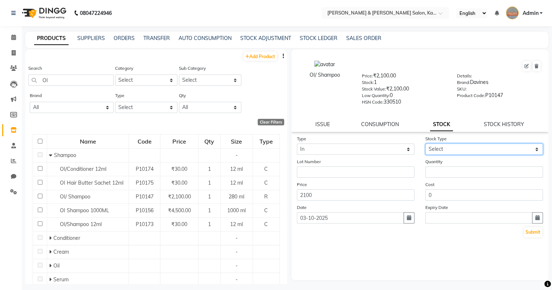
click at [452, 154] on select "Select New Stock Adjustment Return Other" at bounding box center [485, 148] width 118 height 11
click at [426, 146] on select "Select New Stock Adjustment Return Other" at bounding box center [485, 148] width 118 height 11
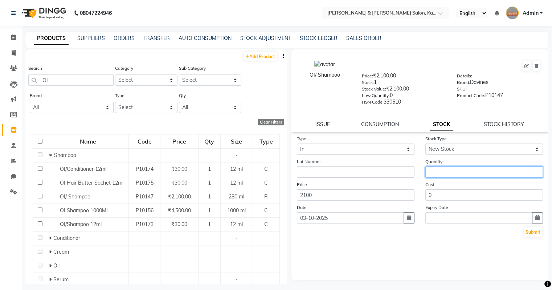
click at [445, 175] on input "number" at bounding box center [485, 171] width 118 height 11
click at [411, 221] on button "button" at bounding box center [409, 217] width 11 height 11
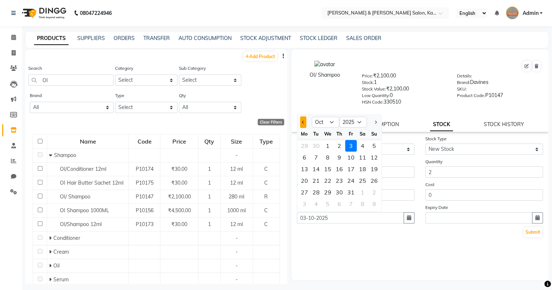
click at [304, 123] on button "Previous month" at bounding box center [303, 122] width 6 height 12
click at [304, 163] on div "8" at bounding box center [305, 157] width 12 height 12
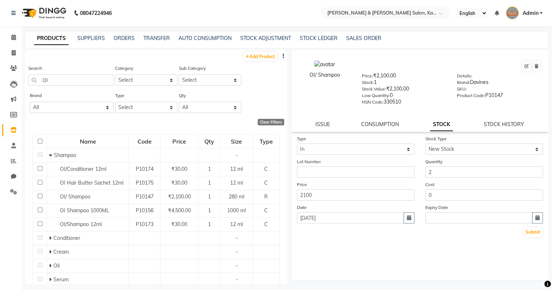
click at [371, 255] on div "Type Select In Out Stock Type Select New Stock Adjustment Return Other Lot Numb…" at bounding box center [420, 207] width 257 height 145
click at [531, 237] on button "Submit" at bounding box center [533, 232] width 19 height 10
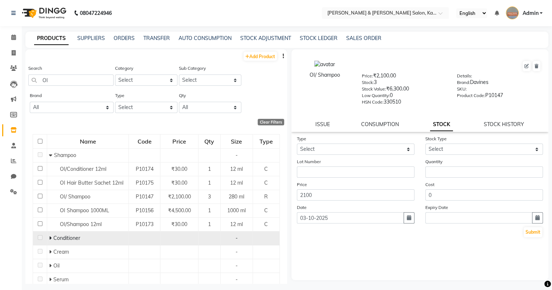
click at [54, 239] on span "Conditioner" at bounding box center [66, 238] width 27 height 7
click at [50, 239] on icon at bounding box center [50, 237] width 3 height 5
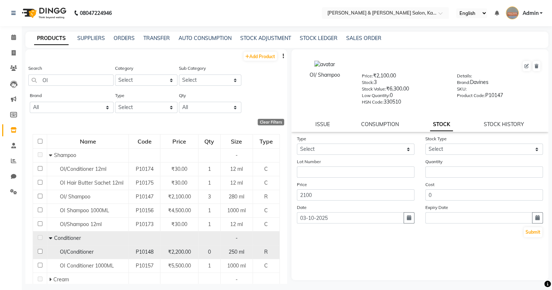
click at [90, 252] on span "OI/Conditioner" at bounding box center [77, 251] width 34 height 7
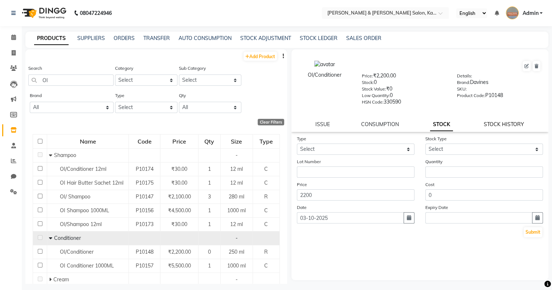
click at [500, 125] on link "STOCK HISTORY" at bounding box center [504, 124] width 40 height 7
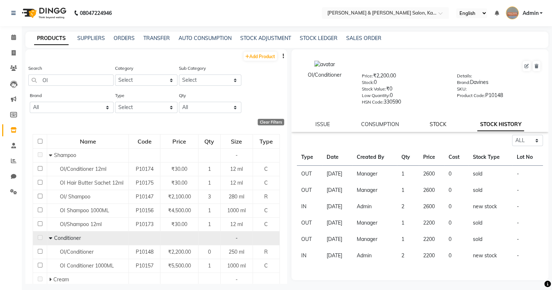
click at [444, 127] on link "STOCK" at bounding box center [438, 124] width 17 height 7
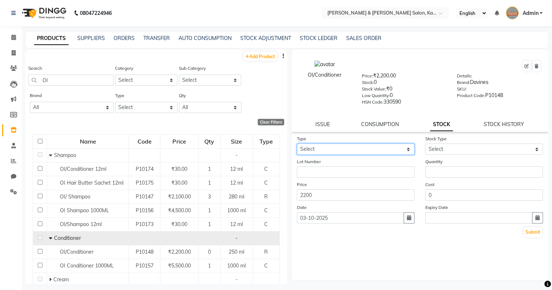
click at [402, 152] on select "Select In Out" at bounding box center [356, 148] width 118 height 11
click at [297, 146] on select "Select In Out" at bounding box center [356, 148] width 118 height 11
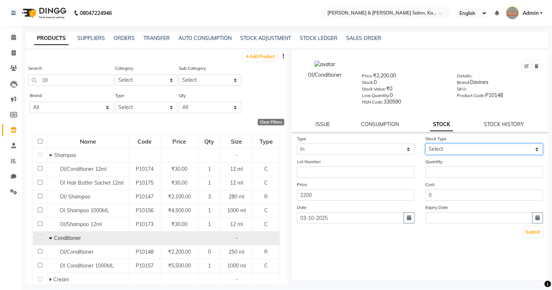
click at [430, 152] on select "Select New Stock Adjustment Return Other" at bounding box center [485, 148] width 118 height 11
click at [426, 146] on select "Select New Stock Adjustment Return Other" at bounding box center [485, 148] width 118 height 11
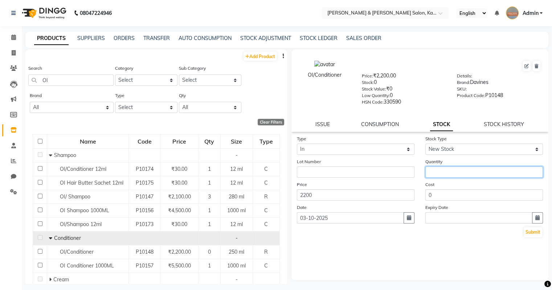
click at [432, 178] on input "number" at bounding box center [485, 171] width 118 height 11
click at [431, 178] on input "2" at bounding box center [485, 171] width 118 height 11
click at [411, 220] on icon "button" at bounding box center [409, 217] width 4 height 5
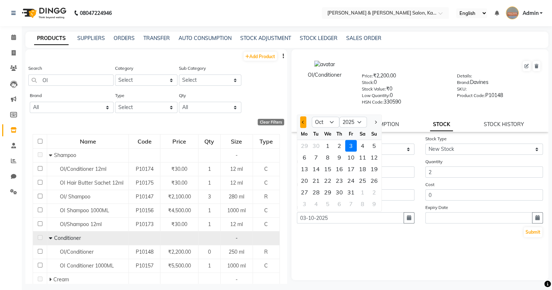
click at [300, 124] on button "Previous month" at bounding box center [303, 122] width 6 height 12
click at [305, 163] on div "8" at bounding box center [305, 157] width 12 height 12
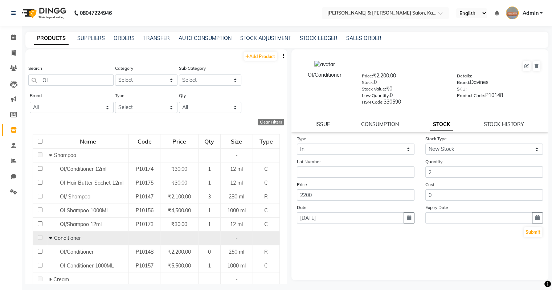
click at [349, 255] on div "Type Select In Out Stock Type Select New Stock Adjustment Return Other Lot Numb…" at bounding box center [420, 207] width 257 height 145
click at [537, 237] on button "Submit" at bounding box center [533, 232] width 19 height 10
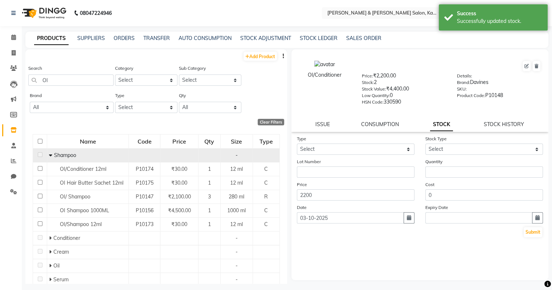
click at [50, 155] on icon at bounding box center [50, 155] width 3 height 5
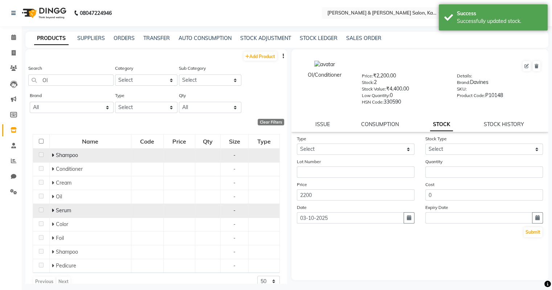
click at [52, 212] on icon at bounding box center [53, 210] width 3 height 5
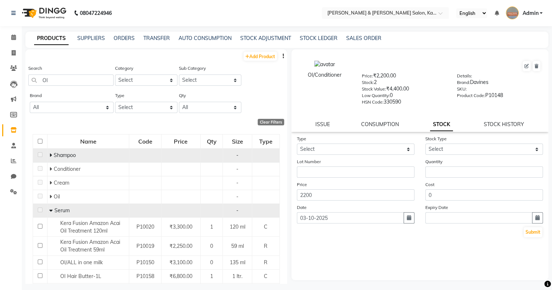
scroll to position [118, 0]
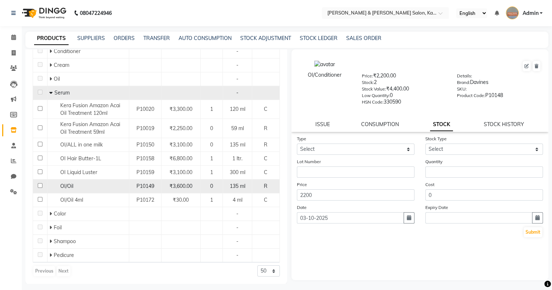
click at [98, 185] on div "OI/Oil" at bounding box center [88, 186] width 78 height 8
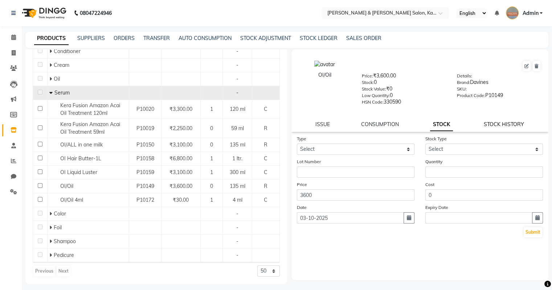
click at [500, 126] on link "STOCK HISTORY" at bounding box center [504, 124] width 40 height 7
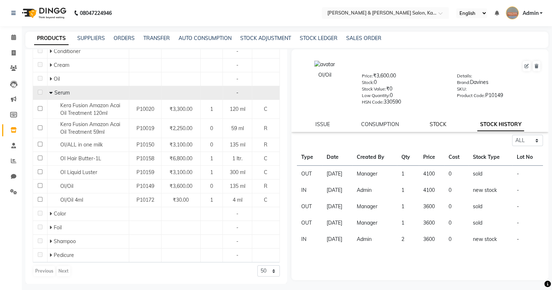
click at [443, 127] on link "STOCK" at bounding box center [438, 124] width 17 height 7
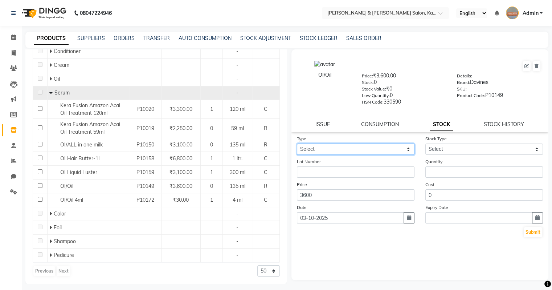
click at [358, 151] on select "Select In Out" at bounding box center [356, 148] width 118 height 11
click at [297, 146] on select "Select In Out" at bounding box center [356, 148] width 118 height 11
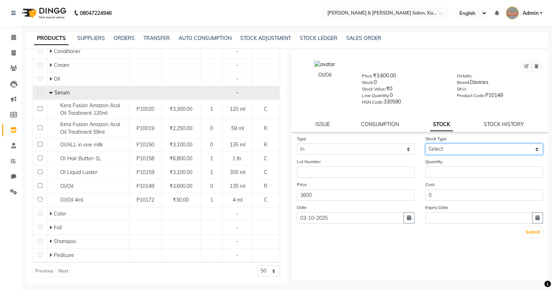
click at [454, 153] on select "Select New Stock Adjustment Return Other" at bounding box center [485, 148] width 118 height 11
click at [426, 146] on select "Select New Stock Adjustment Return Other" at bounding box center [485, 148] width 118 height 11
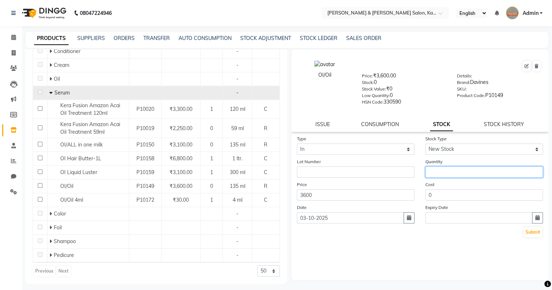
click at [443, 178] on input "number" at bounding box center [485, 171] width 118 height 11
click at [412, 220] on button "button" at bounding box center [409, 217] width 11 height 11
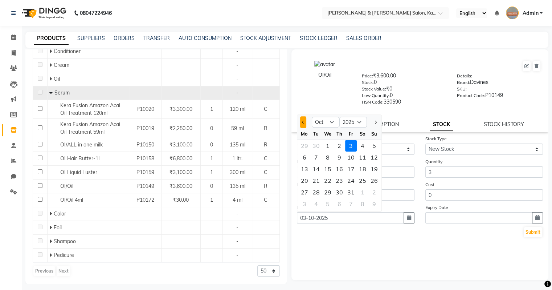
click at [304, 128] on button "Previous month" at bounding box center [303, 122] width 6 height 12
click at [304, 162] on div "8" at bounding box center [305, 157] width 12 height 12
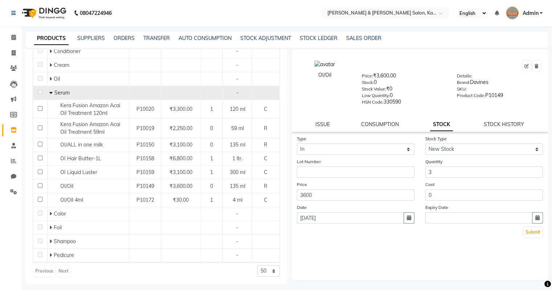
click at [327, 249] on div "Type Select In Out Stock Type Select New Stock Adjustment Return Other Lot Numb…" at bounding box center [420, 207] width 257 height 145
click at [526, 237] on button "Submit" at bounding box center [533, 232] width 19 height 10
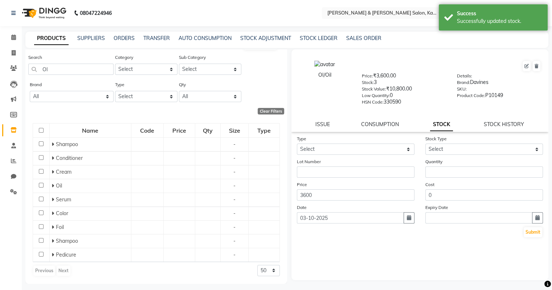
scroll to position [80, 0]
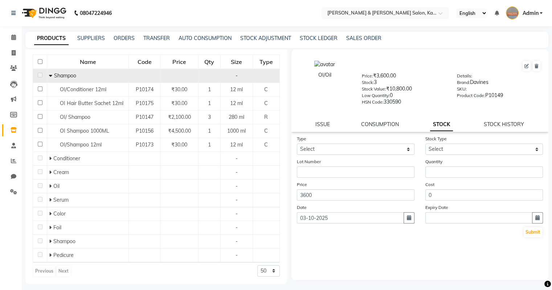
click at [51, 78] on icon at bounding box center [50, 75] width 3 height 5
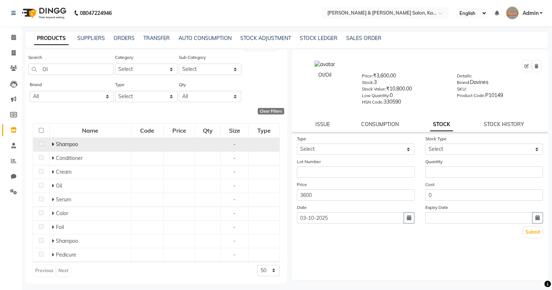
scroll to position [11, 0]
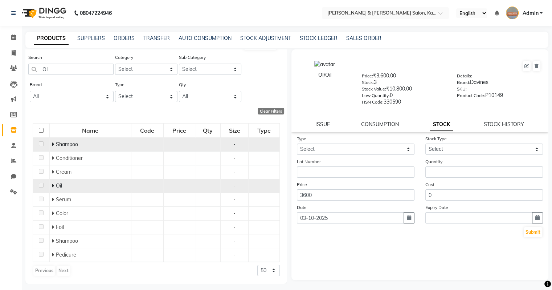
click at [52, 185] on icon at bounding box center [53, 185] width 3 height 5
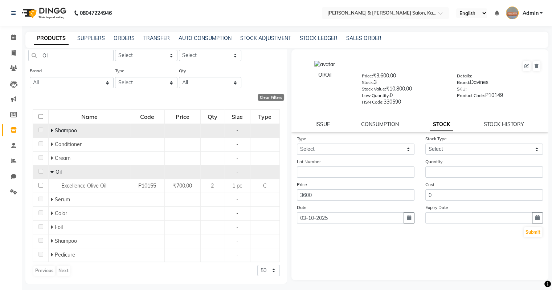
click at [53, 172] on span at bounding box center [52, 171] width 5 height 7
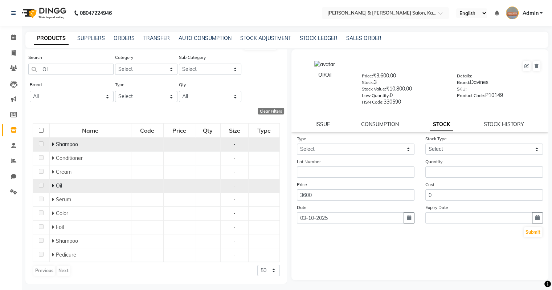
scroll to position [11, 0]
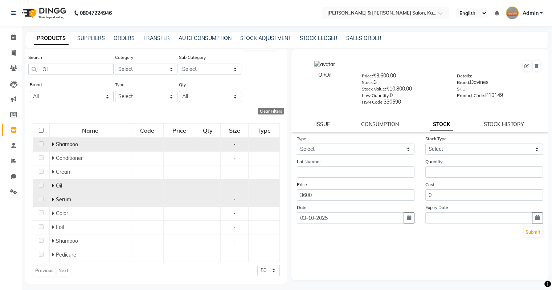
click at [53, 200] on icon at bounding box center [53, 199] width 3 height 5
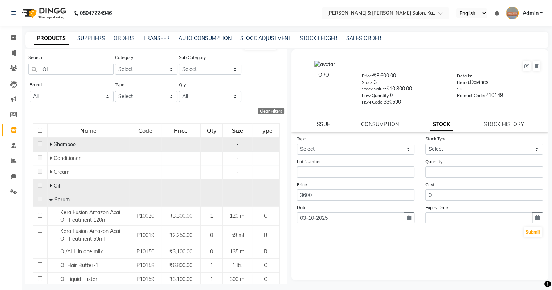
scroll to position [118, 0]
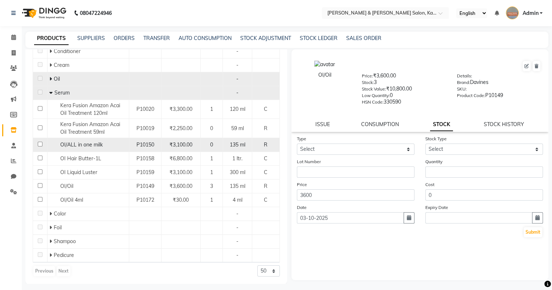
click at [111, 147] on div "OI/ALL in one milk" at bounding box center [88, 145] width 78 height 8
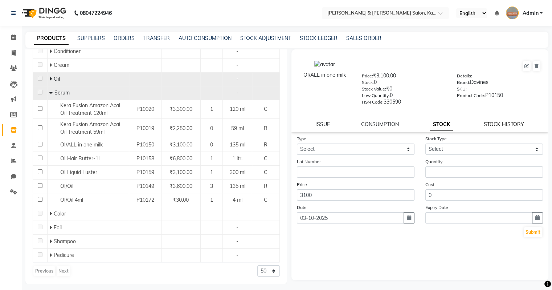
click at [497, 127] on link "STOCK HISTORY" at bounding box center [504, 124] width 40 height 7
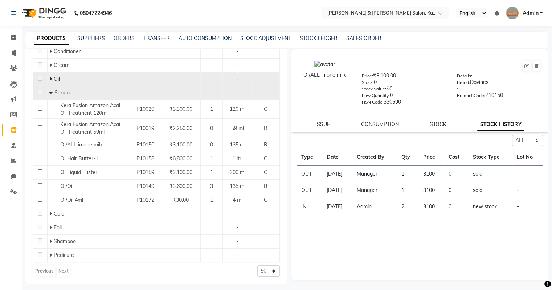
click at [441, 126] on link "STOCK" at bounding box center [438, 124] width 17 height 7
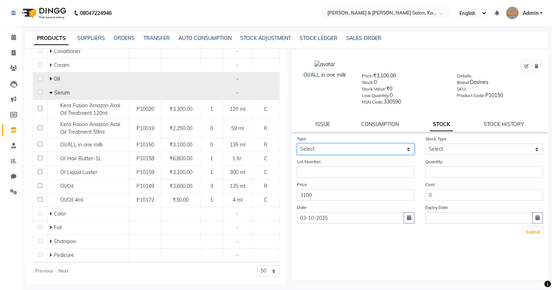
click at [330, 150] on select "Select In Out" at bounding box center [356, 148] width 118 height 11
click at [297, 146] on select "Select In Out" at bounding box center [356, 148] width 118 height 11
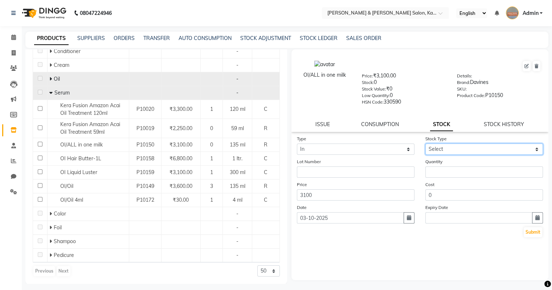
click at [434, 154] on select "Select New Stock Adjustment Return Other" at bounding box center [485, 148] width 118 height 11
click at [426, 146] on select "Select New Stock Adjustment Return Other" at bounding box center [485, 148] width 118 height 11
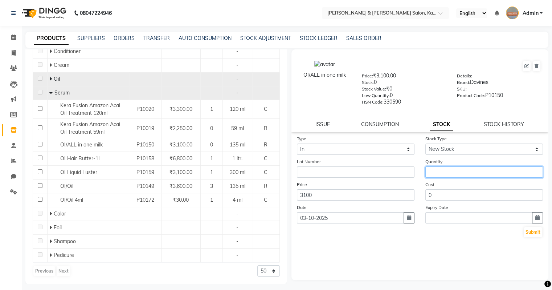
click at [434, 176] on input "number" at bounding box center [485, 171] width 118 height 11
click at [413, 223] on button "button" at bounding box center [409, 217] width 11 height 11
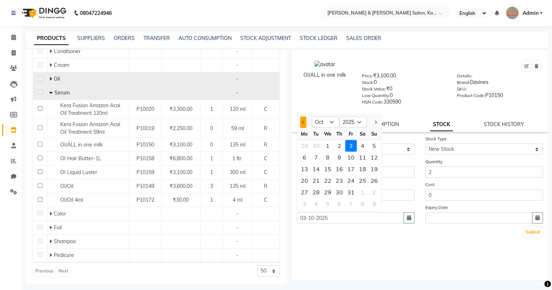
click at [301, 126] on button "Previous month" at bounding box center [303, 122] width 6 height 12
click at [306, 163] on div "8" at bounding box center [305, 157] width 12 height 12
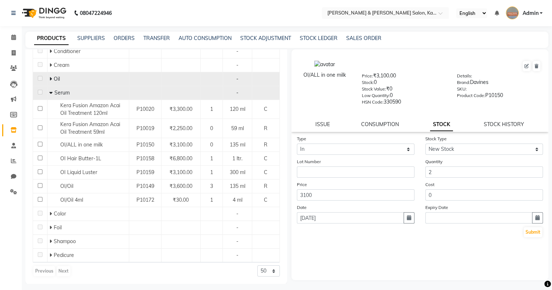
click at [354, 258] on div "Type Select In Out Stock Type Select New Stock Adjustment Return Other Lot Numb…" at bounding box center [420, 207] width 257 height 145
click at [535, 235] on button "Submit" at bounding box center [533, 232] width 19 height 10
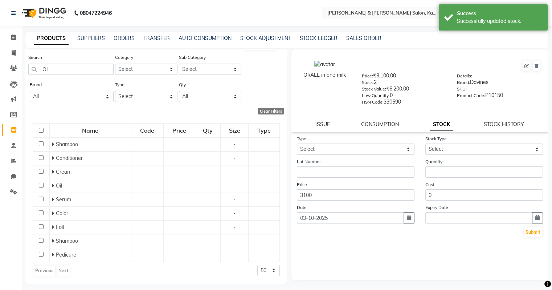
scroll to position [80, 0]
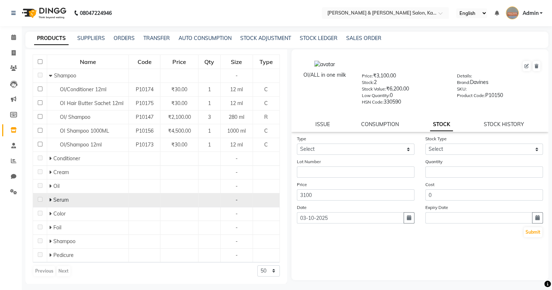
click at [52, 202] on span at bounding box center [51, 199] width 4 height 7
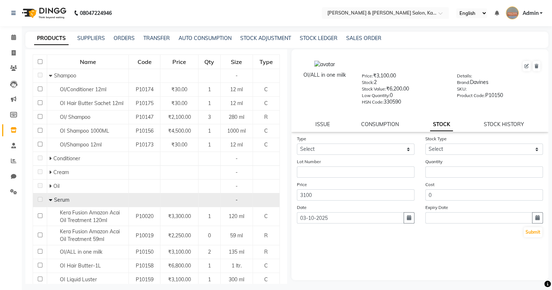
scroll to position [118, 0]
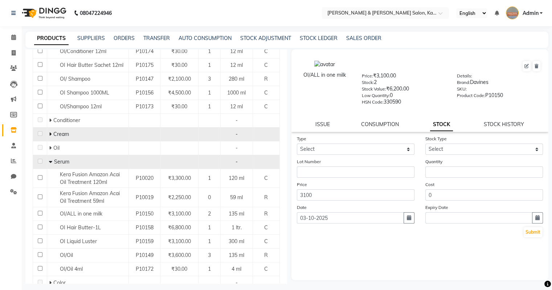
click at [50, 133] on icon at bounding box center [50, 133] width 3 height 5
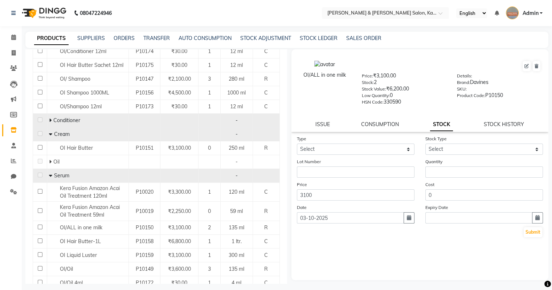
click at [50, 121] on icon at bounding box center [50, 120] width 3 height 5
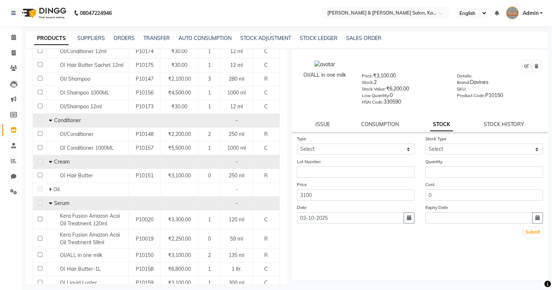
click at [50, 204] on icon at bounding box center [50, 202] width 3 height 5
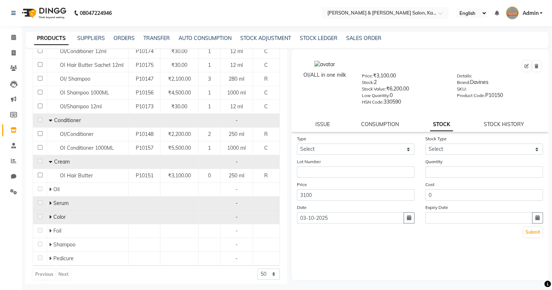
click at [50, 219] on icon at bounding box center [50, 216] width 3 height 5
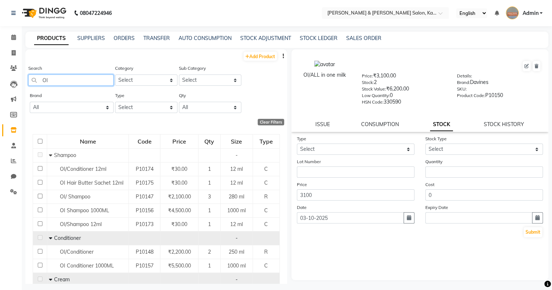
click at [90, 80] on input "OI" at bounding box center [70, 79] width 85 height 11
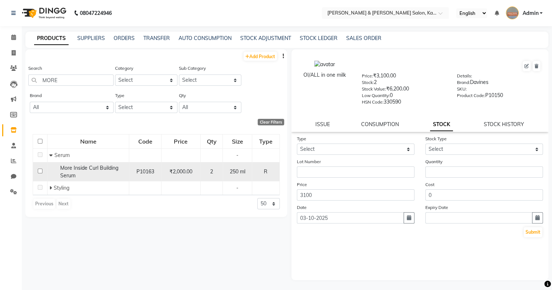
click at [100, 171] on span "More Inside Curl Building Serum" at bounding box center [89, 171] width 58 height 14
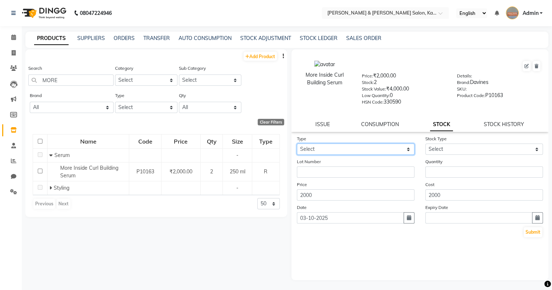
click at [349, 150] on select "Select In Out" at bounding box center [356, 148] width 118 height 11
click at [297, 146] on select "Select In Out" at bounding box center [356, 148] width 118 height 11
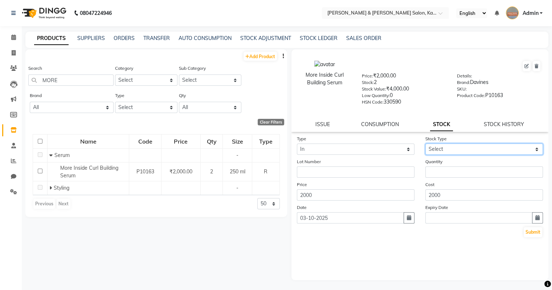
click at [435, 147] on select "Select New Stock Adjustment Return Other" at bounding box center [485, 148] width 118 height 11
click at [426, 146] on select "Select New Stock Adjustment Return Other" at bounding box center [485, 148] width 118 height 11
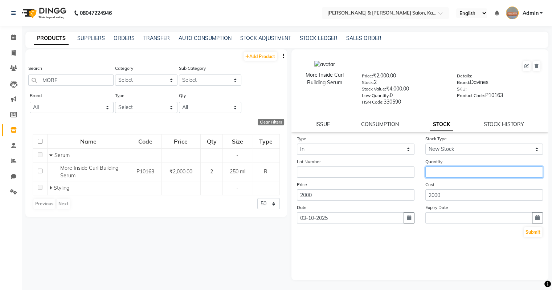
click at [437, 175] on input "number" at bounding box center [485, 171] width 118 height 11
click at [524, 227] on button "Submit" at bounding box center [533, 232] width 19 height 10
click at [275, 54] on link "Add Product" at bounding box center [260, 56] width 33 height 9
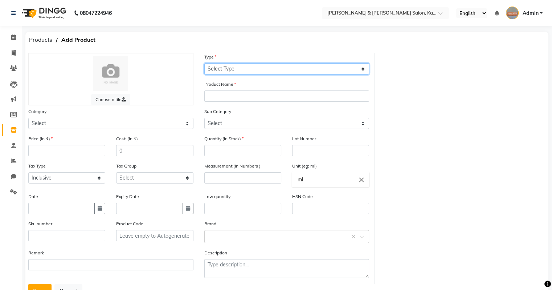
click at [223, 68] on select "Select Type Both Retail Consumable" at bounding box center [286, 68] width 165 height 11
click at [204, 64] on select "Select Type Both Retail Consumable" at bounding box center [286, 68] width 165 height 11
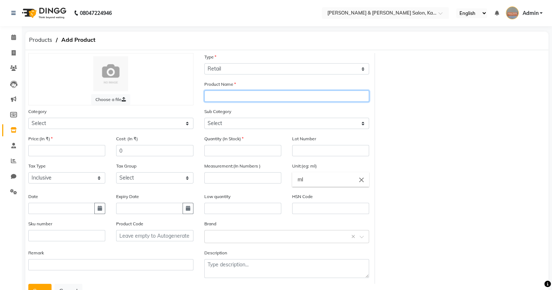
click at [219, 101] on input "text" at bounding box center [286, 95] width 165 height 11
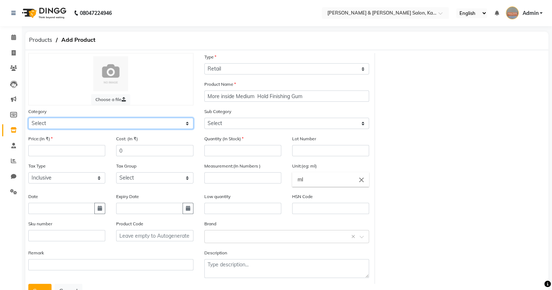
click at [144, 123] on select "Select Hair Skin Makeup Personal Care Appliances [PERSON_NAME] Waxing Disposabl…" at bounding box center [110, 123] width 165 height 11
click at [28, 119] on select "Select Hair Skin Makeup Personal Care Appliances [PERSON_NAME] Waxing Disposabl…" at bounding box center [110, 123] width 165 height 11
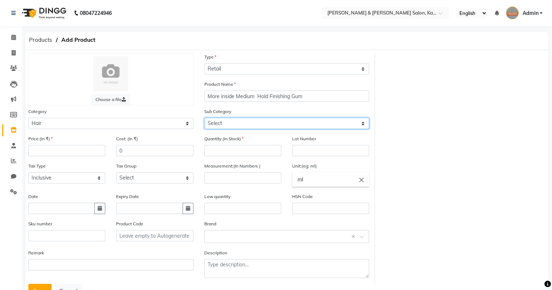
click at [219, 126] on select "Select Shampoo Conditioner Cream Mask Oil Serum Color Appliances Treatment Styl…" at bounding box center [286, 123] width 165 height 11
click at [204, 119] on select "Select Shampoo Conditioner Cream Mask Oil Serum Color Appliances Treatment Styl…" at bounding box center [286, 123] width 165 height 11
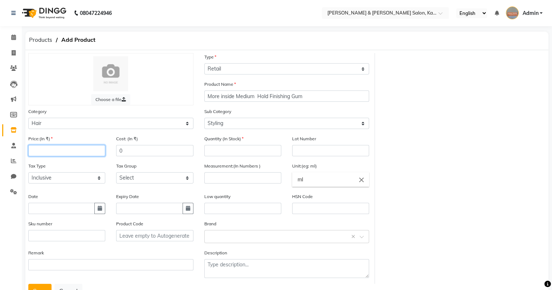
click at [72, 155] on input "number" at bounding box center [66, 150] width 77 height 11
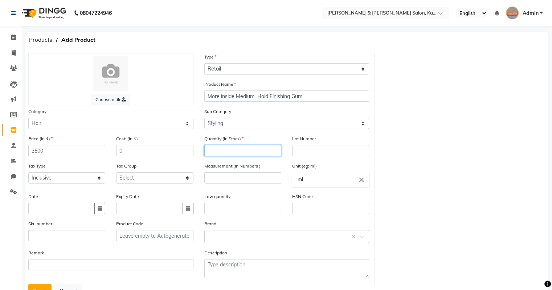
click at [219, 152] on input "number" at bounding box center [242, 150] width 77 height 11
click at [251, 179] on input "number" at bounding box center [242, 177] width 77 height 11
click at [98, 211] on icon "button" at bounding box center [100, 208] width 4 height 5
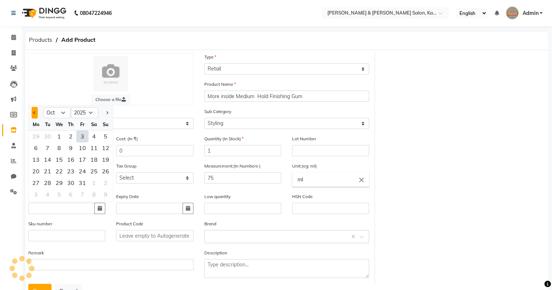
click at [36, 117] on button "Previous month" at bounding box center [35, 113] width 6 height 12
click at [36, 152] on div "8" at bounding box center [36, 148] width 12 height 12
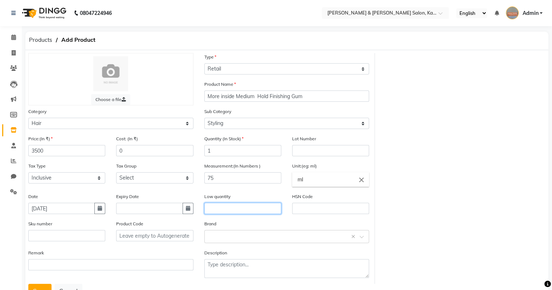
click at [222, 210] on input "text" at bounding box center [242, 208] width 77 height 11
click at [214, 240] on input "text" at bounding box center [279, 236] width 143 height 8
click at [222, 213] on div "Davines" at bounding box center [287, 212] width 164 height 13
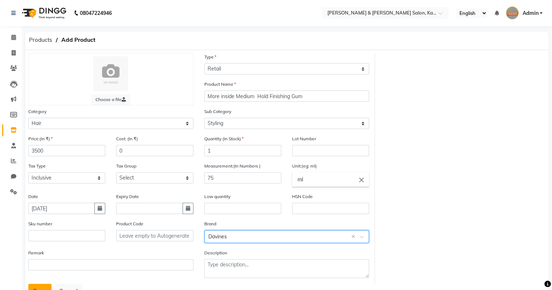
click at [38, 288] on button "Save" at bounding box center [39, 291] width 23 height 14
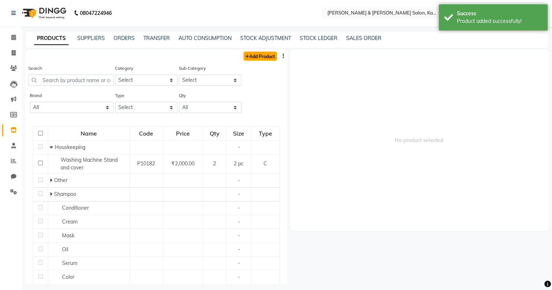
click at [248, 56] on link "Add Product" at bounding box center [260, 56] width 33 height 9
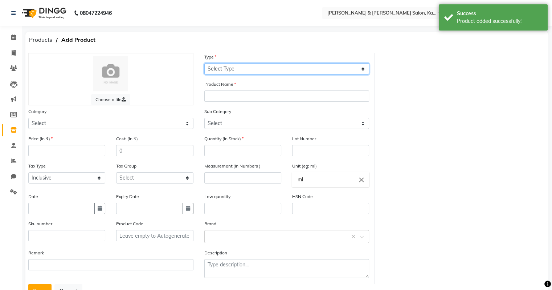
click at [239, 73] on select "Select Type Both Retail Consumable" at bounding box center [286, 68] width 165 height 11
click at [204, 64] on select "Select Type Both Retail Consumable" at bounding box center [286, 68] width 165 height 11
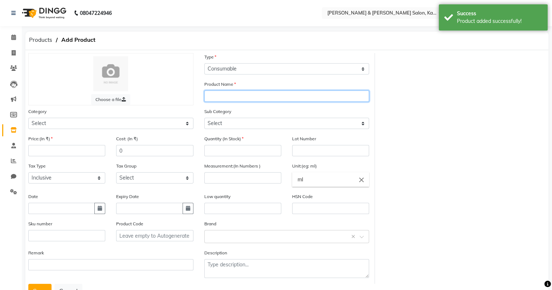
click at [224, 98] on input "text" at bounding box center [286, 95] width 165 height 11
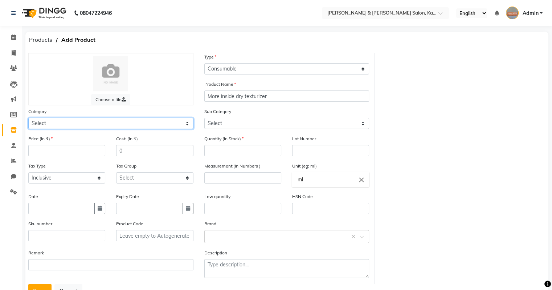
click at [111, 124] on select "Select Hair Skin Makeup Personal Care Appliances [PERSON_NAME] Waxing Disposabl…" at bounding box center [110, 123] width 165 height 11
click at [28, 119] on select "Select Hair Skin Makeup Personal Care Appliances [PERSON_NAME] Waxing Disposabl…" at bounding box center [110, 123] width 165 height 11
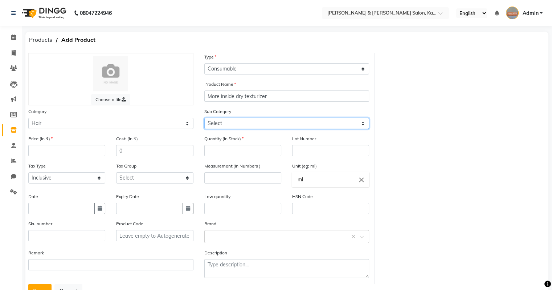
click at [248, 123] on select "Select Shampoo Conditioner Cream Mask Oil Serum Color Appliances Treatment Styl…" at bounding box center [286, 123] width 165 height 11
click at [204, 119] on select "Select Shampoo Conditioner Cream Mask Oil Serum Color Appliances Treatment Styl…" at bounding box center [286, 123] width 165 height 11
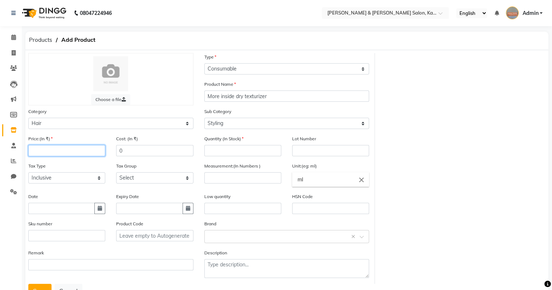
click at [96, 152] on input "number" at bounding box center [66, 150] width 77 height 11
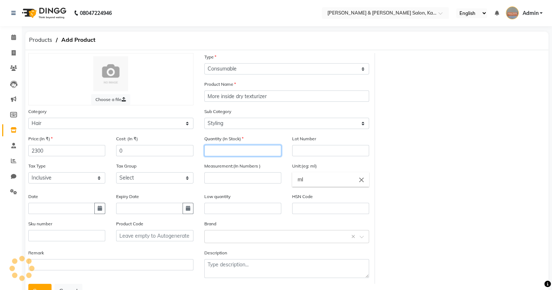
click at [219, 155] on input "number" at bounding box center [242, 150] width 77 height 11
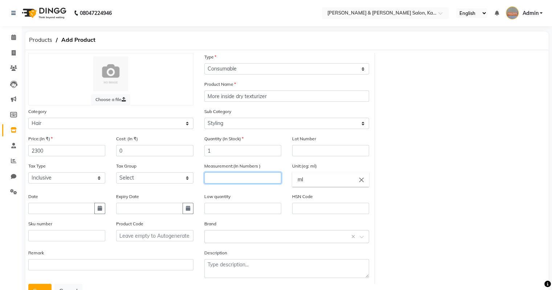
click at [247, 177] on input "number" at bounding box center [242, 177] width 77 height 11
click at [316, 214] on input "text" at bounding box center [330, 208] width 77 height 11
click at [99, 211] on icon "button" at bounding box center [100, 208] width 4 height 5
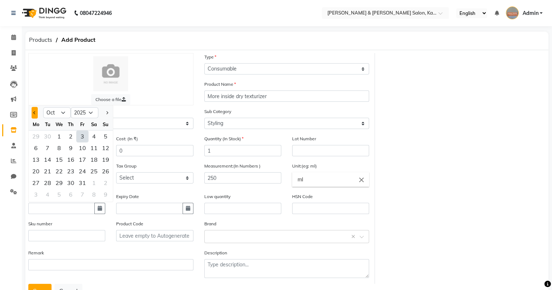
click at [35, 113] on button "Previous month" at bounding box center [35, 113] width 6 height 12
click at [36, 152] on div "8" at bounding box center [36, 148] width 12 height 12
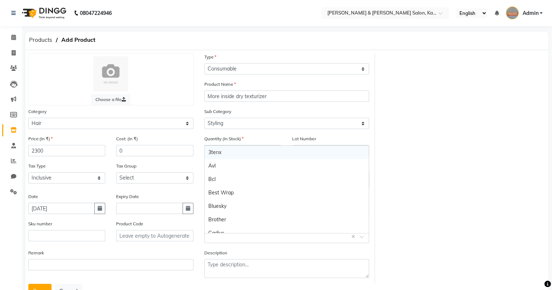
click at [217, 240] on input "text" at bounding box center [279, 236] width 143 height 8
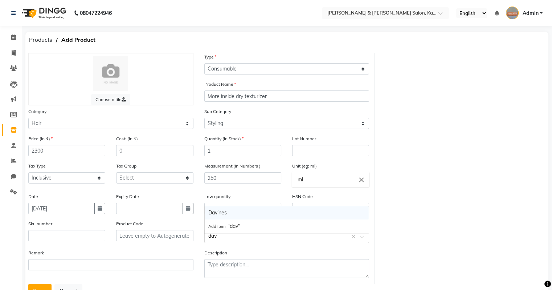
click at [233, 217] on div "Davines" at bounding box center [287, 212] width 164 height 13
click at [42, 288] on button "Save" at bounding box center [39, 291] width 23 height 14
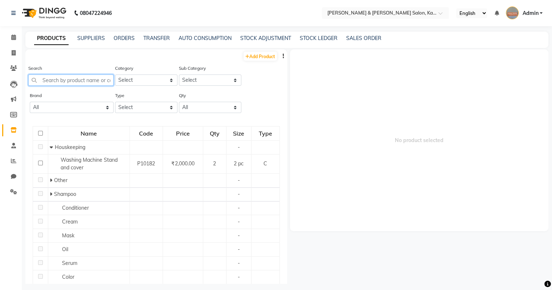
click at [76, 82] on input "text" at bounding box center [70, 79] width 85 height 11
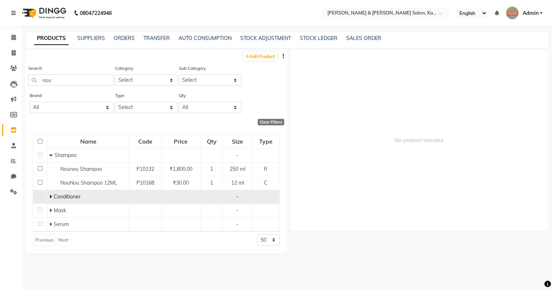
click at [50, 196] on icon at bounding box center [50, 196] width 3 height 5
click at [253, 56] on link "Add Product" at bounding box center [260, 56] width 33 height 9
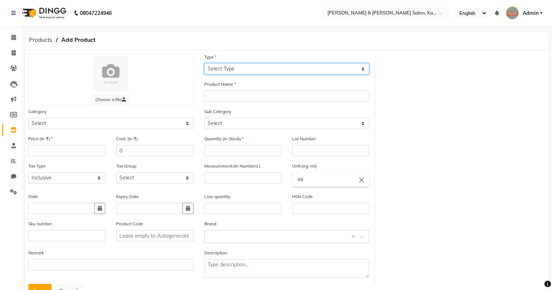
click at [239, 70] on select "Select Type Both Retail Consumable" at bounding box center [286, 68] width 165 height 11
click at [204, 64] on select "Select Type Both Retail Consumable" at bounding box center [286, 68] width 165 height 11
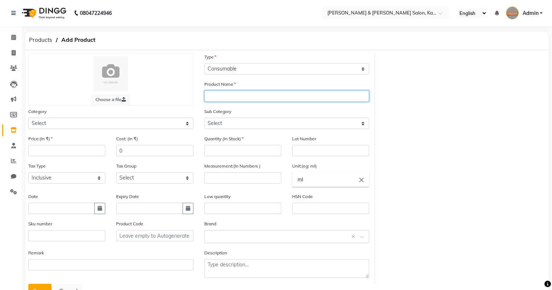
click at [229, 96] on input "text" at bounding box center [286, 95] width 165 height 11
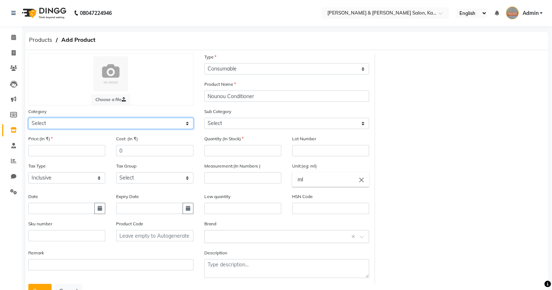
click at [137, 122] on select "Select Hair Skin Makeup Personal Care Appliances [PERSON_NAME] Waxing Disposabl…" at bounding box center [110, 123] width 165 height 11
click at [28, 119] on select "Select Hair Skin Makeup Personal Care Appliances [PERSON_NAME] Waxing Disposabl…" at bounding box center [110, 123] width 165 height 11
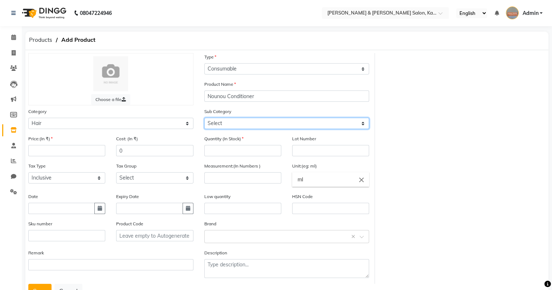
click at [237, 121] on select "Select Shampoo Conditioner Cream Mask Oil Serum Color Appliances Treatment Styl…" at bounding box center [286, 123] width 165 height 11
click at [204, 119] on select "Select Shampoo Conditioner Cream Mask Oil Serum Color Appliances Treatment Styl…" at bounding box center [286, 123] width 165 height 11
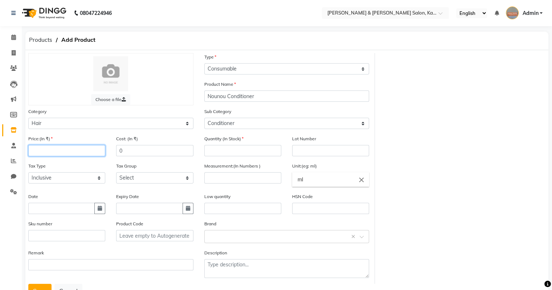
click at [62, 150] on input "number" at bounding box center [66, 150] width 77 height 11
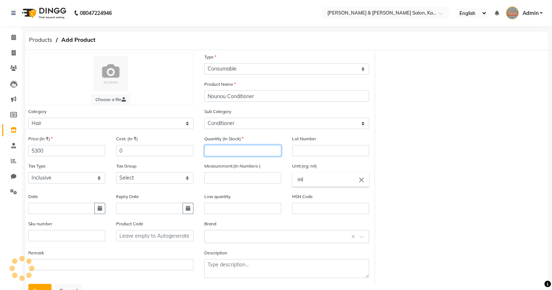
click at [235, 155] on input "number" at bounding box center [242, 150] width 77 height 11
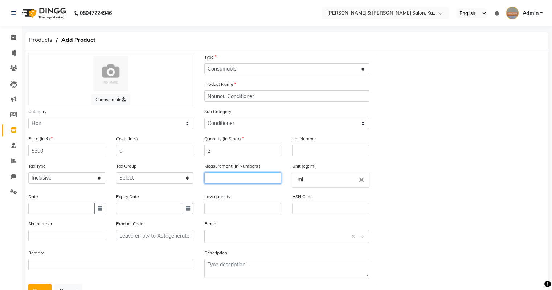
click at [234, 180] on input "number" at bounding box center [242, 177] width 77 height 11
click at [312, 183] on input "ml" at bounding box center [330, 179] width 77 height 15
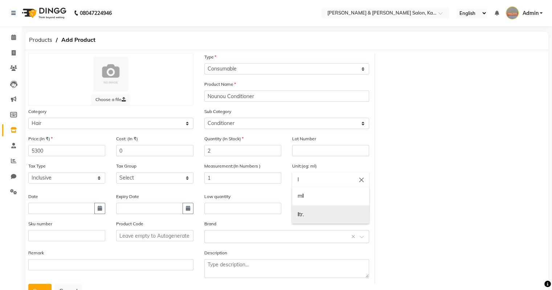
click at [304, 218] on link "l tr." at bounding box center [330, 214] width 77 height 19
click at [98, 211] on icon "button" at bounding box center [100, 208] width 4 height 5
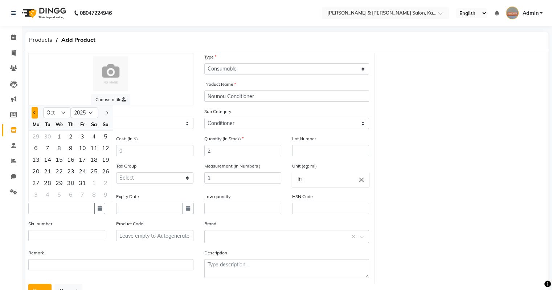
click at [34, 114] on span "Previous month" at bounding box center [34, 112] width 3 height 3
click at [36, 151] on div "8" at bounding box center [36, 148] width 12 height 12
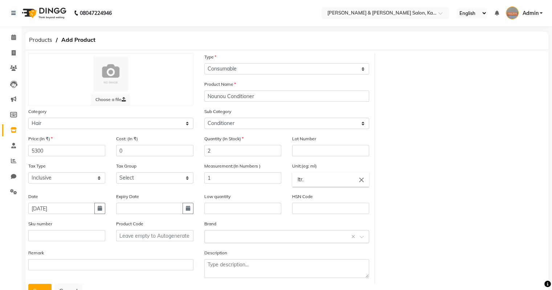
click at [237, 243] on div "Select brand or add custom brand ×" at bounding box center [286, 236] width 165 height 13
click at [223, 211] on div "Davines" at bounding box center [287, 212] width 164 height 13
click at [45, 288] on button "Save" at bounding box center [39, 291] width 23 height 14
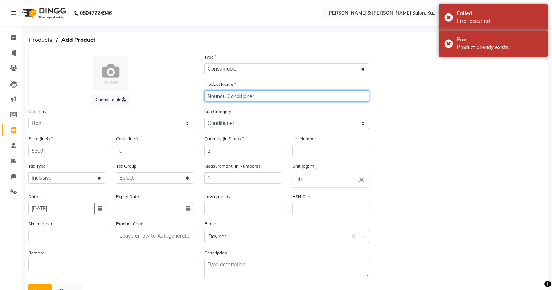
click at [257, 98] on input "Nounou Conditioner" at bounding box center [286, 95] width 165 height 11
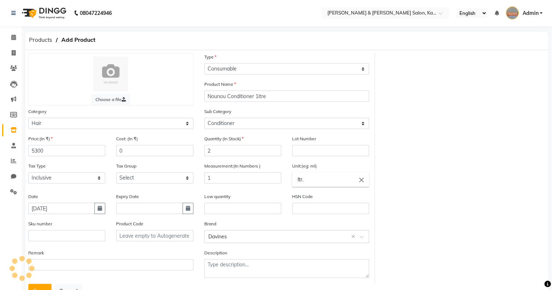
click at [45, 287] on button "Save" at bounding box center [39, 291] width 23 height 14
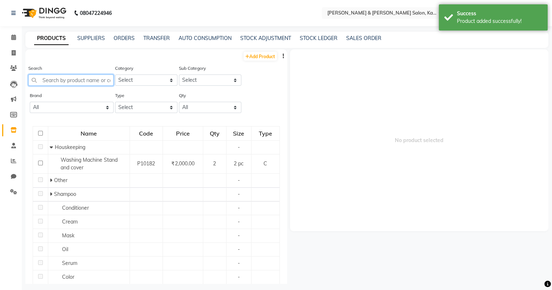
click at [67, 79] on input "text" at bounding box center [70, 79] width 85 height 11
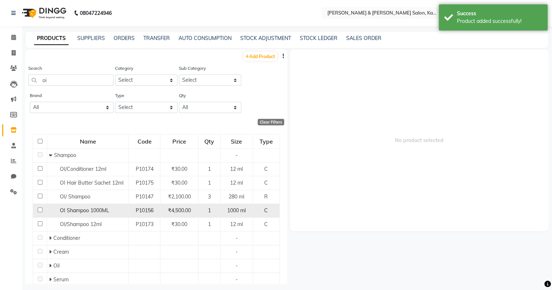
click at [111, 209] on div "OI Shampoo 1000ML" at bounding box center [88, 211] width 78 height 8
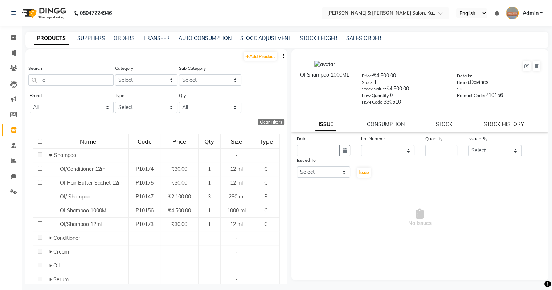
click at [508, 123] on link "STOCK HISTORY" at bounding box center [504, 124] width 40 height 7
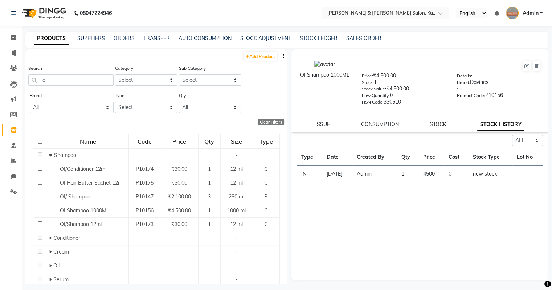
click at [444, 125] on link "STOCK" at bounding box center [438, 124] width 17 height 7
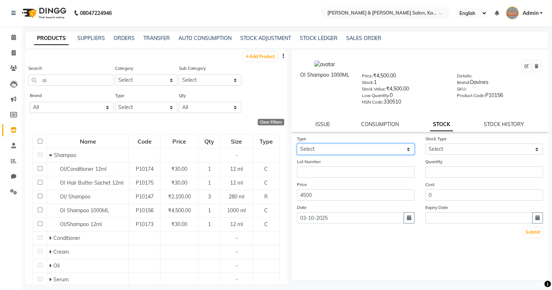
click at [346, 150] on select "Select In Out" at bounding box center [356, 148] width 118 height 11
click at [297, 146] on select "Select In Out" at bounding box center [356, 148] width 118 height 11
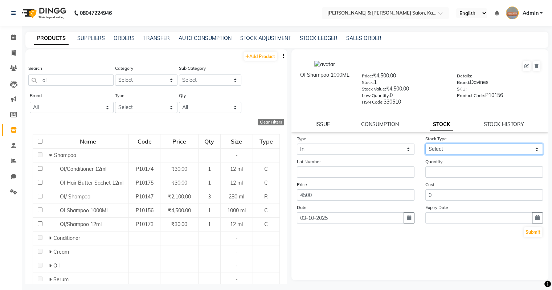
click at [446, 149] on select "Select New Stock Adjustment Return Other" at bounding box center [485, 148] width 118 height 11
click at [426, 146] on select "Select New Stock Adjustment Return Other" at bounding box center [485, 148] width 118 height 11
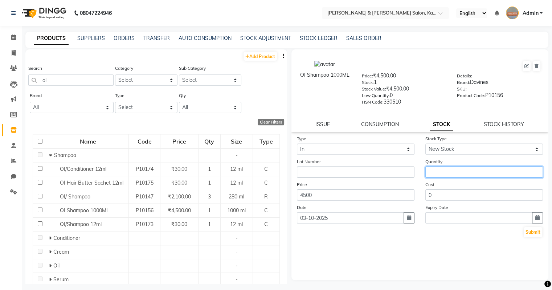
click at [438, 173] on input "number" at bounding box center [485, 171] width 118 height 11
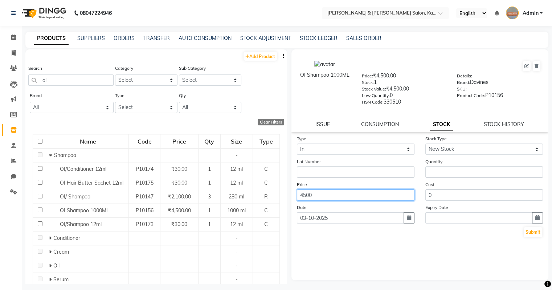
click at [321, 200] on input "4500" at bounding box center [356, 194] width 118 height 11
click at [411, 223] on button "button" at bounding box center [409, 217] width 11 height 11
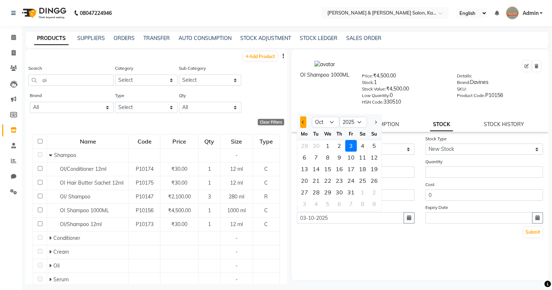
click at [304, 123] on span "Previous month" at bounding box center [303, 122] width 3 height 3
click at [306, 163] on div "8" at bounding box center [305, 157] width 12 height 12
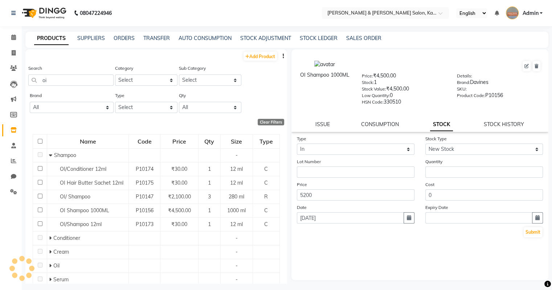
click at [359, 250] on div "Type Select In Out Stock Type Select New Stock Adjustment Return Other Lot Numb…" at bounding box center [420, 207] width 257 height 145
click at [529, 235] on button "Submit" at bounding box center [533, 232] width 19 height 10
click at [444, 176] on input "number" at bounding box center [485, 171] width 118 height 11
click at [534, 237] on button "Submit" at bounding box center [533, 232] width 19 height 10
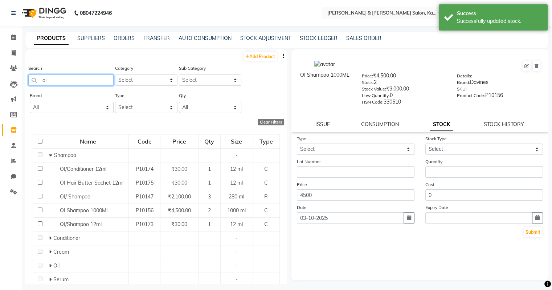
click at [68, 81] on input "oi" at bounding box center [70, 79] width 85 height 11
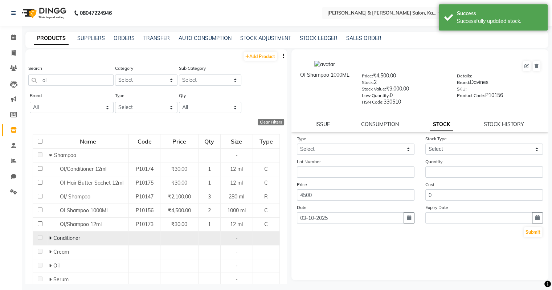
click at [50, 237] on icon at bounding box center [50, 237] width 3 height 5
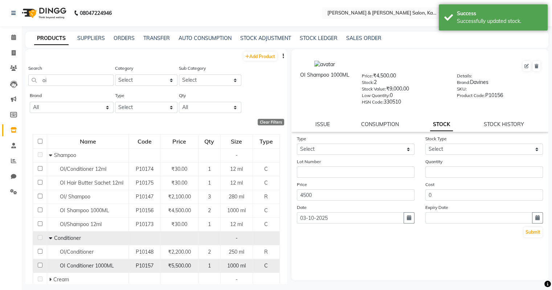
click at [95, 269] on div "OI Conditioner 1000ML" at bounding box center [88, 266] width 78 height 8
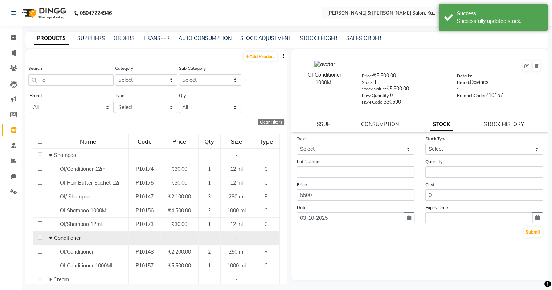
click at [497, 127] on link "STOCK HISTORY" at bounding box center [504, 124] width 40 height 7
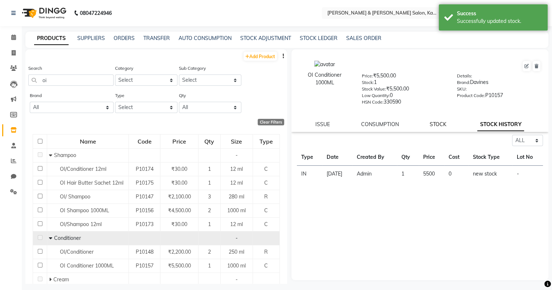
click at [434, 124] on link "STOCK" at bounding box center [438, 124] width 17 height 7
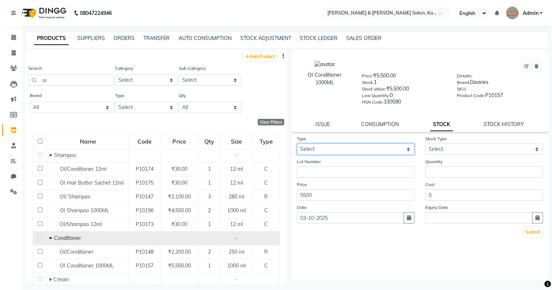
click at [309, 153] on select "Select In Out" at bounding box center [356, 148] width 118 height 11
click at [297, 146] on select "Select In Out" at bounding box center [356, 148] width 118 height 11
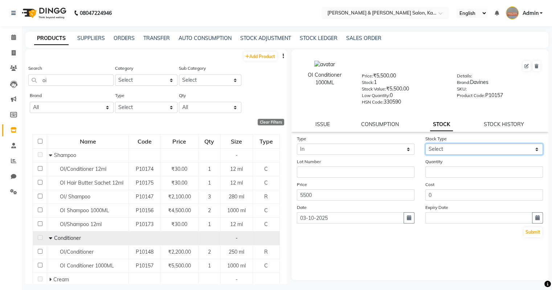
click at [460, 153] on select "Select New Stock Adjustment Return Other" at bounding box center [485, 148] width 118 height 11
click at [426, 146] on select "Select New Stock Adjustment Return Other" at bounding box center [485, 148] width 118 height 11
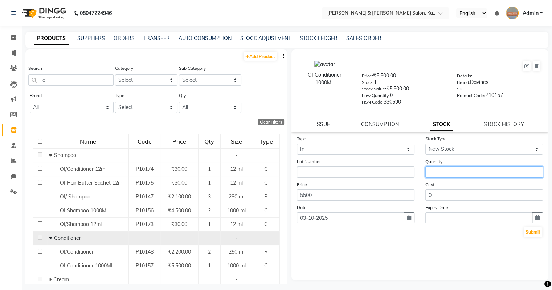
click at [450, 172] on input "number" at bounding box center [485, 171] width 118 height 11
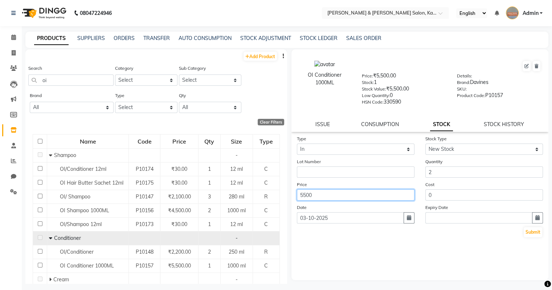
click at [344, 198] on input "5500" at bounding box center [356, 194] width 118 height 11
click at [412, 222] on button "button" at bounding box center [409, 217] width 11 height 11
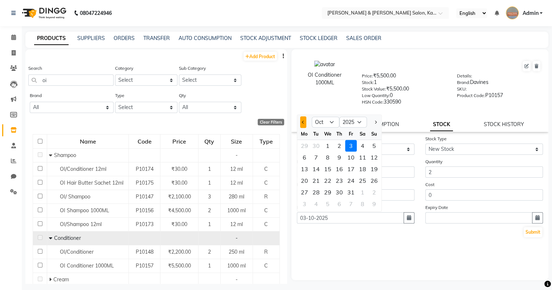
click at [306, 127] on button "Previous month" at bounding box center [303, 122] width 6 height 12
click at [304, 159] on div "8" at bounding box center [305, 157] width 12 height 12
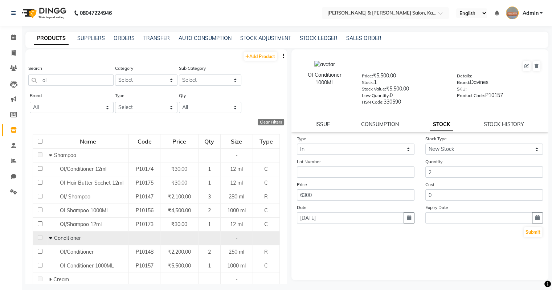
click at [390, 238] on div "Submit" at bounding box center [420, 232] width 247 height 12
click at [530, 233] on button "Submit" at bounding box center [533, 232] width 19 height 10
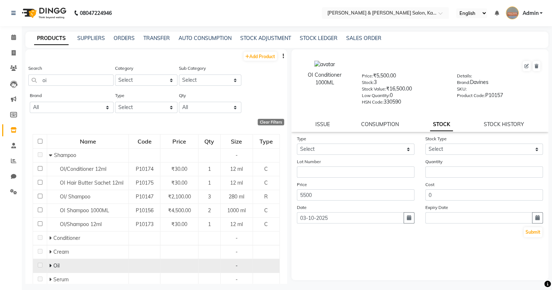
click at [52, 265] on span at bounding box center [51, 265] width 4 height 7
click at [64, 83] on input "oi" at bounding box center [70, 79] width 85 height 11
